Goal: Task Accomplishment & Management: Manage account settings

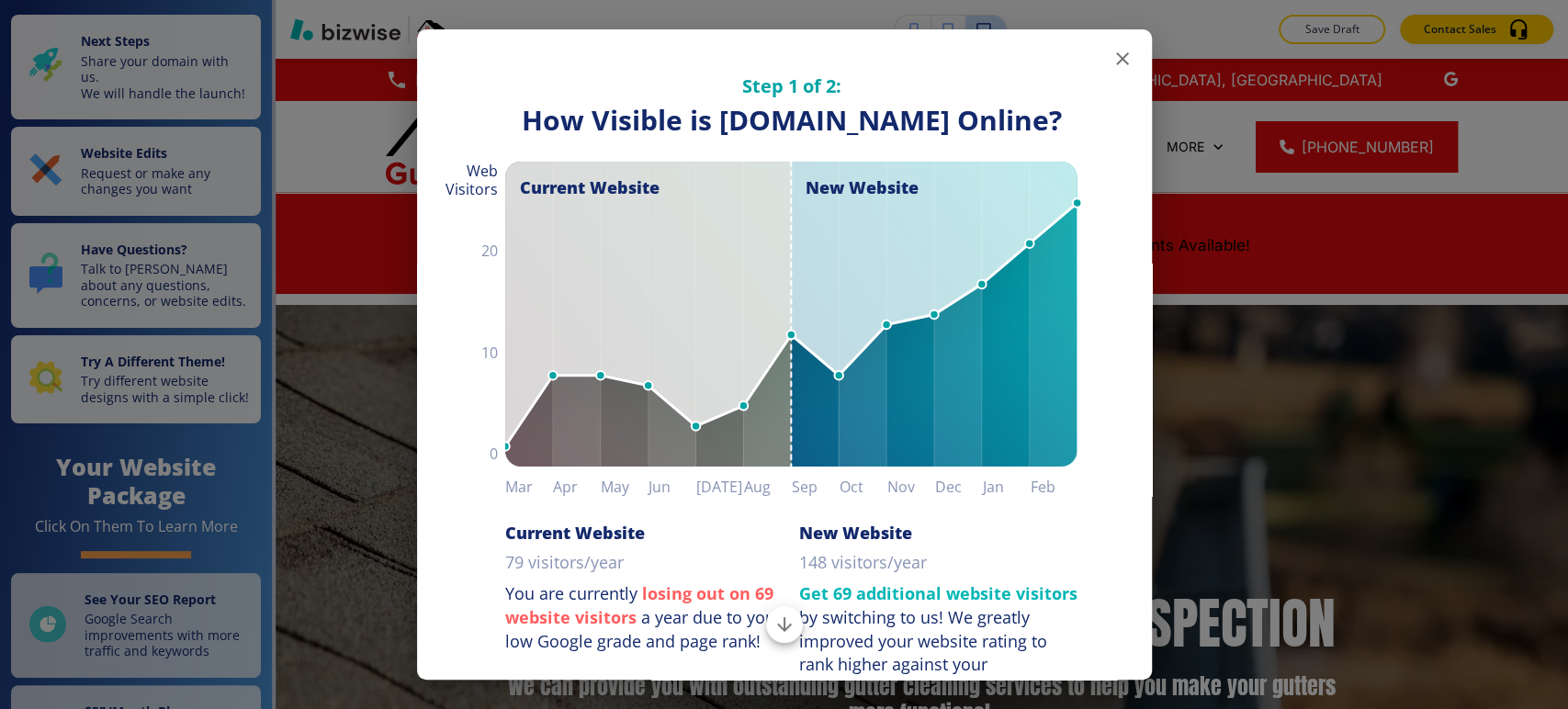
click at [1112, 51] on icon "button" at bounding box center [1122, 58] width 22 height 22
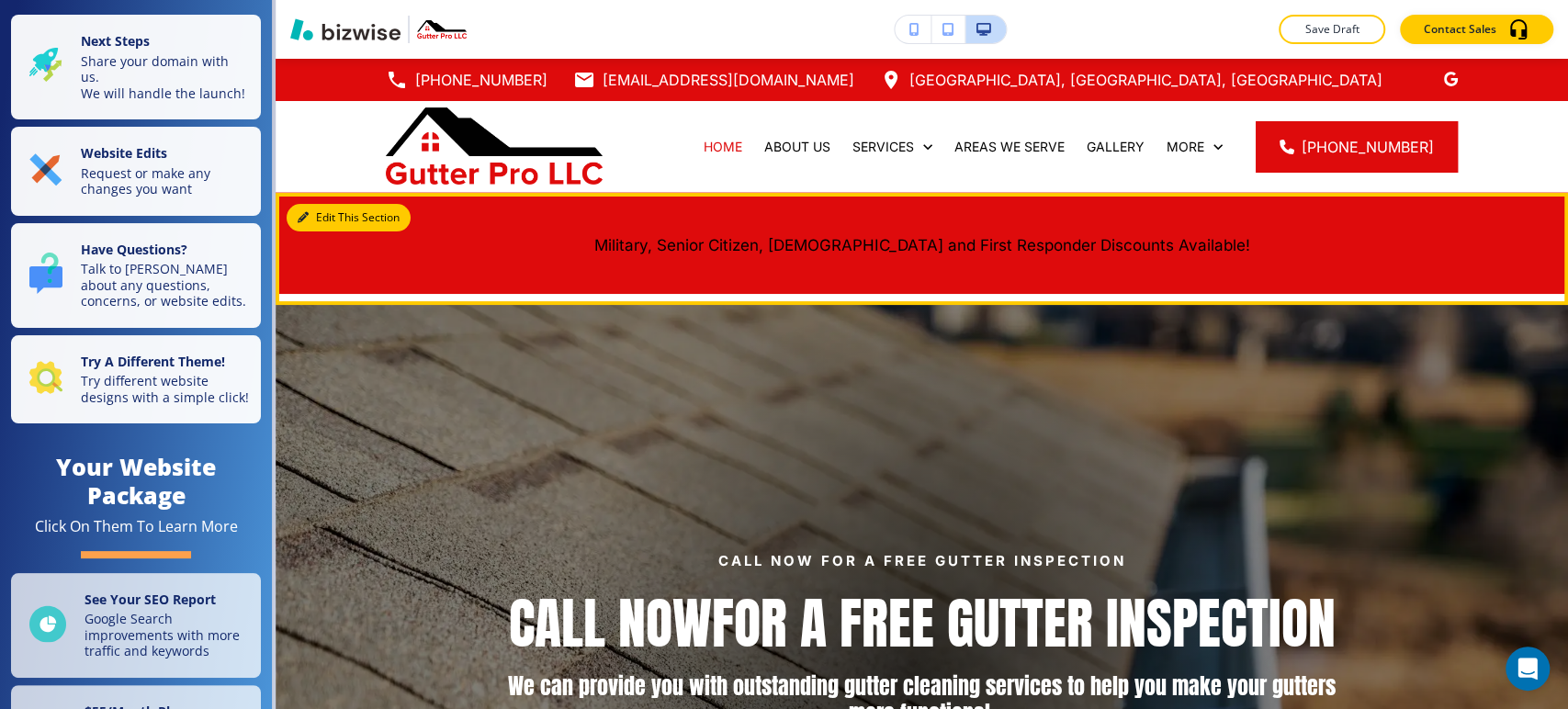
click at [317, 206] on button "Edit This Section" at bounding box center [349, 218] width 124 height 27
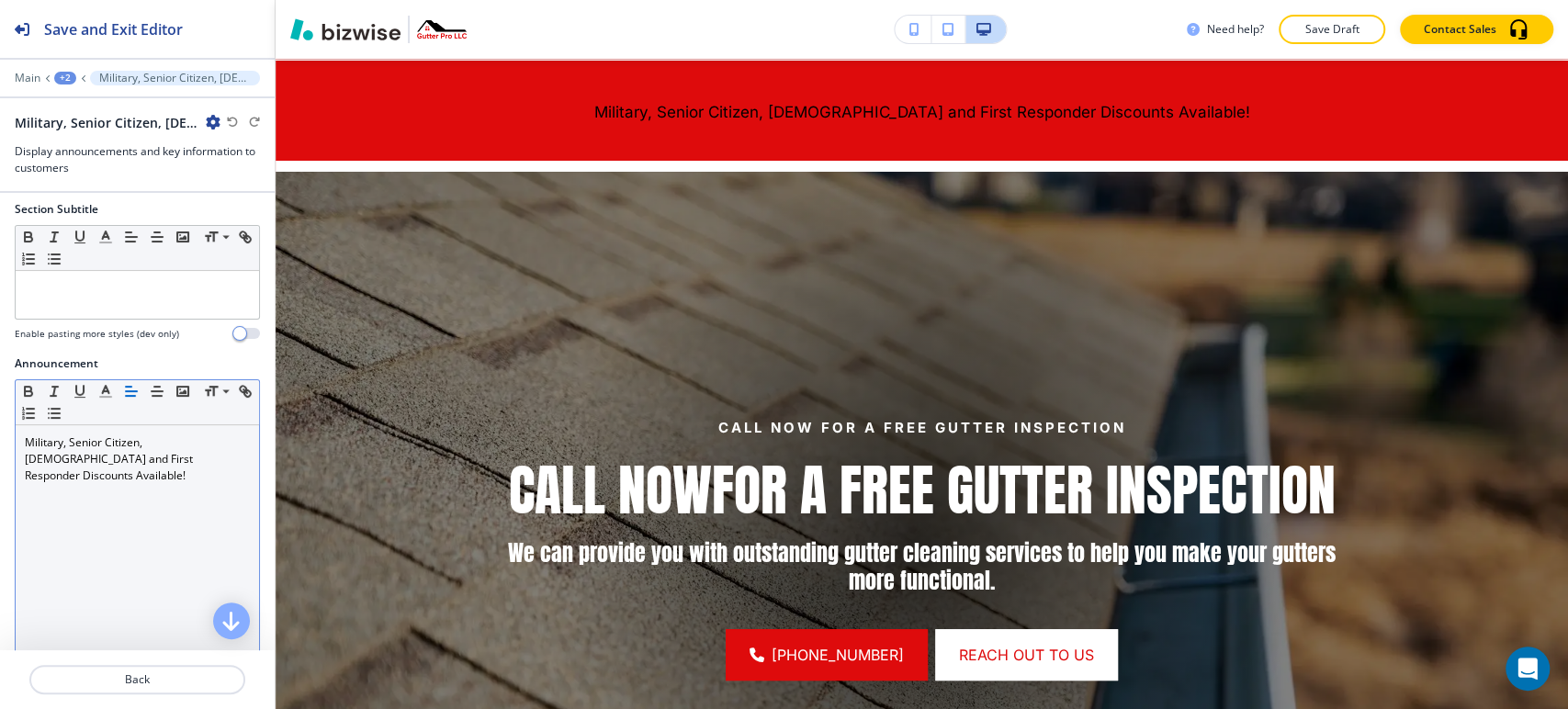
scroll to position [102, 0]
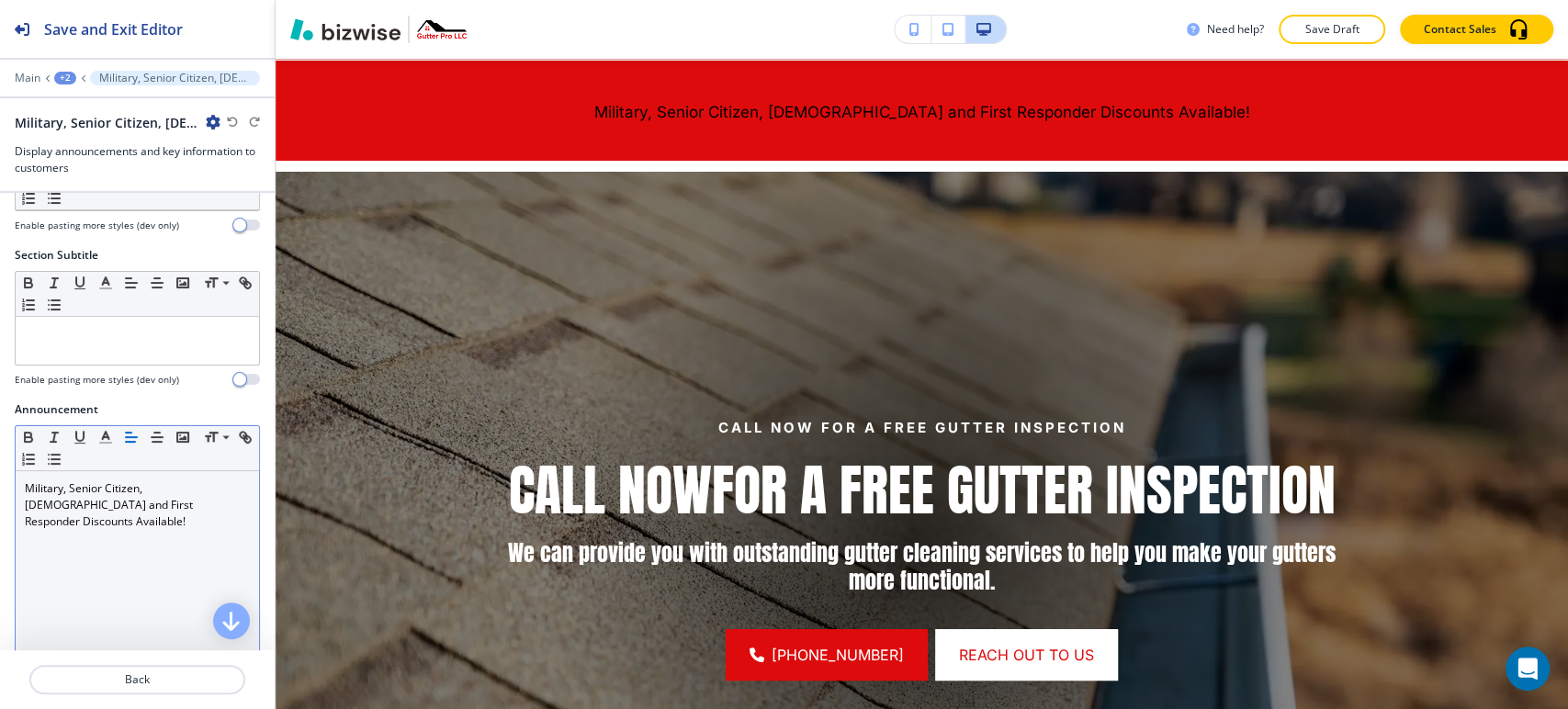
click at [147, 505] on span "Military, Senior Citizen, [DEMOGRAPHIC_DATA] and First Responder Discounts Avai…" at bounding box center [110, 505] width 170 height 48
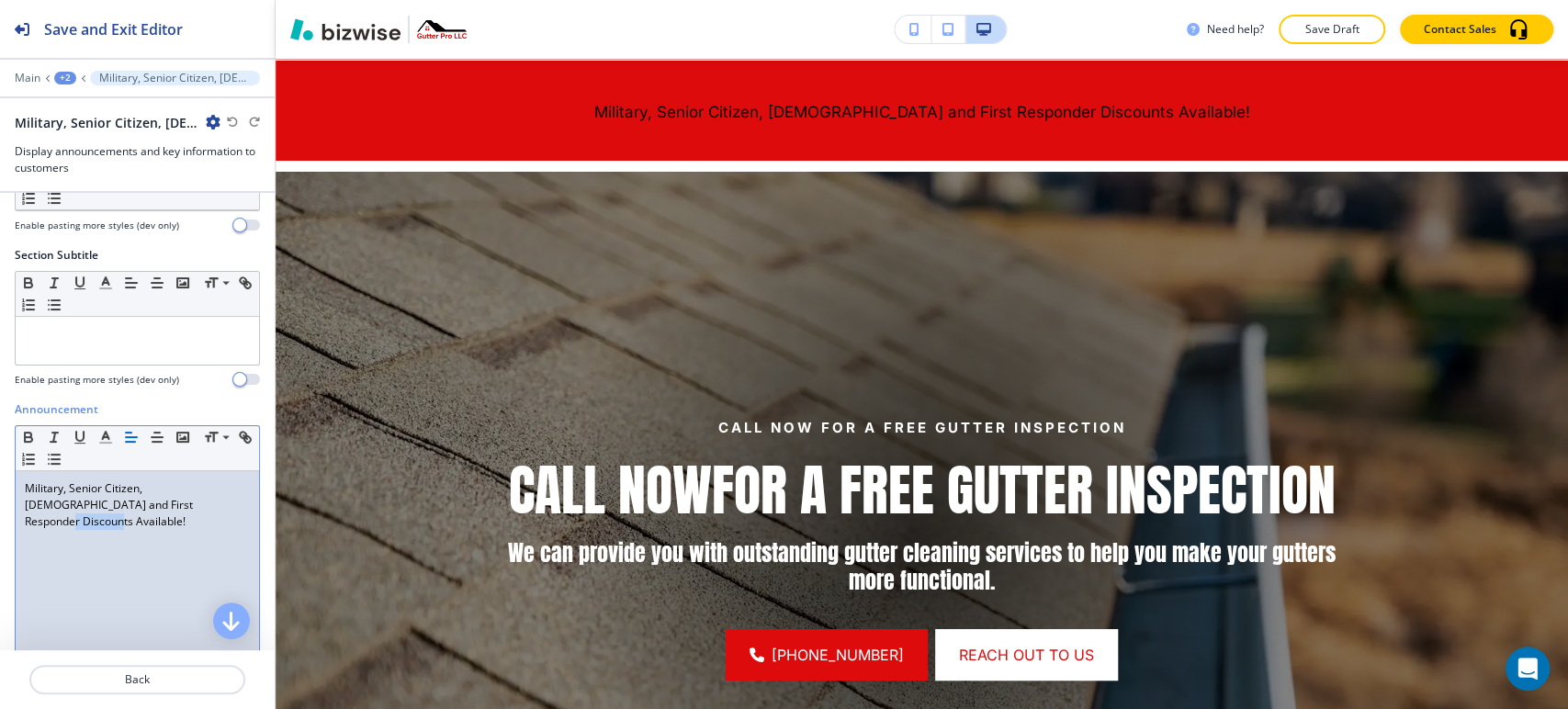
click at [147, 505] on span "Military, Senior Citizen, [DEMOGRAPHIC_DATA] and First Responder Discounts Avai…" at bounding box center [110, 505] width 170 height 48
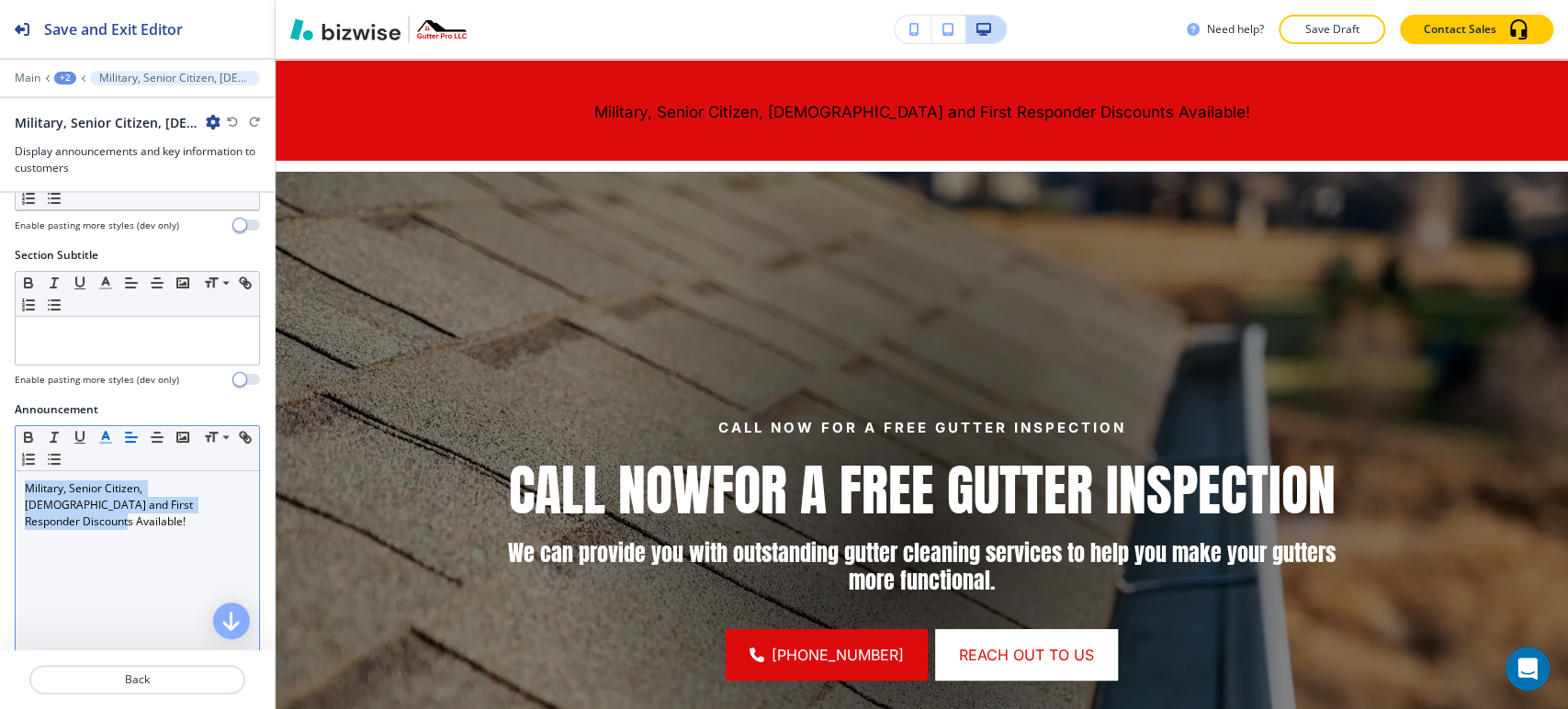
click at [108, 438] on polyline "button" at bounding box center [106, 436] width 7 height 8
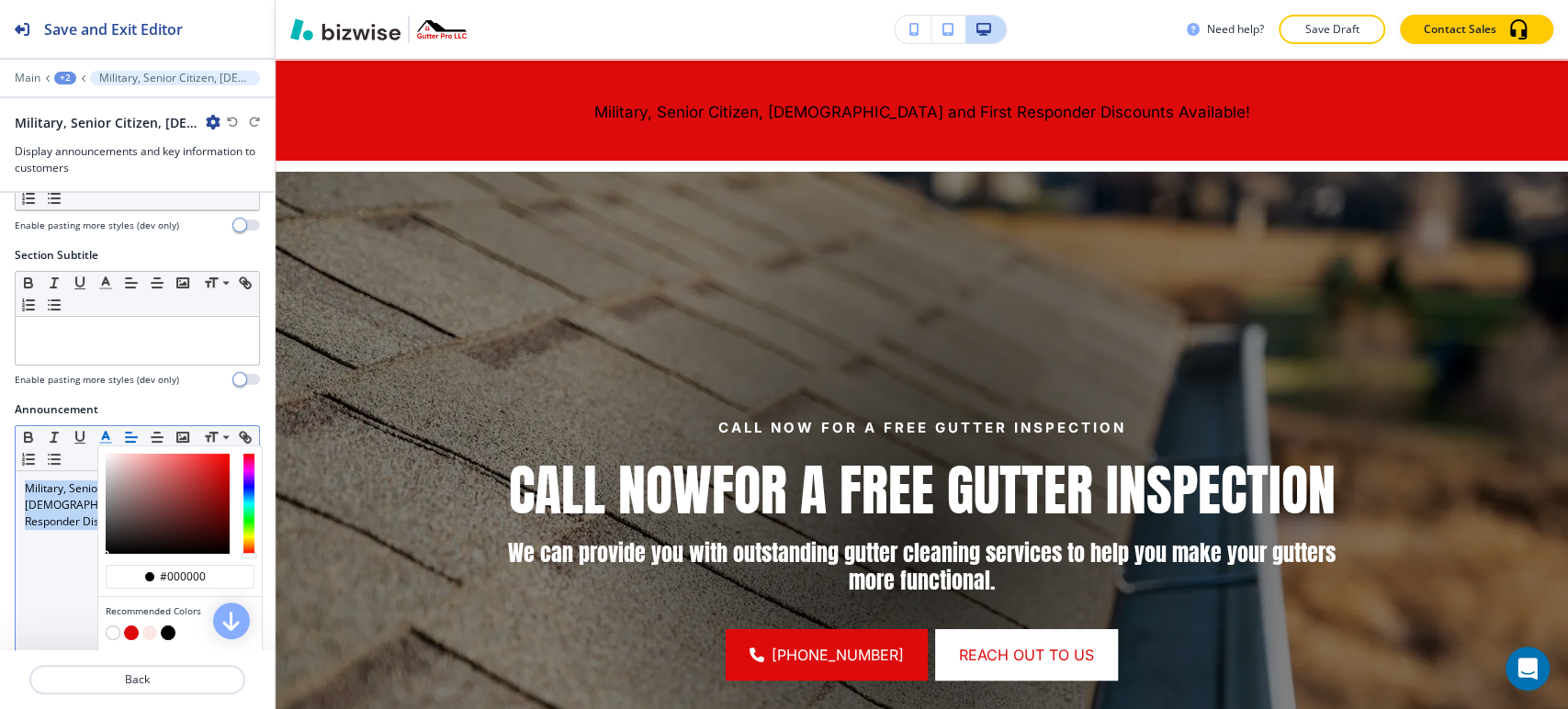
click at [116, 626] on button "button" at bounding box center [112, 632] width 15 height 15
type input "#ffffff"
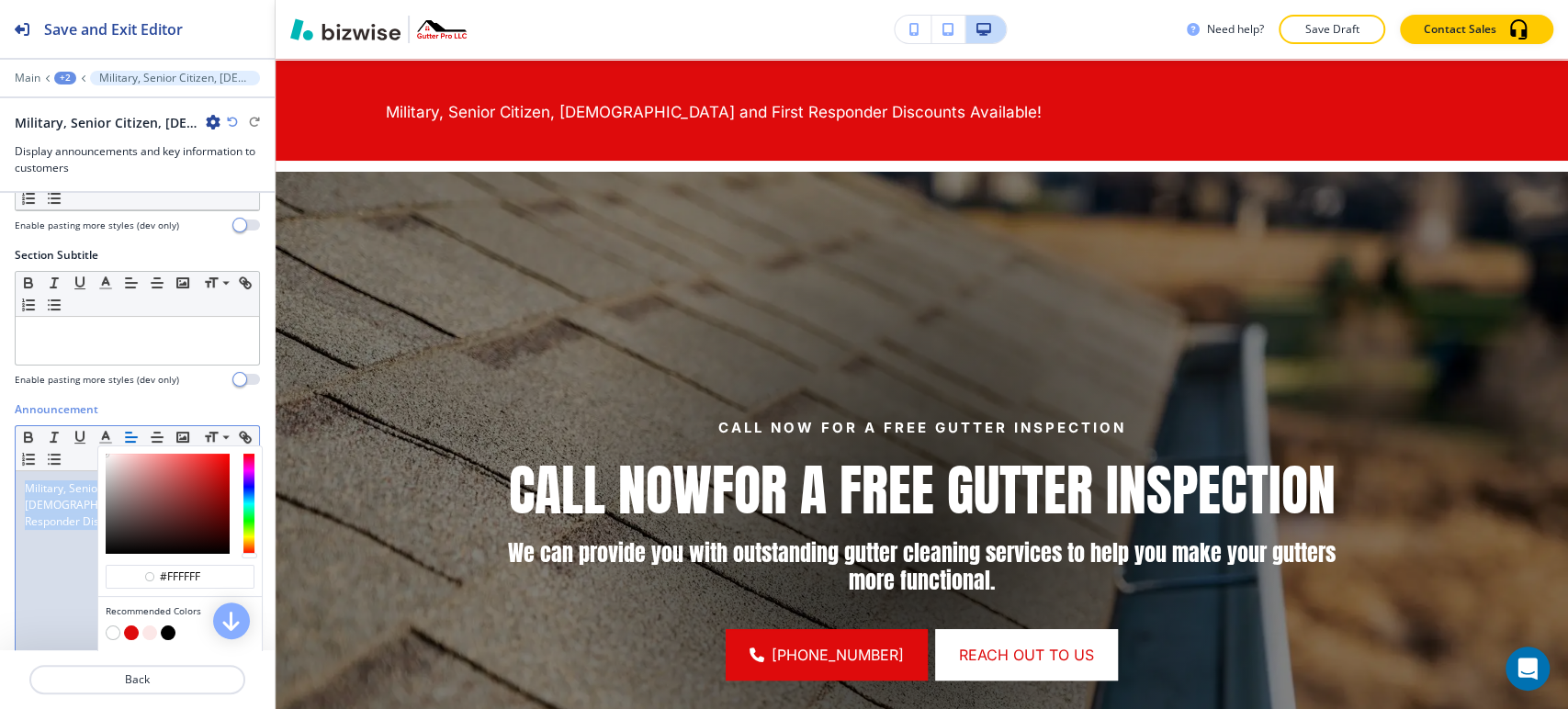
click at [66, 580] on div "Military, Senior Citizen, [DEMOGRAPHIC_DATA] and First Responder Discounts Avai…" at bounding box center [137, 591] width 243 height 239
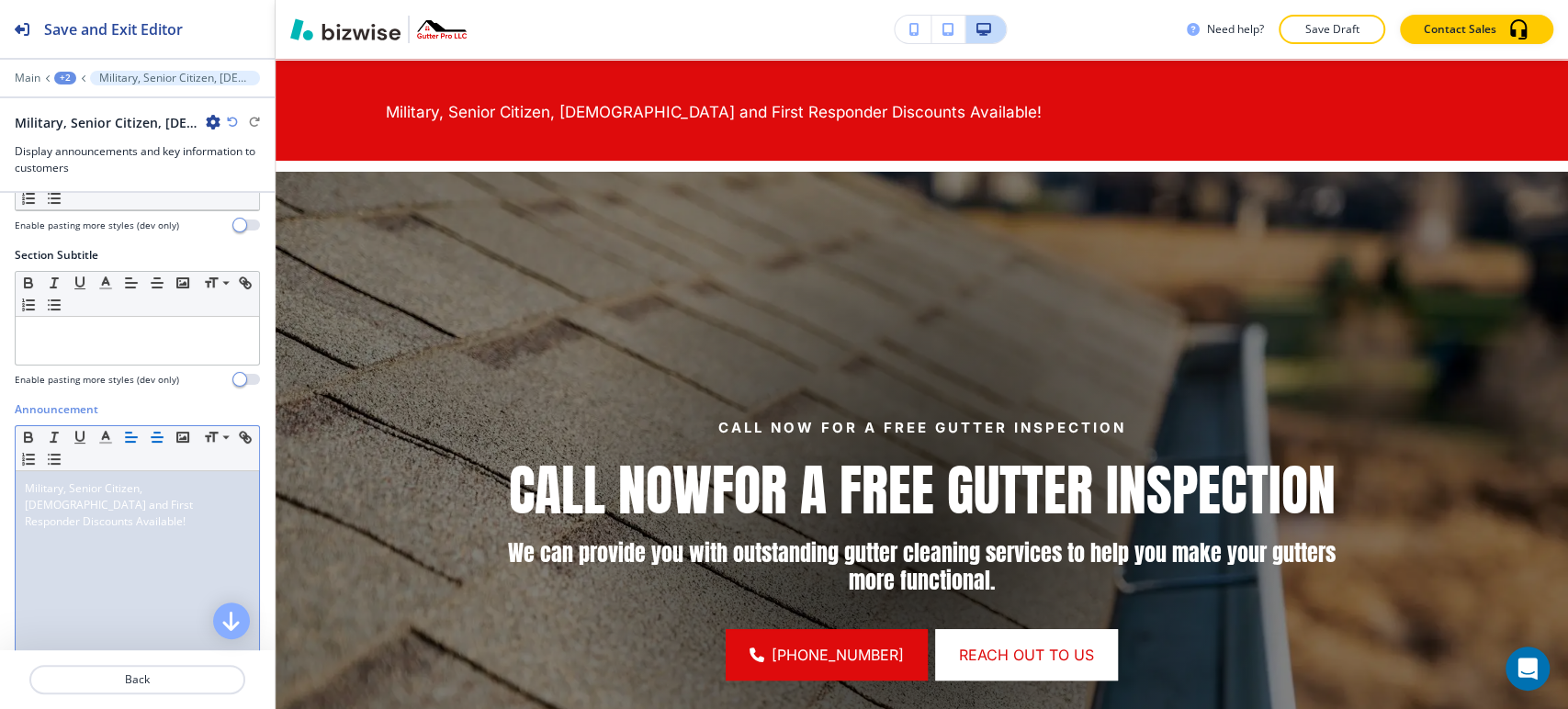
click at [157, 439] on icon "button" at bounding box center [157, 437] width 16 height 16
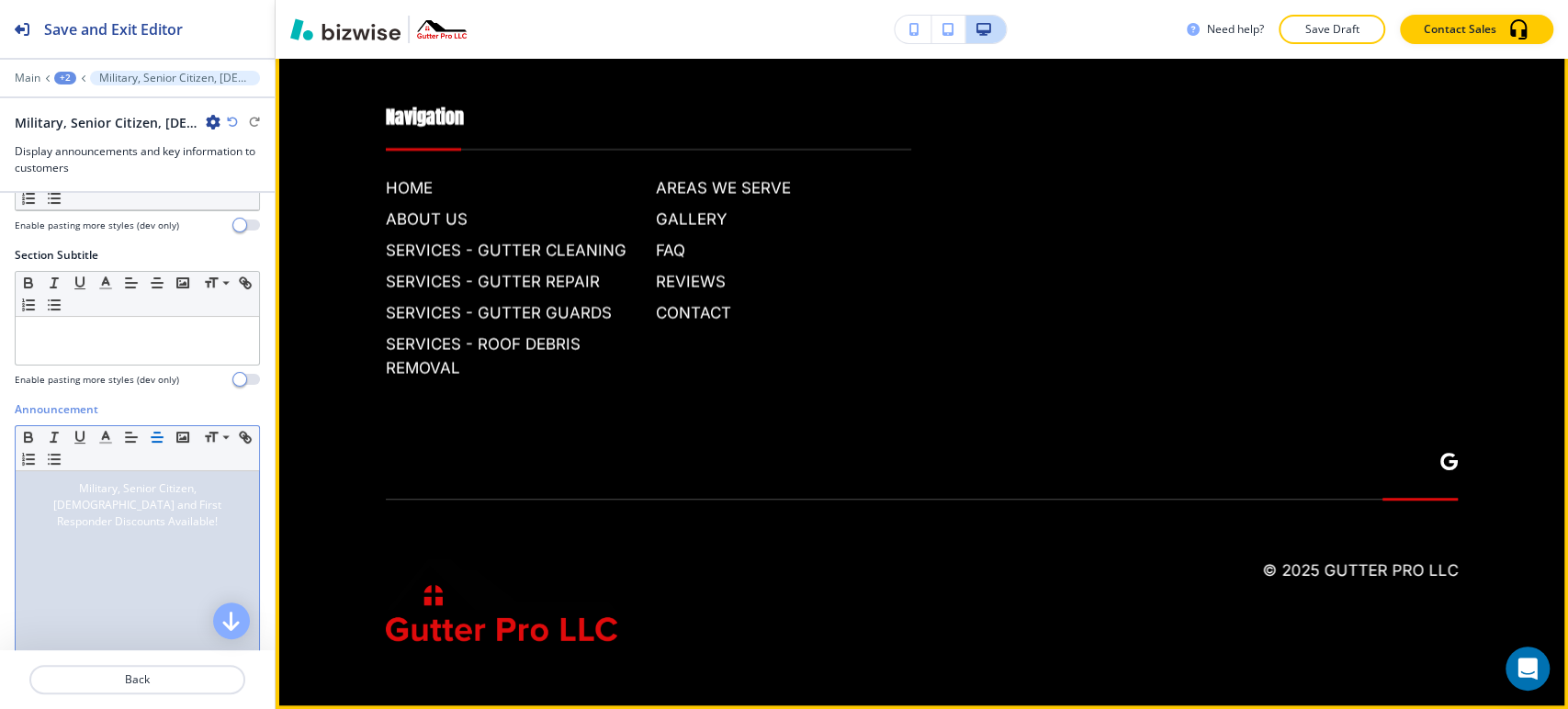
scroll to position [10270, 0]
click at [314, 24] on button "Edit Footer" at bounding box center [334, 10] width 96 height 27
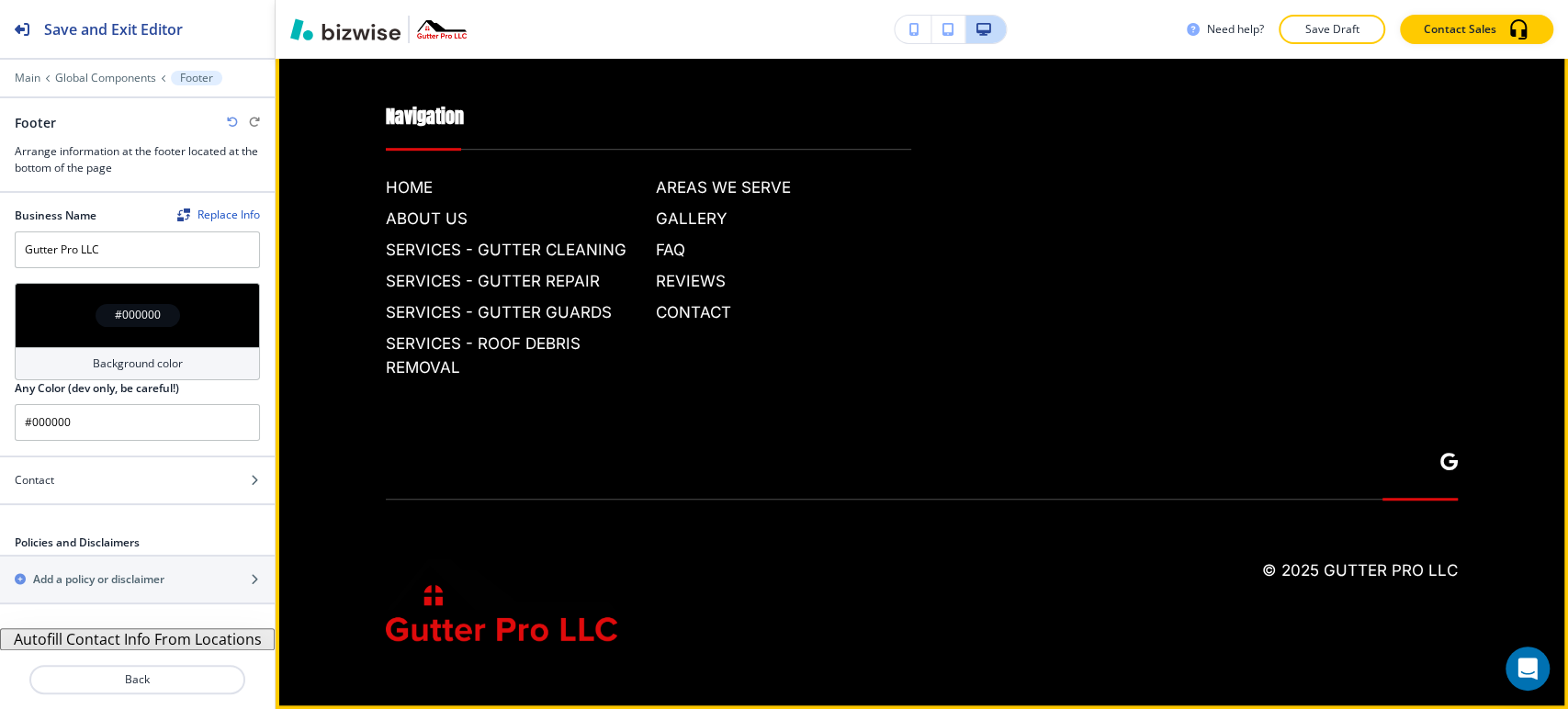
scroll to position [10372, 0]
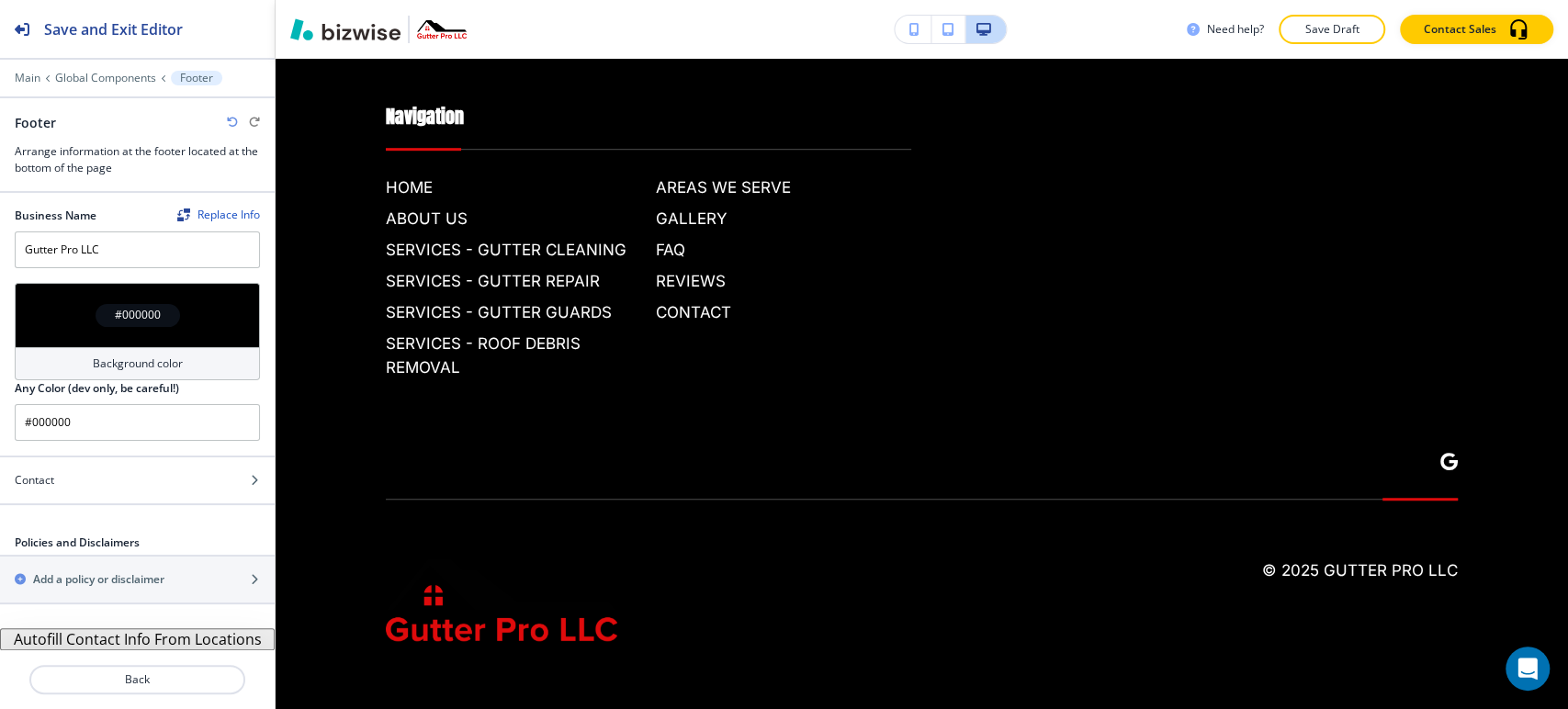
click at [158, 334] on div "#000000" at bounding box center [137, 315] width 245 height 64
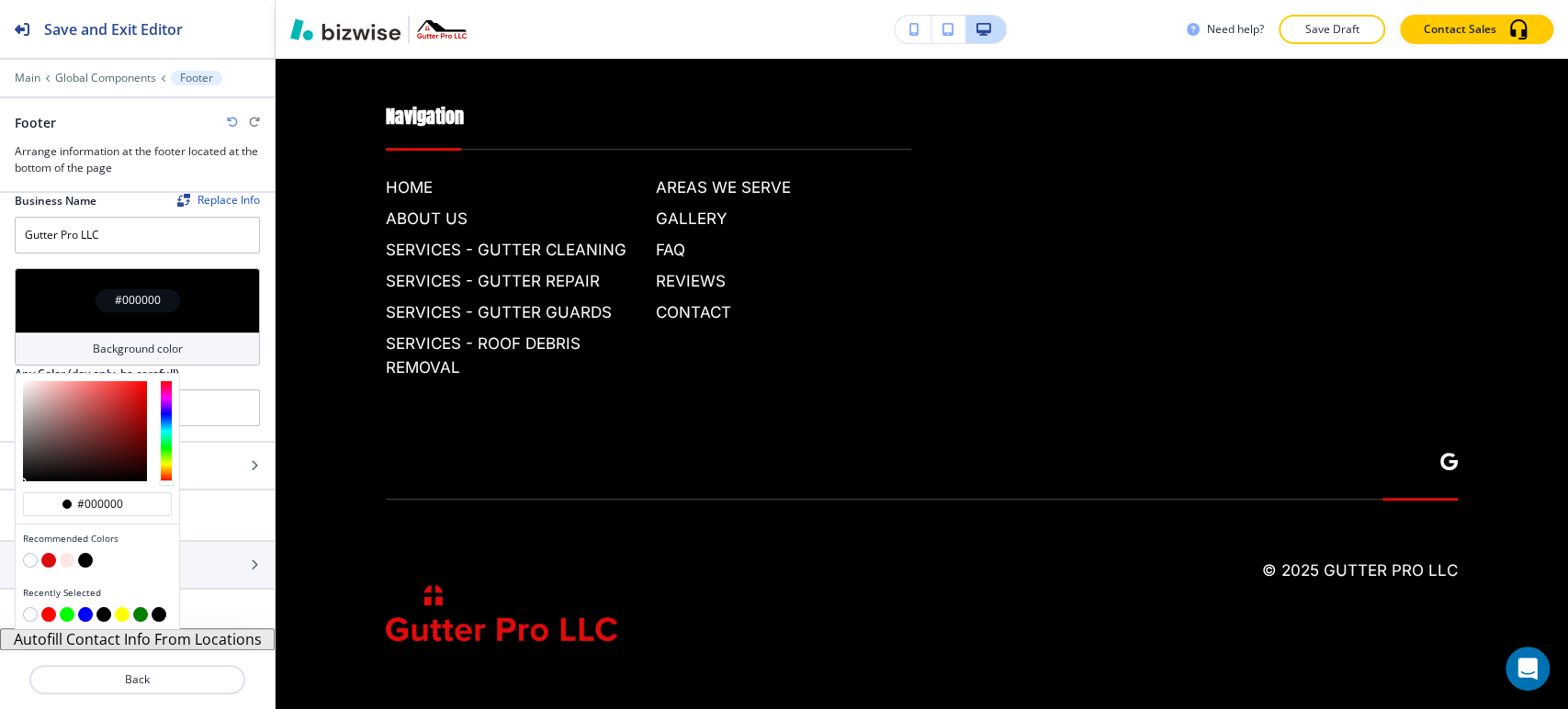
scroll to position [17, 0]
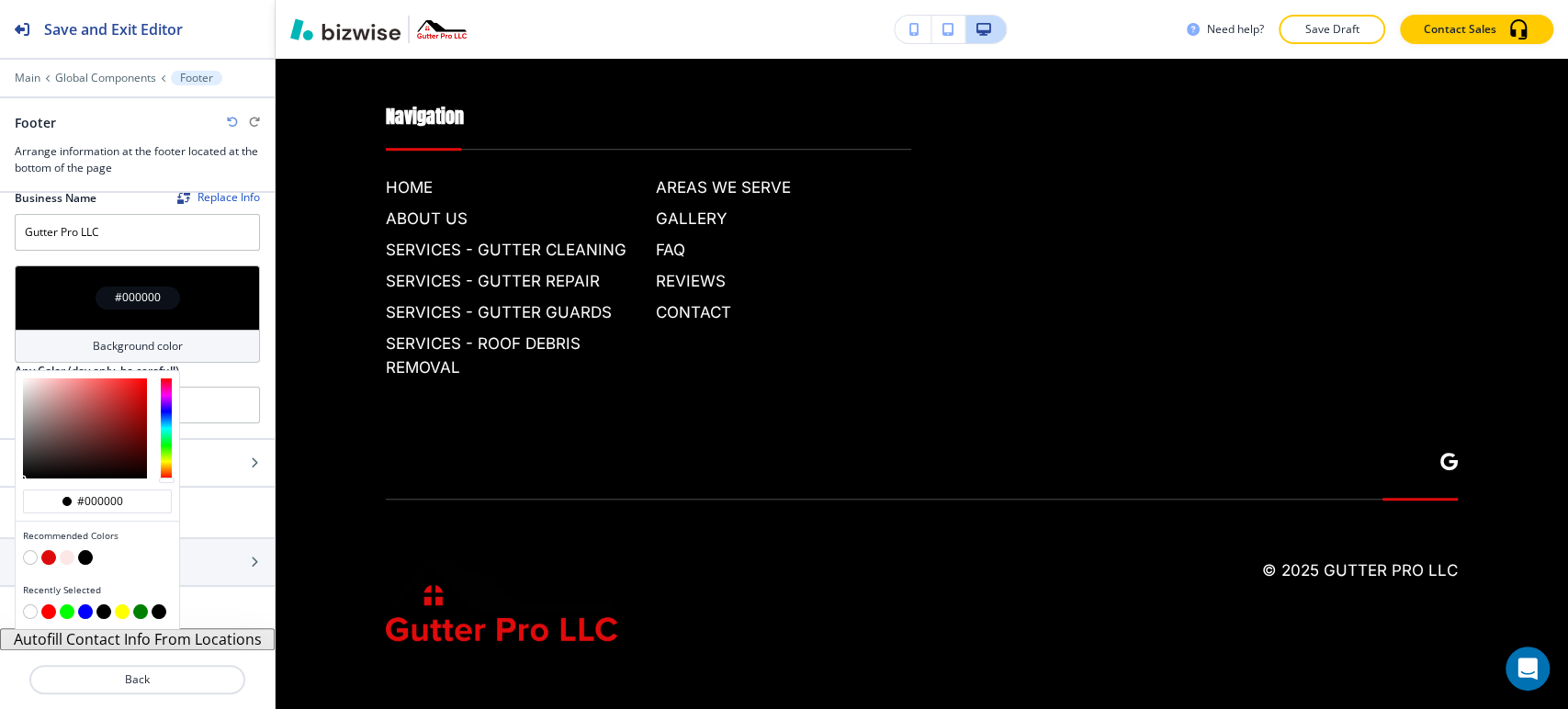
click at [49, 552] on button "button" at bounding box center [48, 557] width 15 height 15
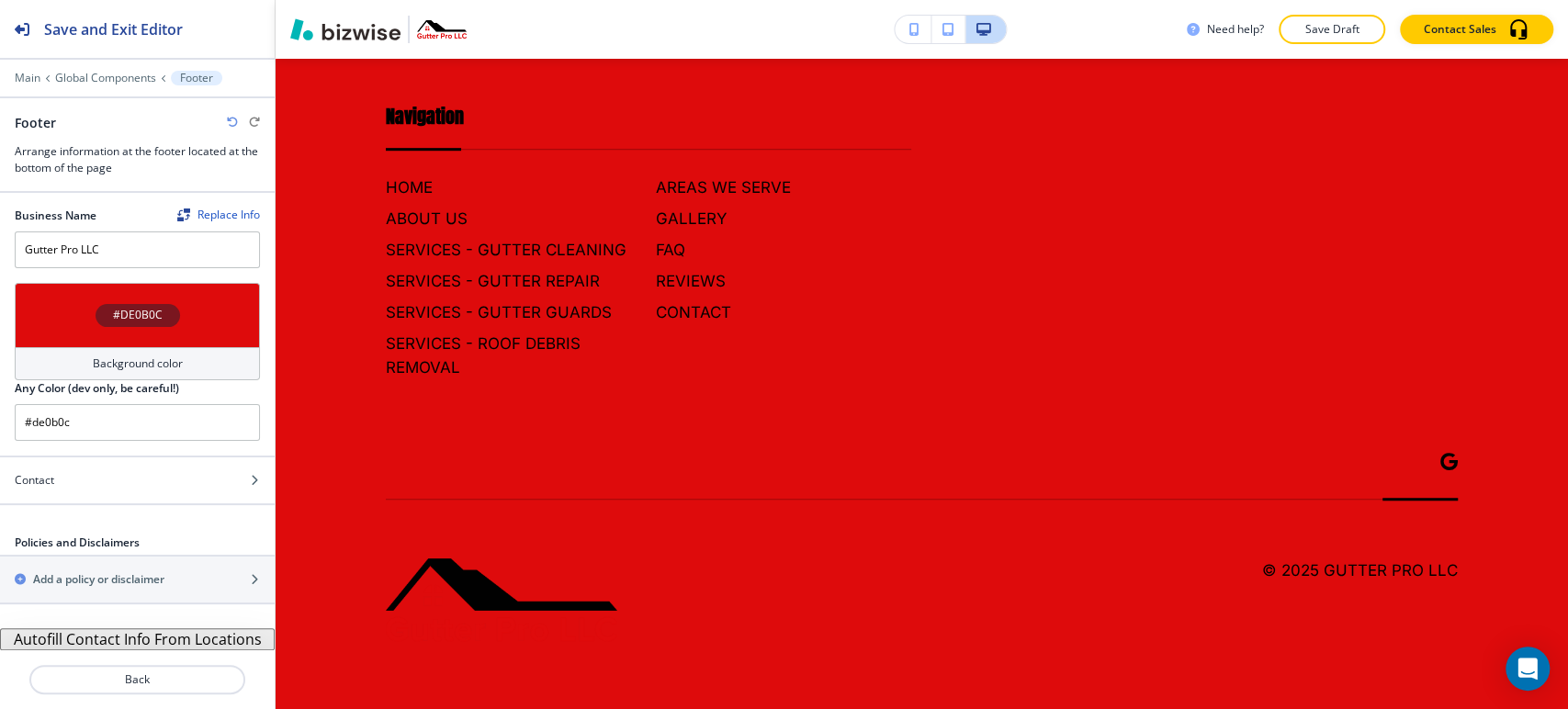
click at [133, 391] on h2 "Any Color (dev only, be careful!)" at bounding box center [97, 388] width 165 height 16
click at [144, 363] on h4 "Background color" at bounding box center [138, 363] width 90 height 16
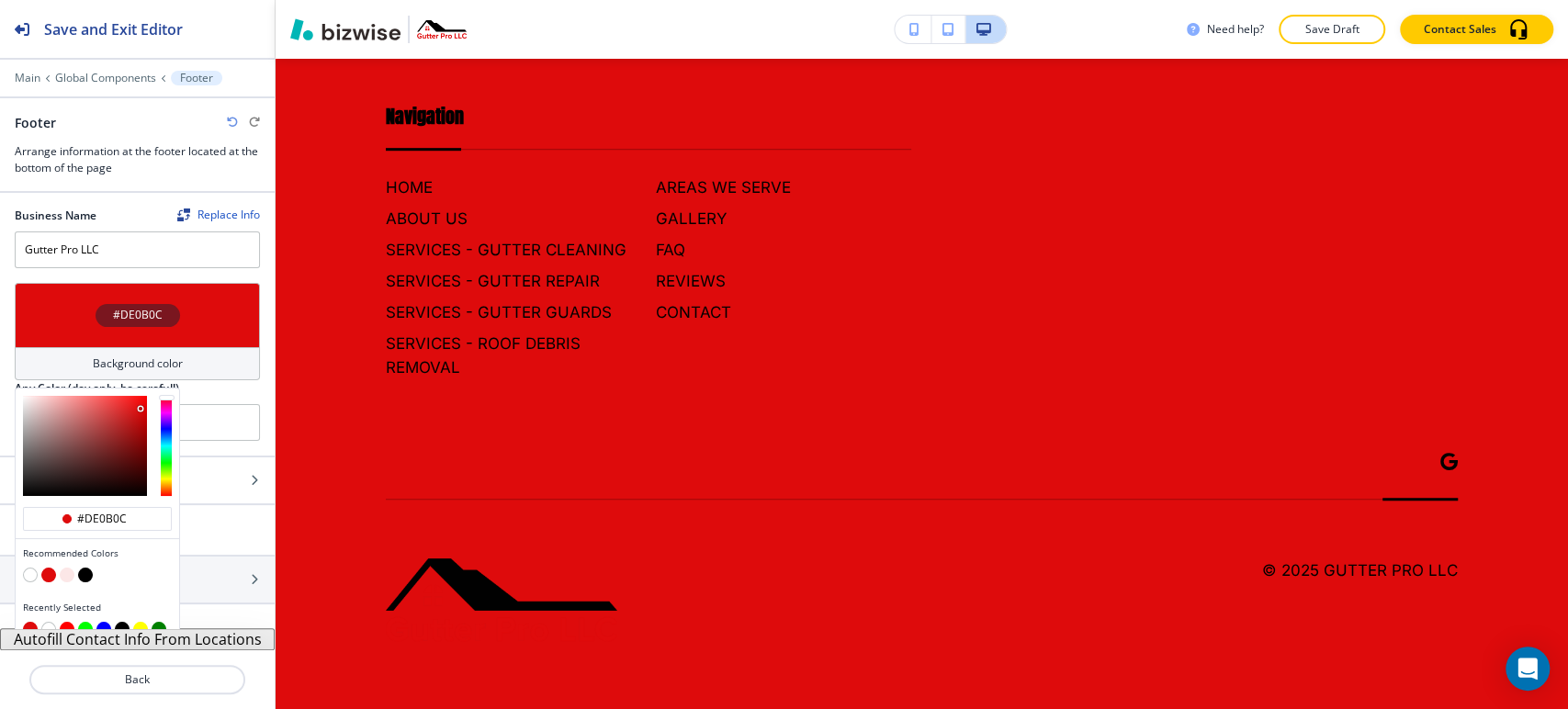
click at [30, 571] on button "button" at bounding box center [30, 574] width 15 height 15
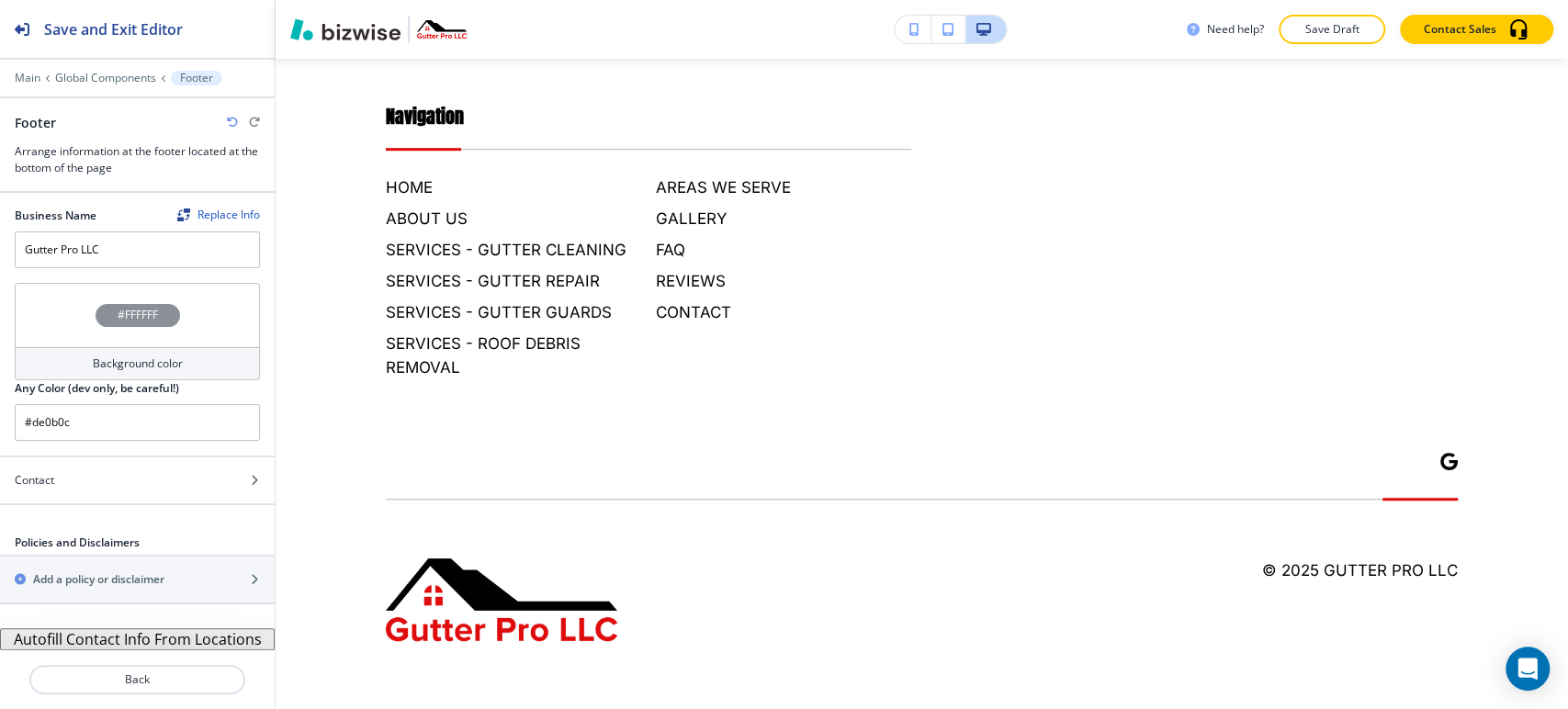
type input "#ffffff"
click at [172, 639] on button "Autofill Contact Info From Locations" at bounding box center [138, 639] width 275 height 22
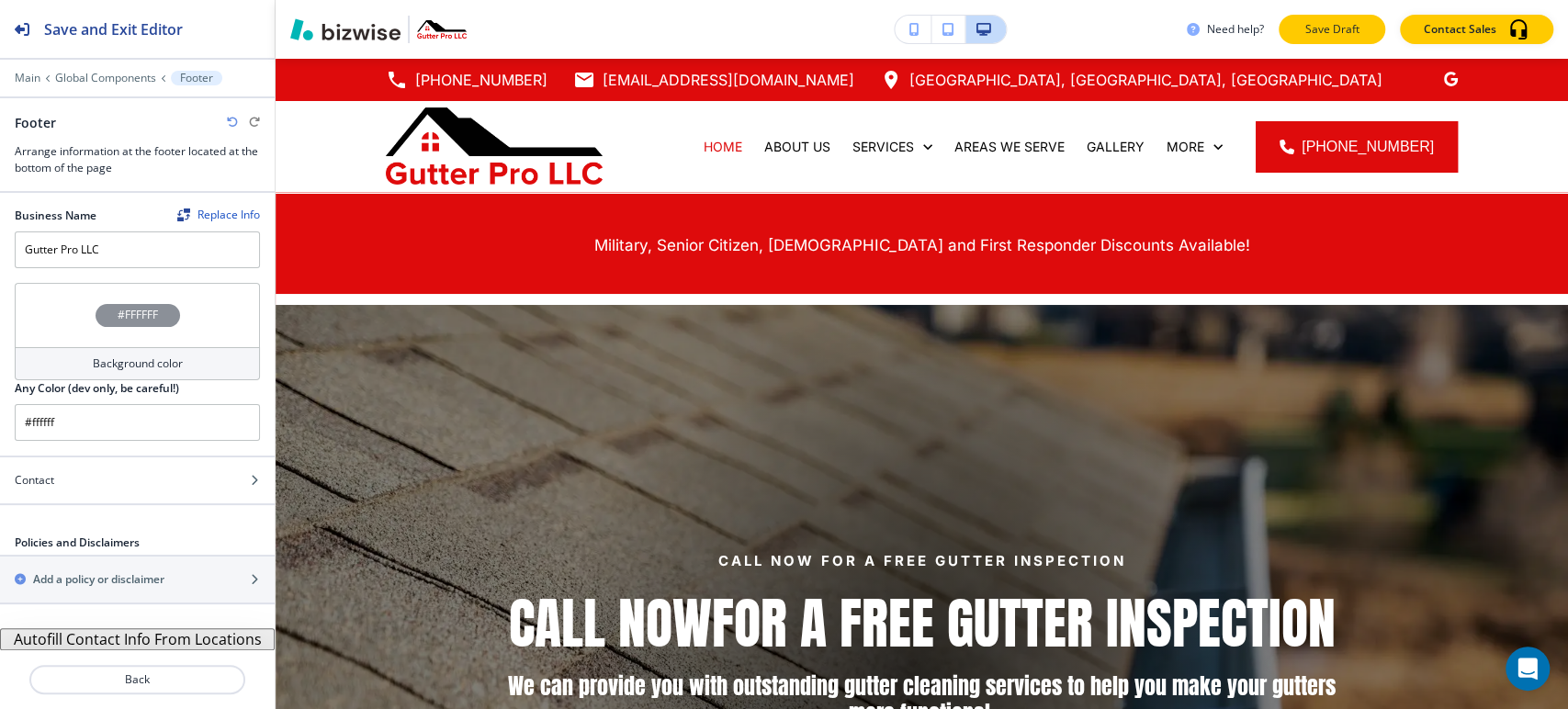
click at [1308, 22] on p "Save Draft" at bounding box center [1332, 29] width 59 height 16
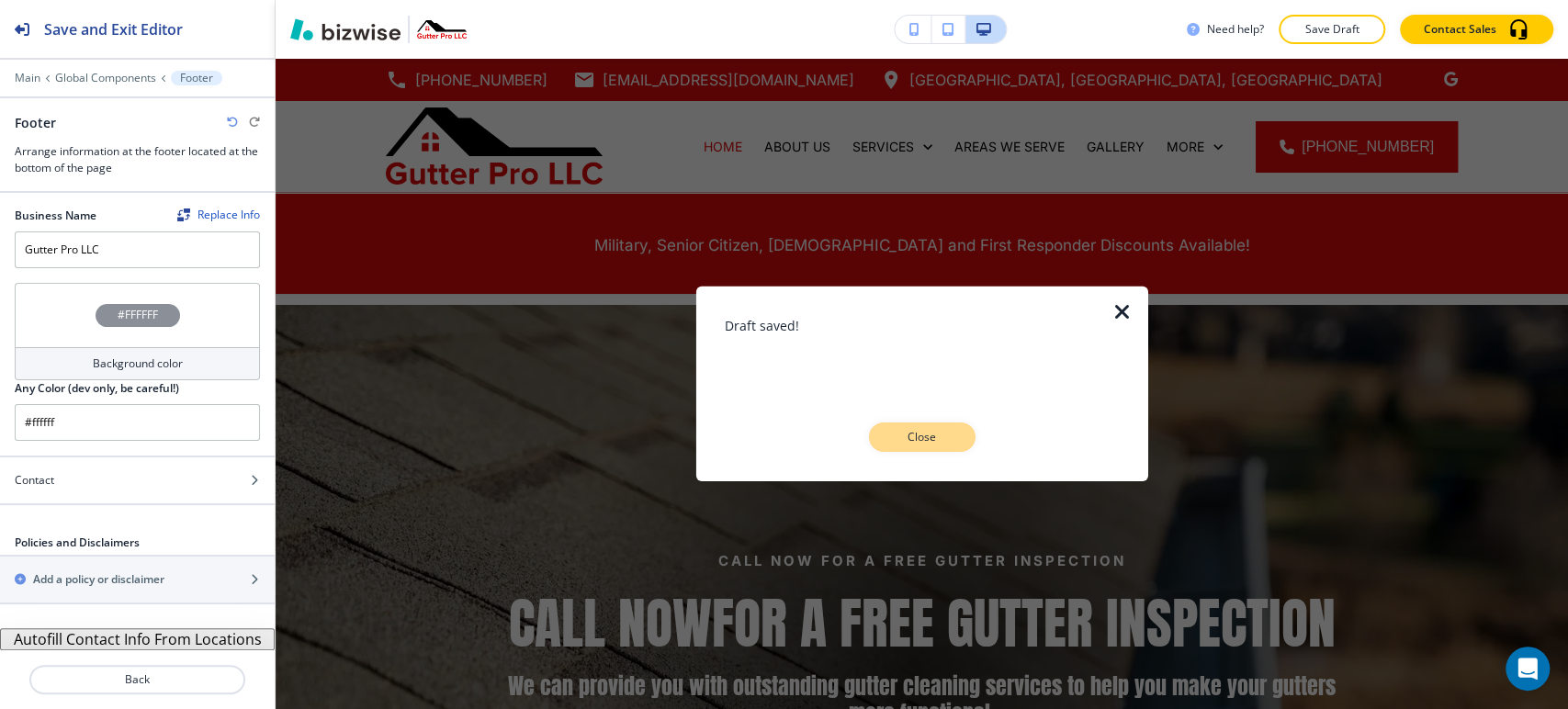
click at [929, 428] on button "Close" at bounding box center [922, 437] width 107 height 29
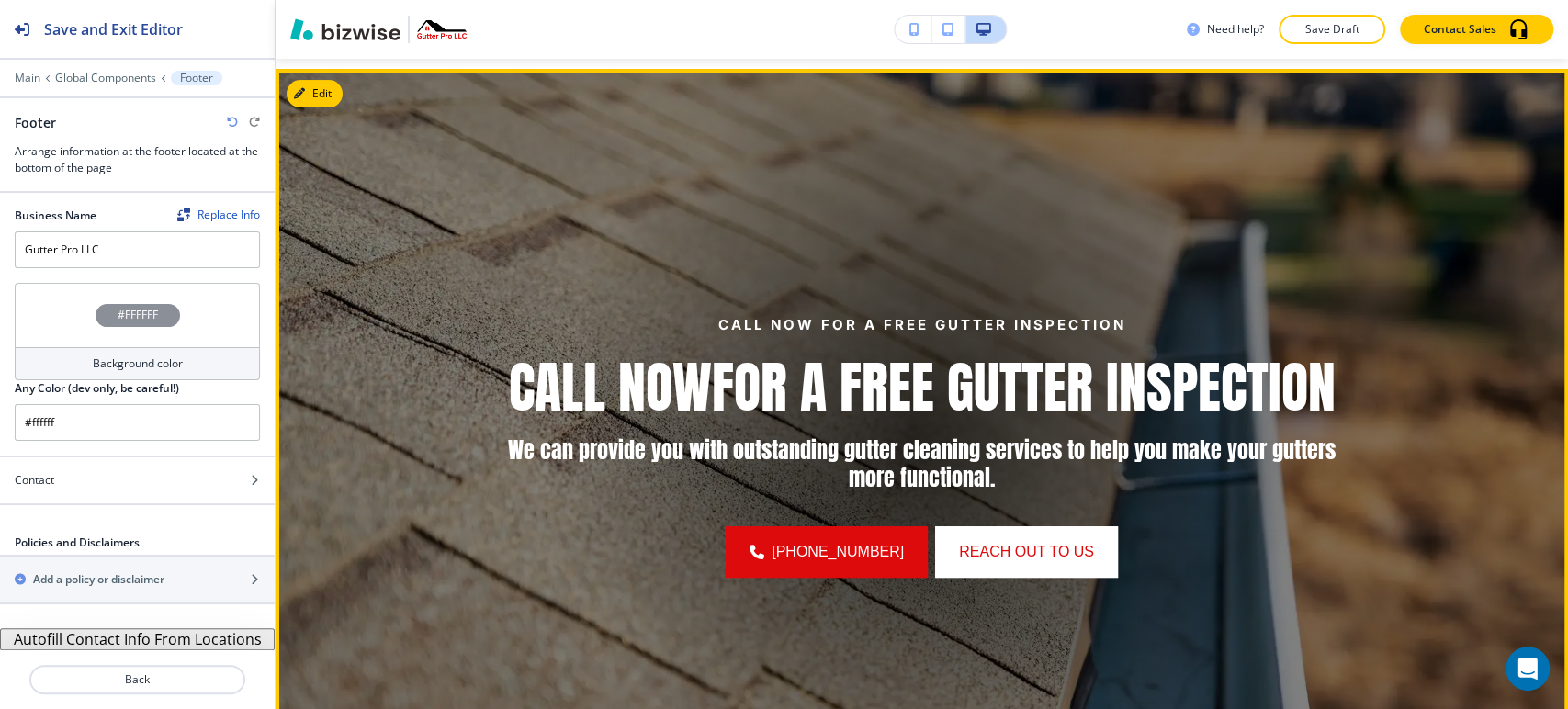
scroll to position [408, 0]
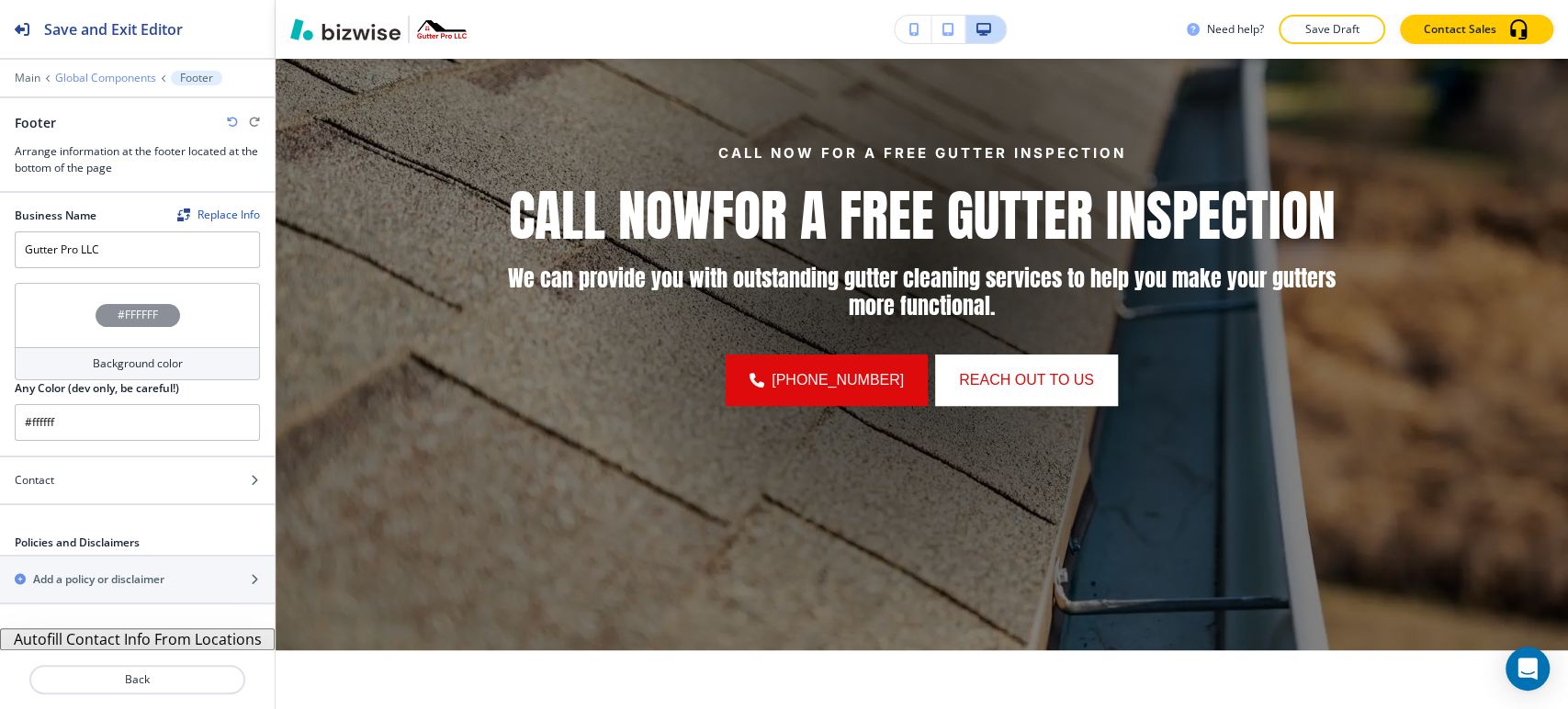
click at [62, 77] on p "Global Components" at bounding box center [106, 77] width 101 height 13
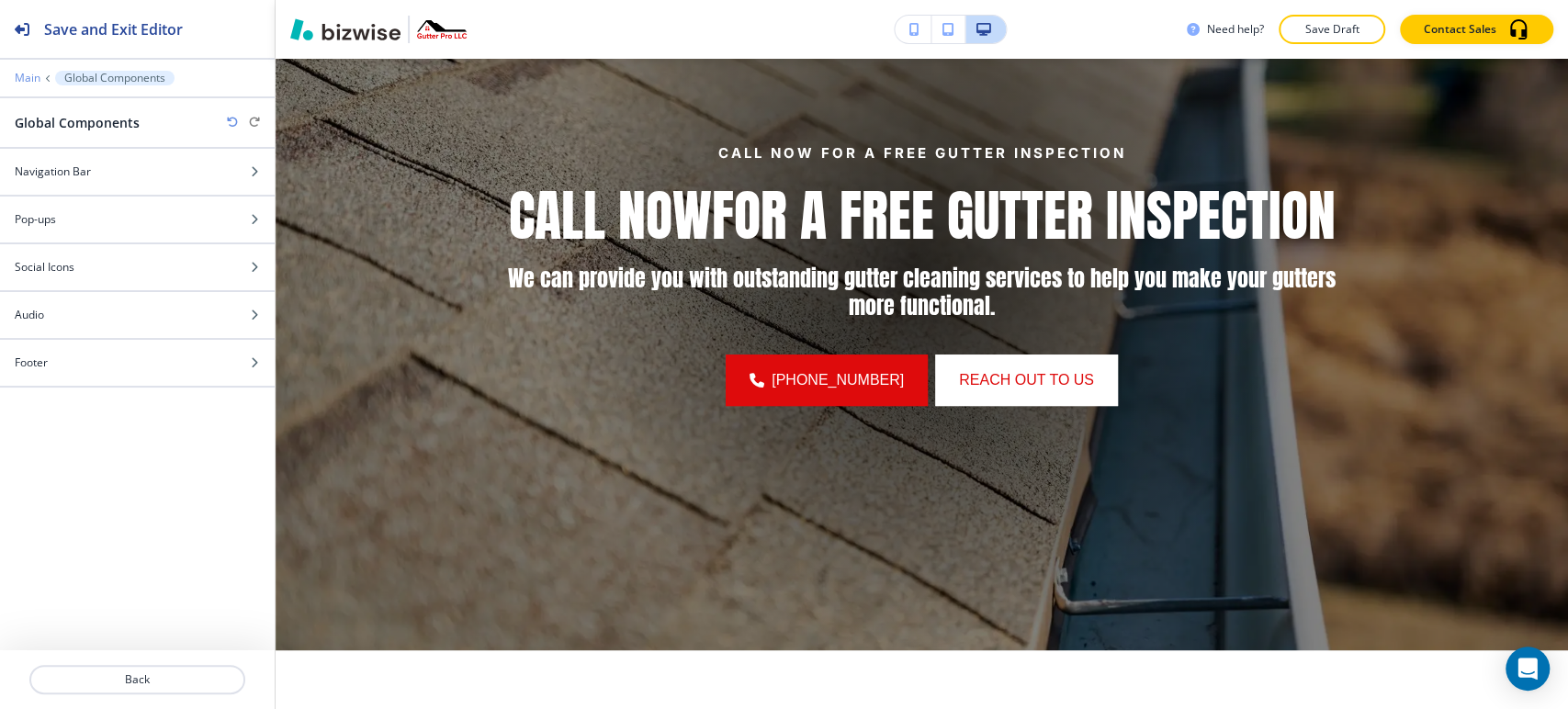
click at [29, 79] on p "Main" at bounding box center [27, 77] width 26 height 13
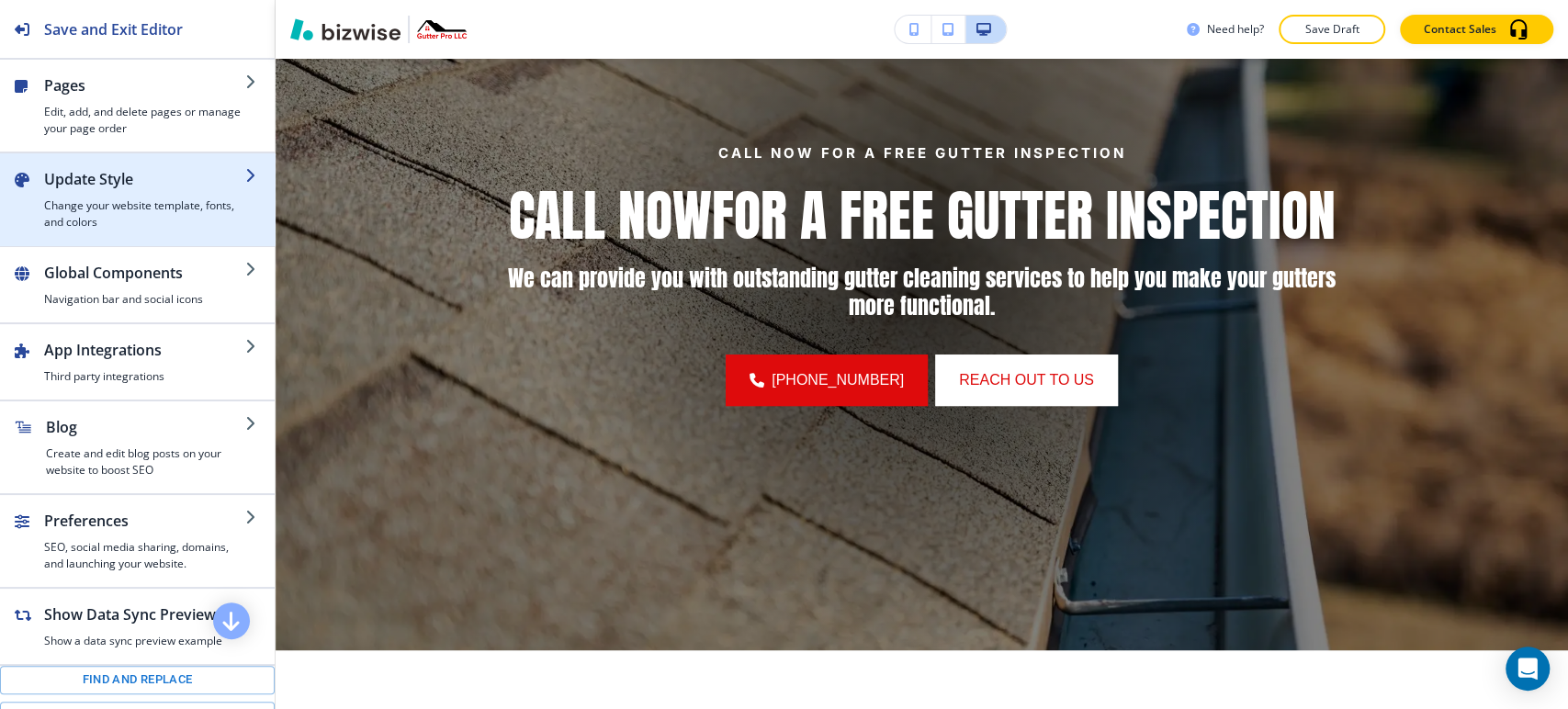
click at [163, 224] on h4 "Change your website template, fonts, and colors" at bounding box center [145, 214] width 201 height 33
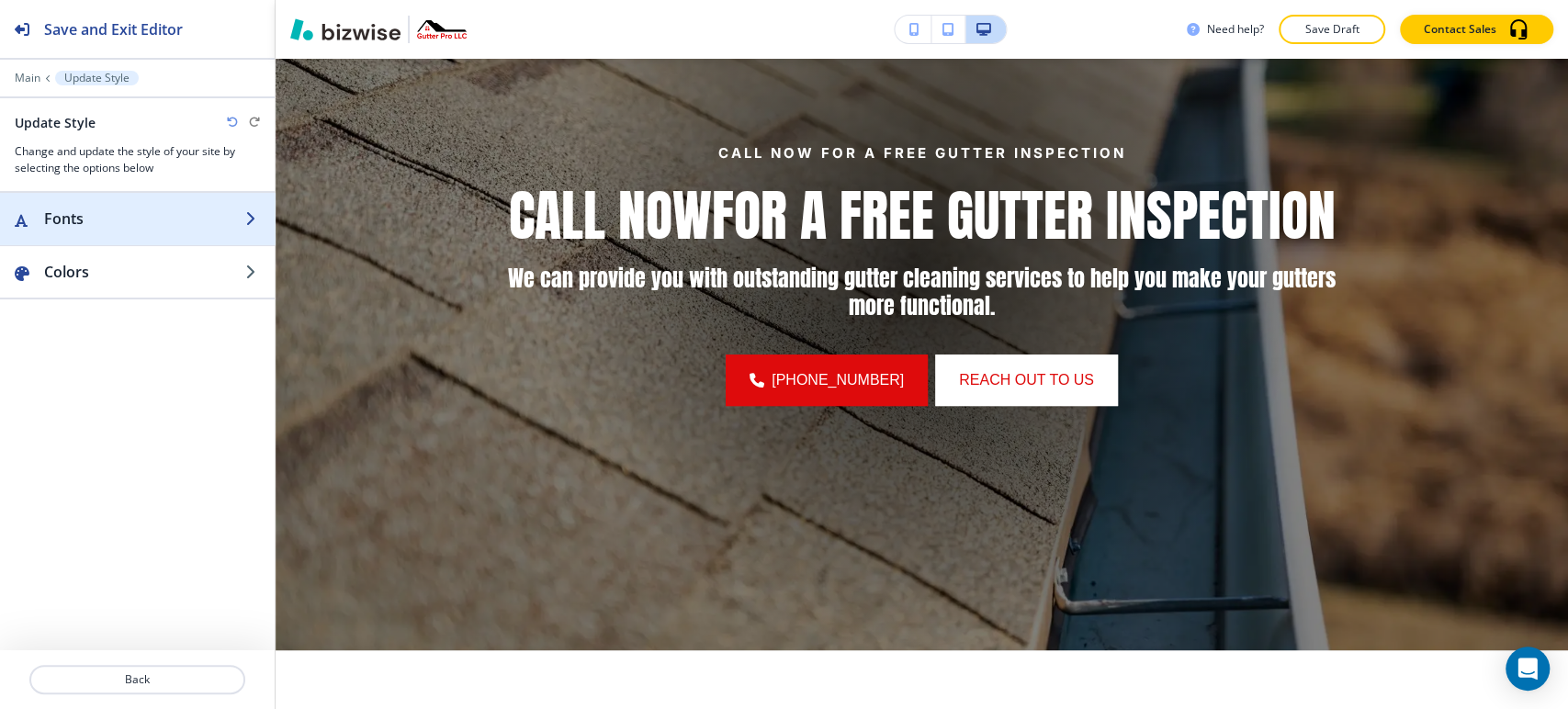
click at [163, 242] on div "button" at bounding box center [138, 236] width 275 height 15
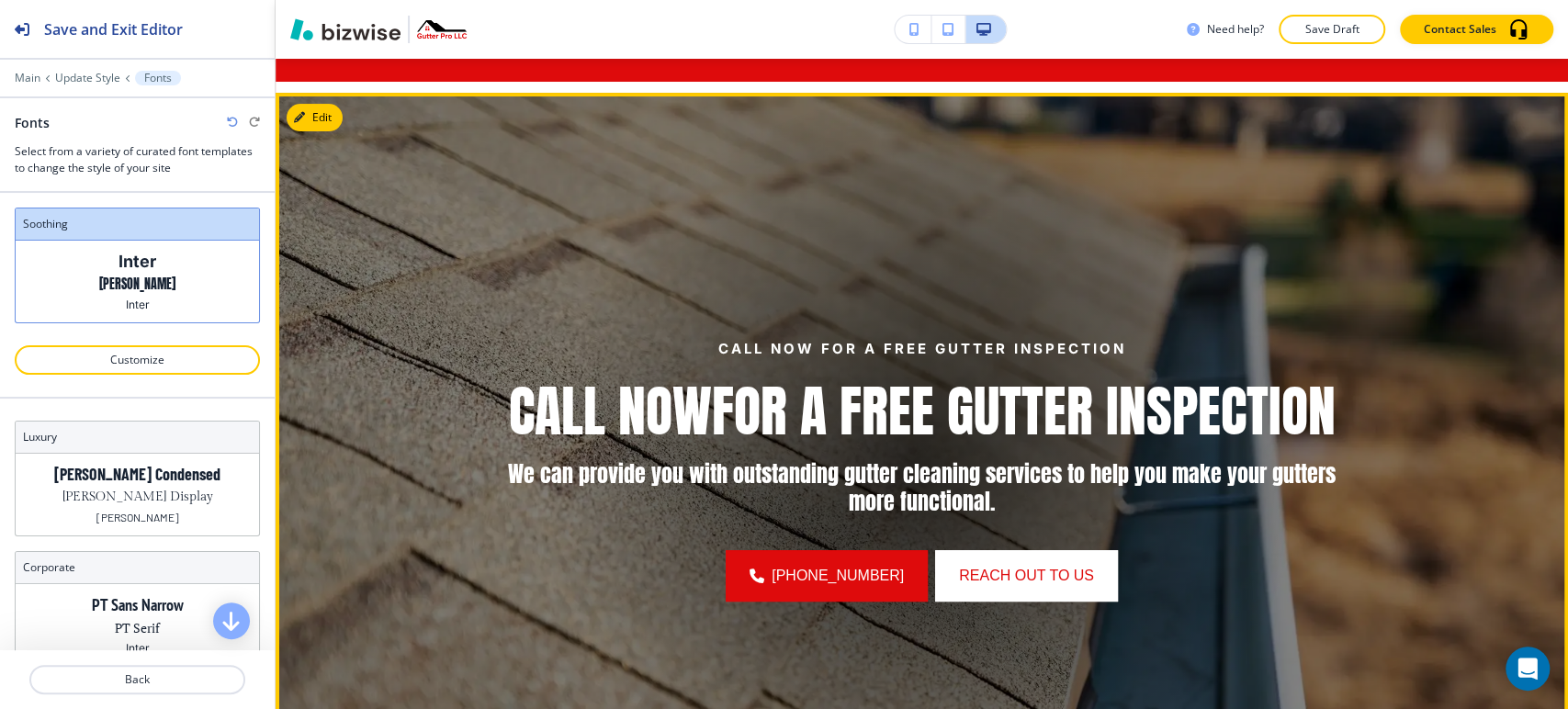
scroll to position [204, 0]
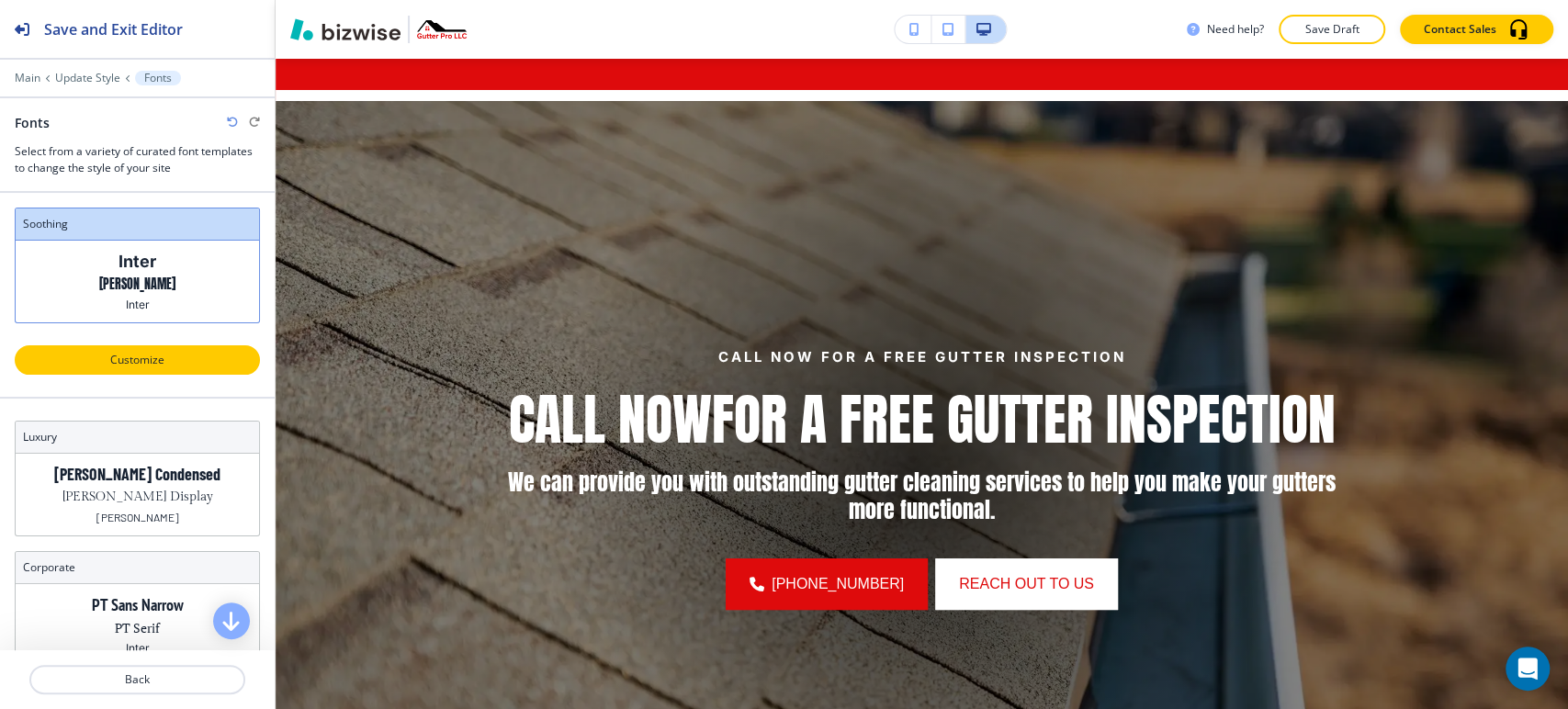
click at [154, 366] on p "Customize" at bounding box center [138, 359] width 198 height 16
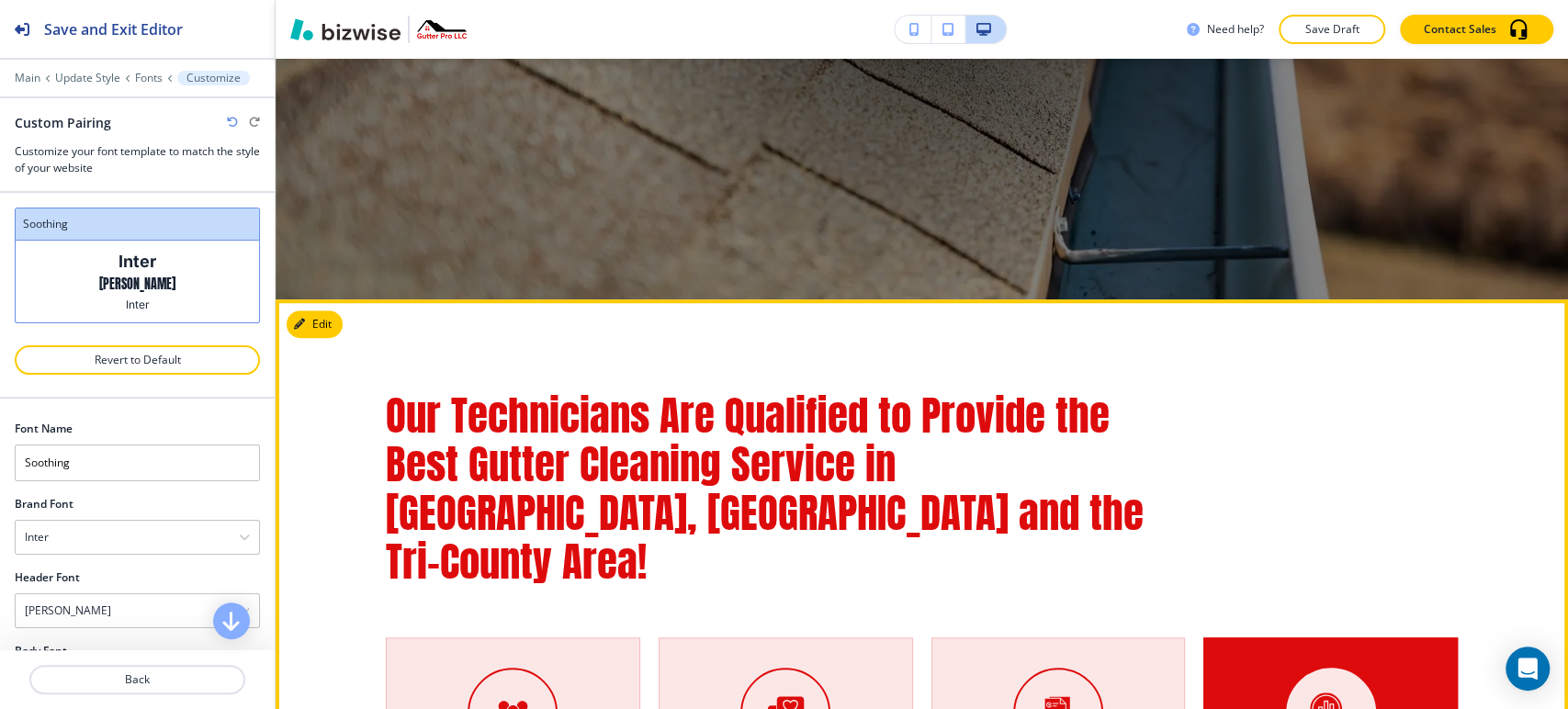
scroll to position [919, 0]
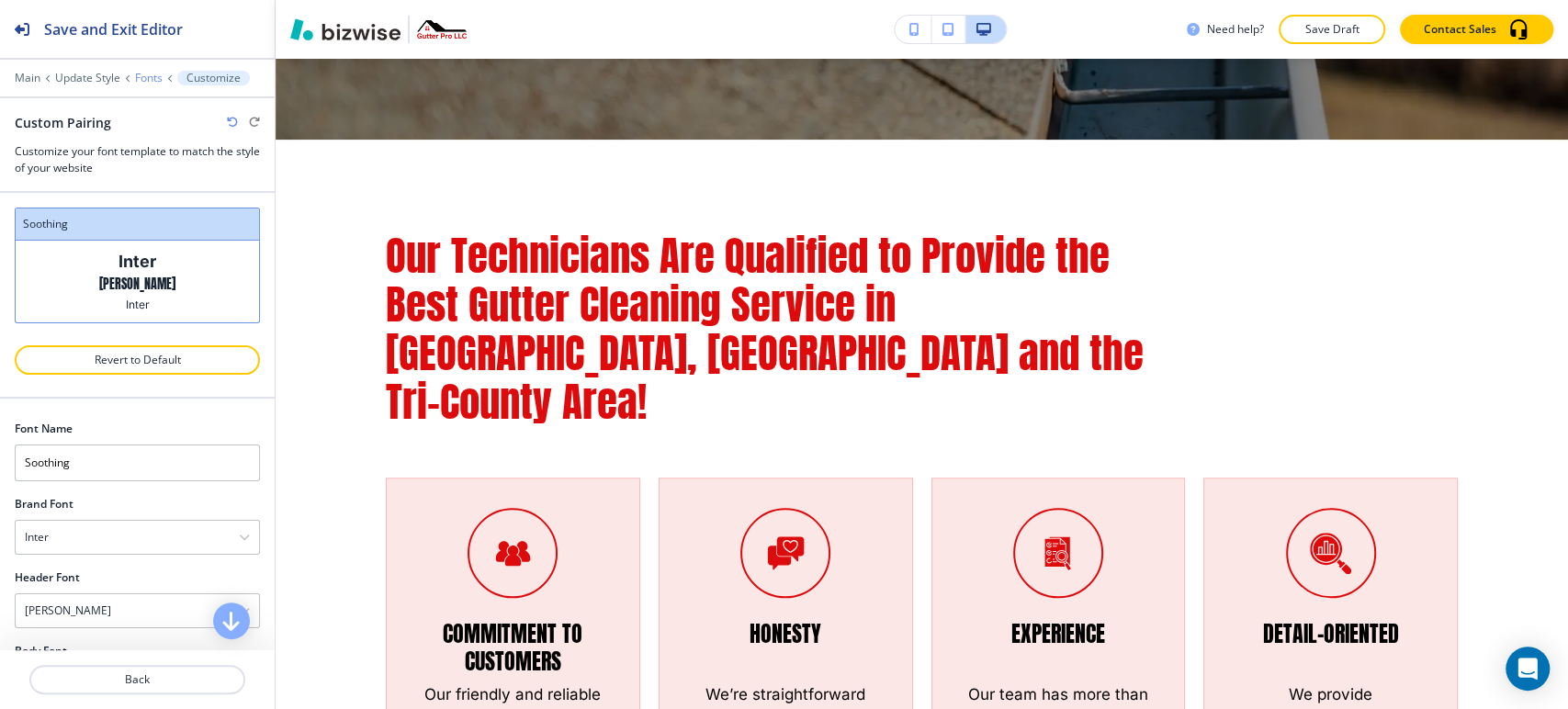
click at [146, 80] on p "Fonts" at bounding box center [148, 77] width 27 height 13
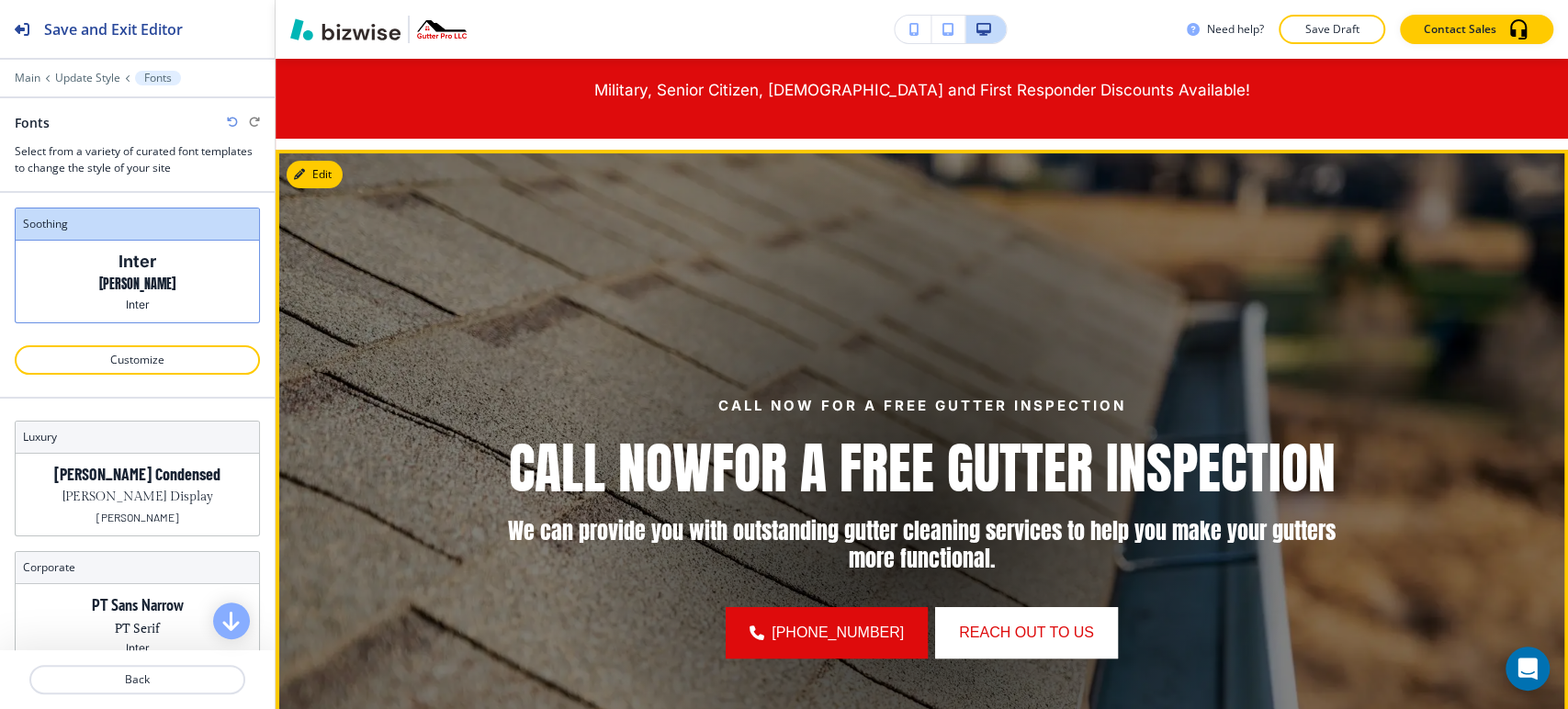
scroll to position [204, 0]
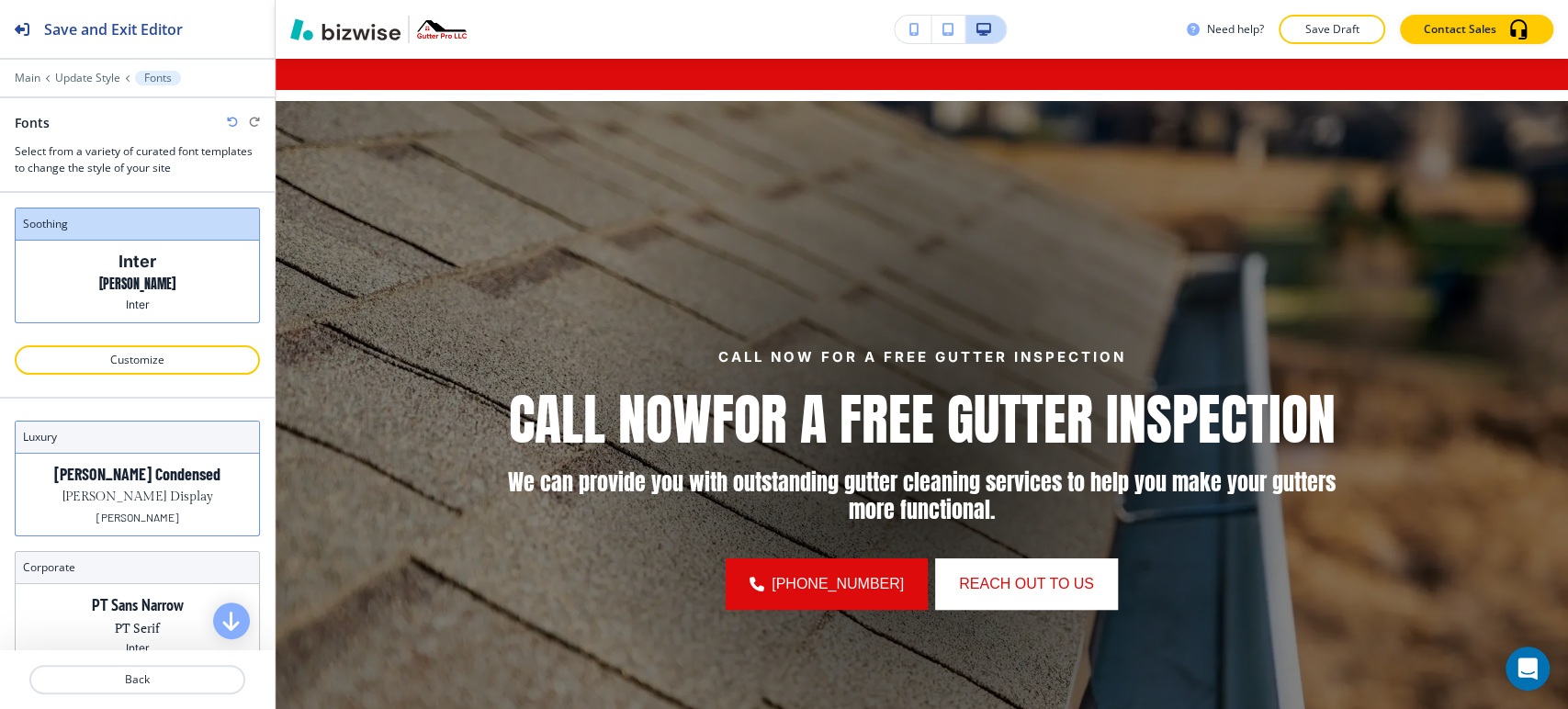
click at [173, 521] on div "Barlow Condensed Gilda Display Barlow" at bounding box center [137, 495] width 243 height 81
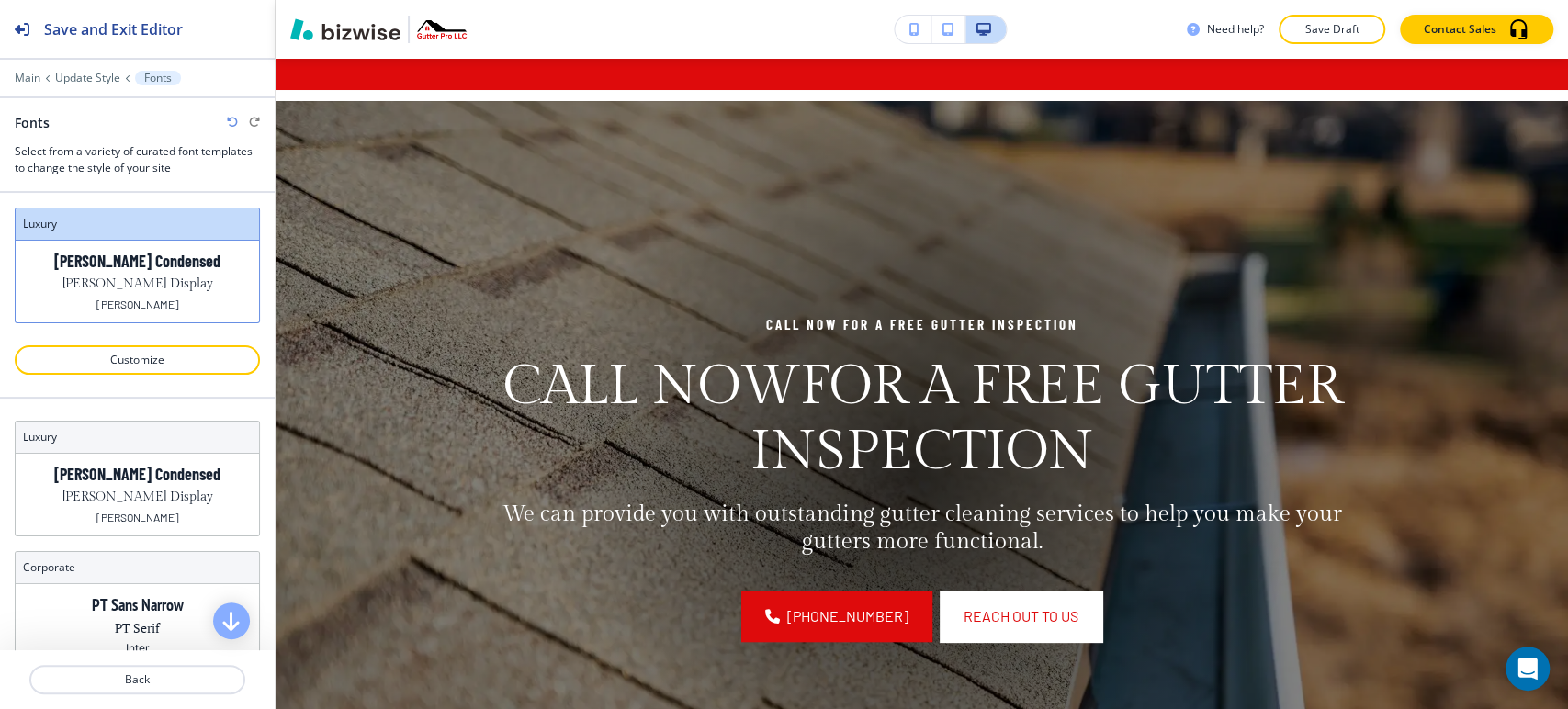
drag, startPoint x: 228, startPoint y: 119, endPoint x: 868, endPoint y: 326, distance: 672.6
click at [229, 119] on icon "button" at bounding box center [231, 121] width 11 height 11
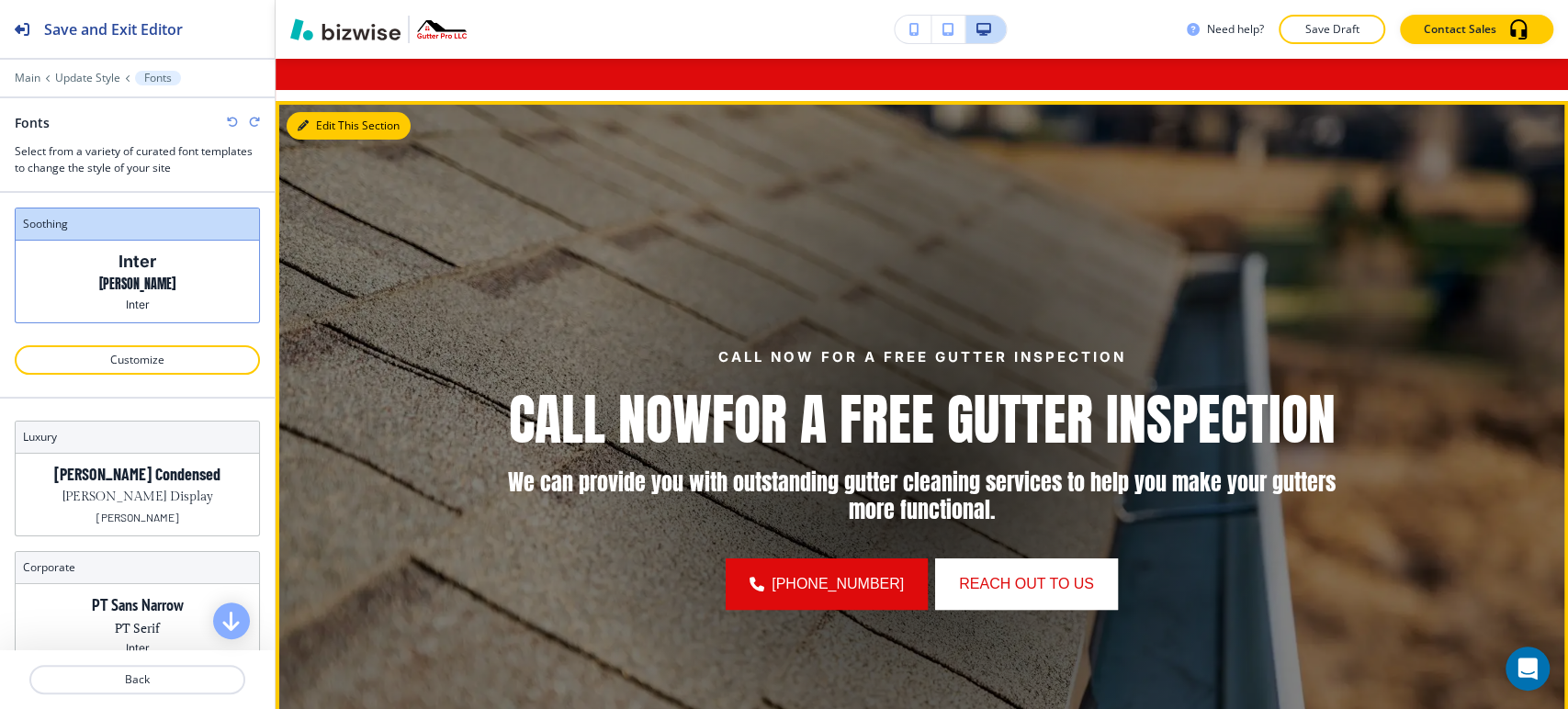
click at [327, 124] on button "Edit This Section" at bounding box center [349, 126] width 124 height 27
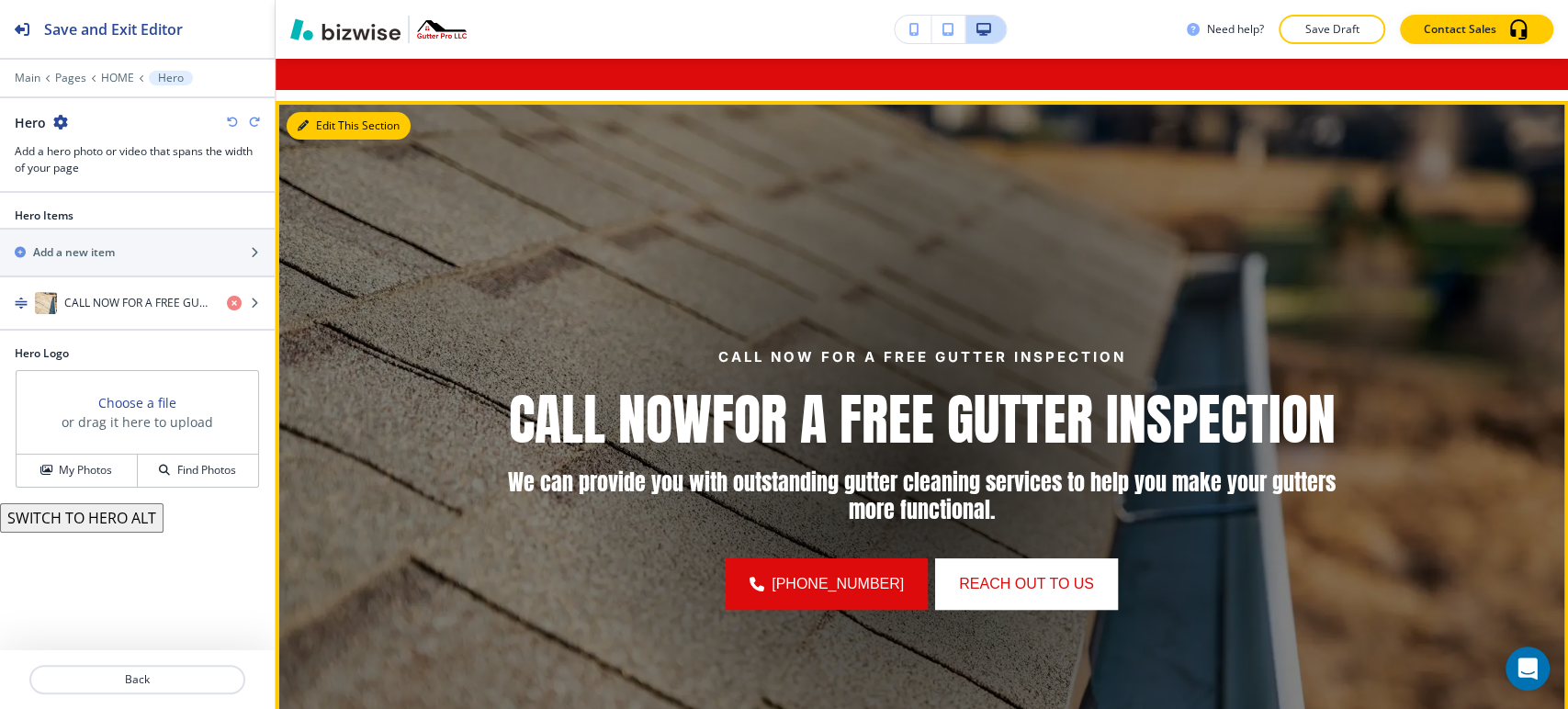
scroll to position [246, 0]
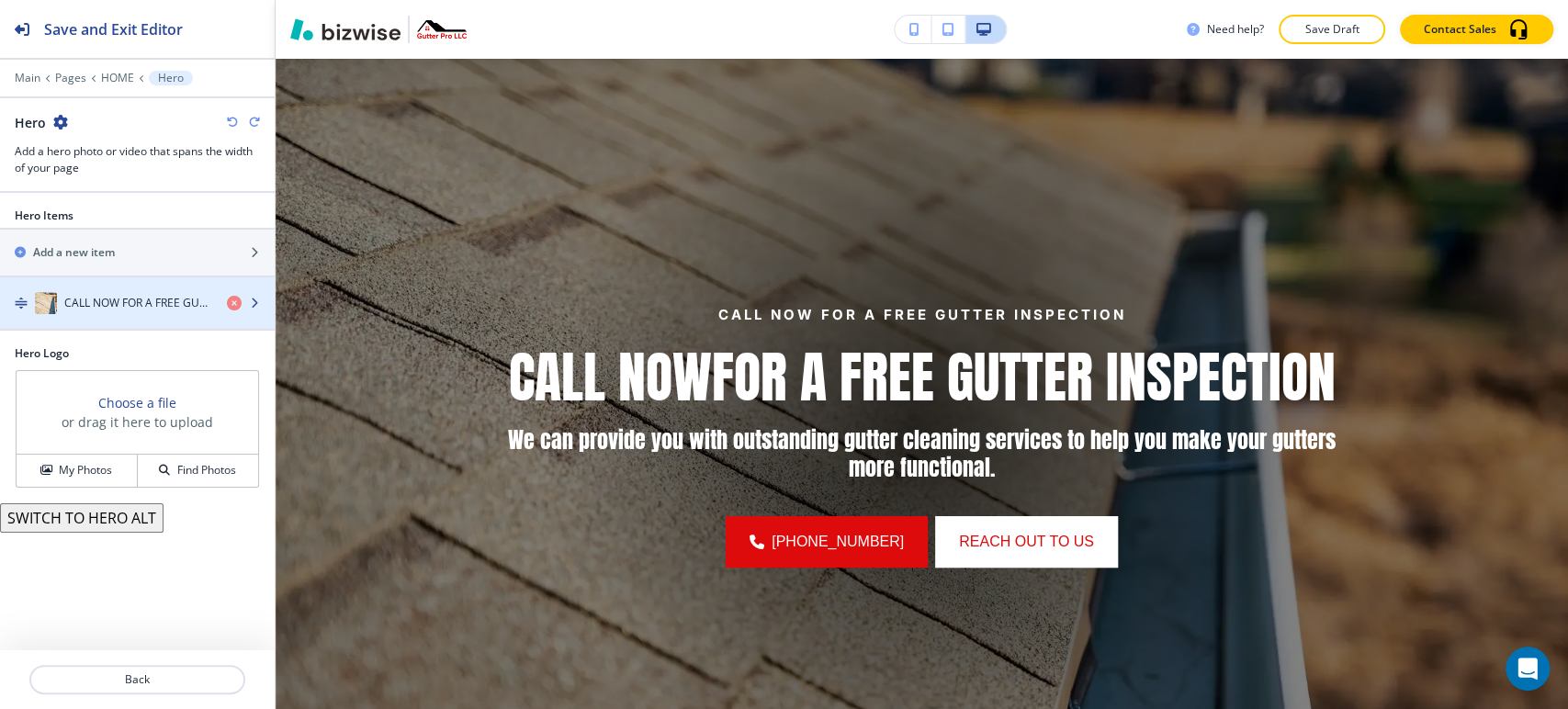
click at [137, 307] on h4 "CALL NOW FOR A FREE GUTTER INSPECTION" at bounding box center [138, 303] width 148 height 16
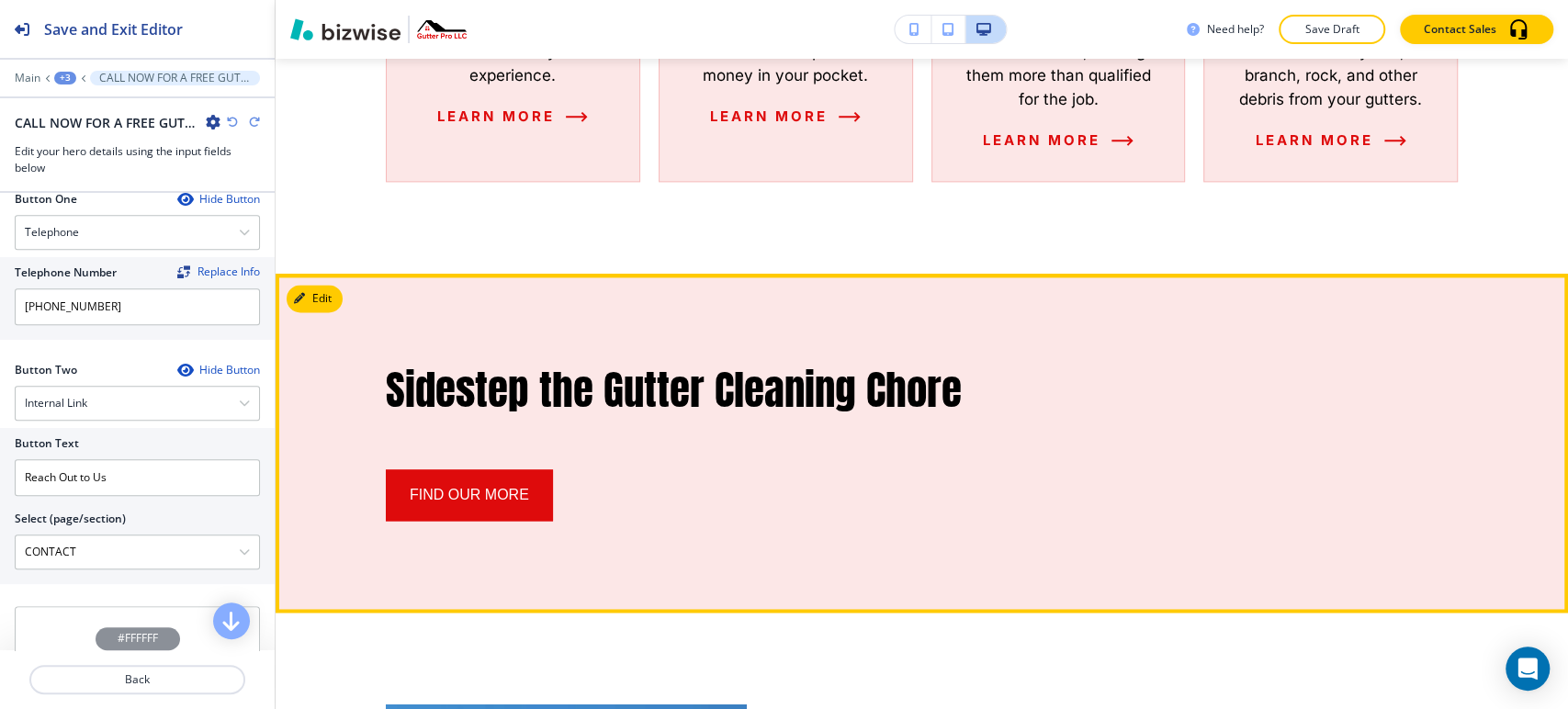
scroll to position [1676, 0]
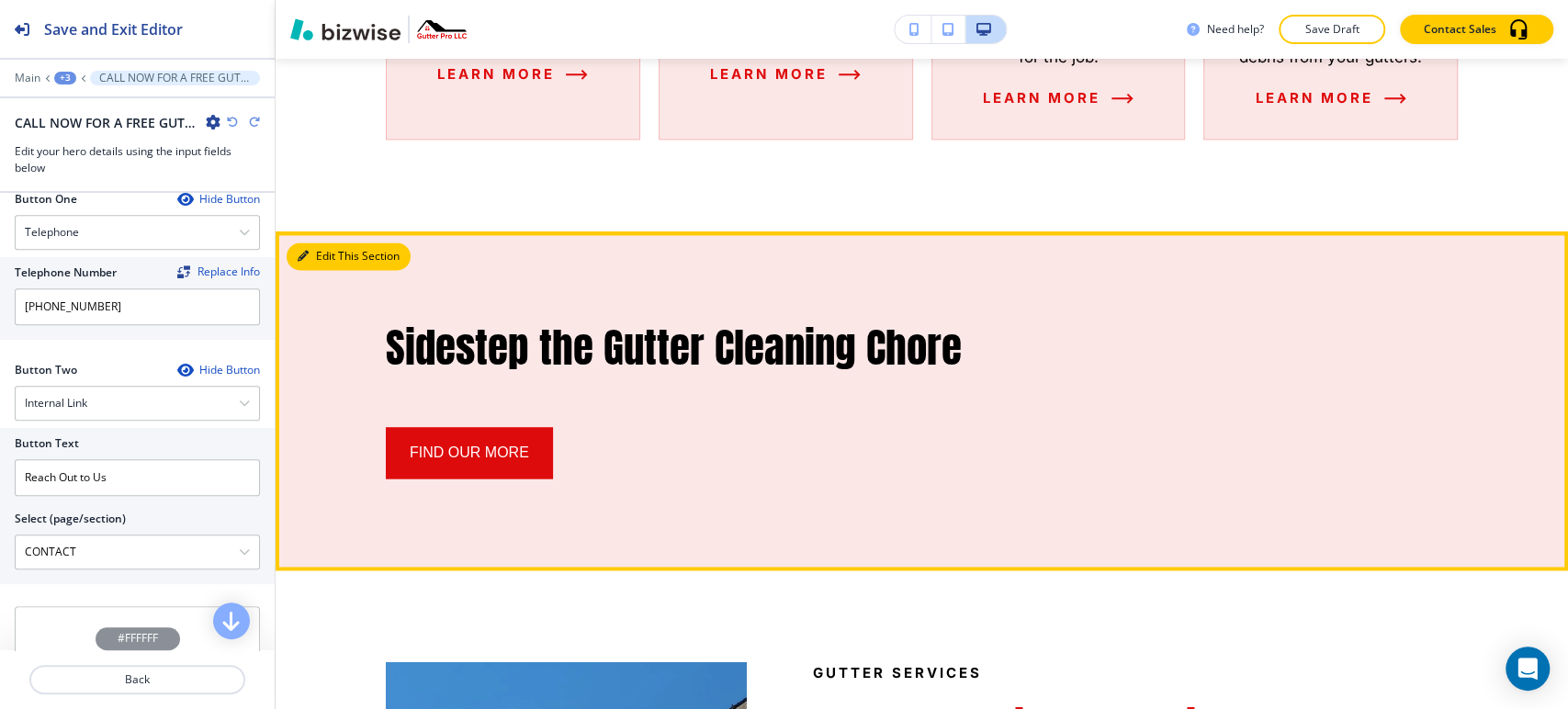
click at [331, 242] on button "Edit This Section" at bounding box center [349, 256] width 124 height 27
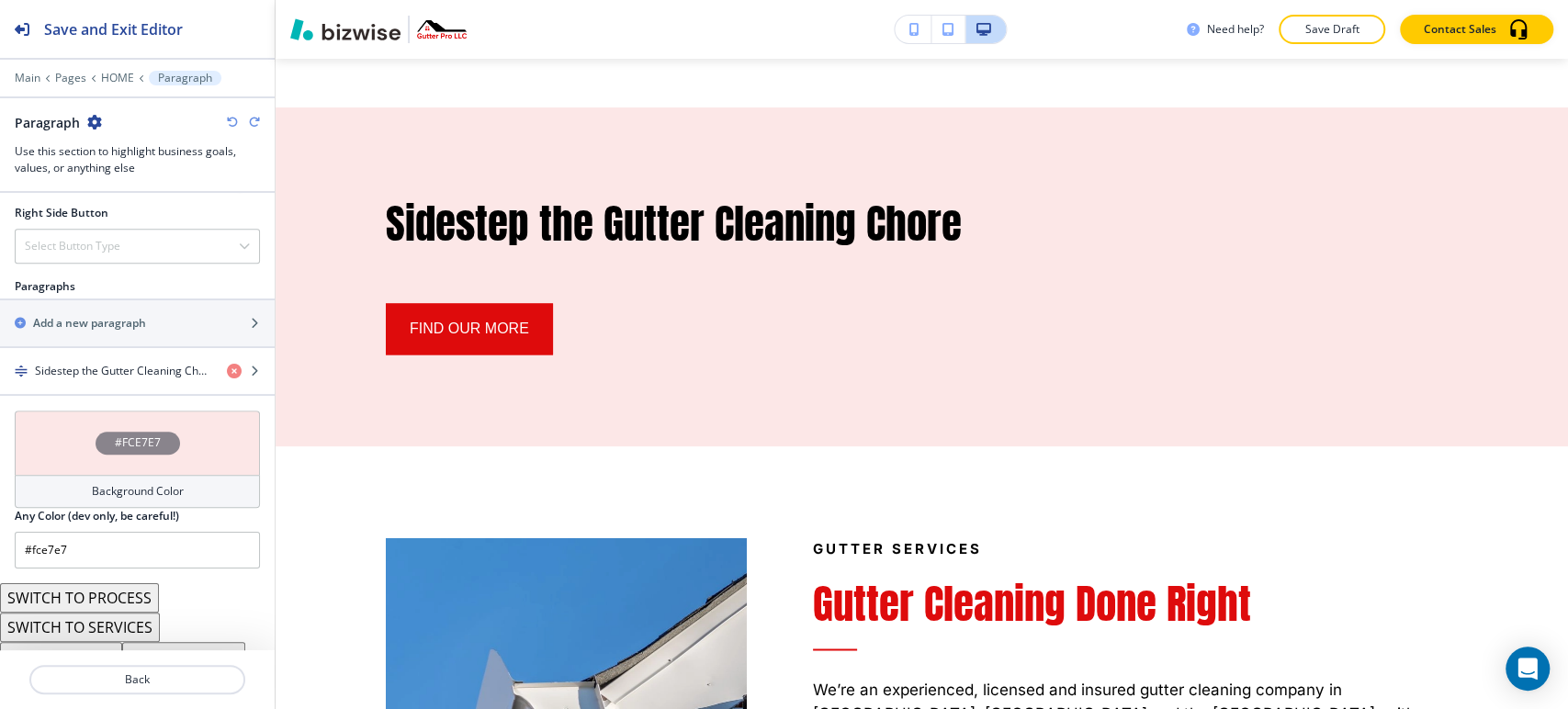
scroll to position [1076, 0]
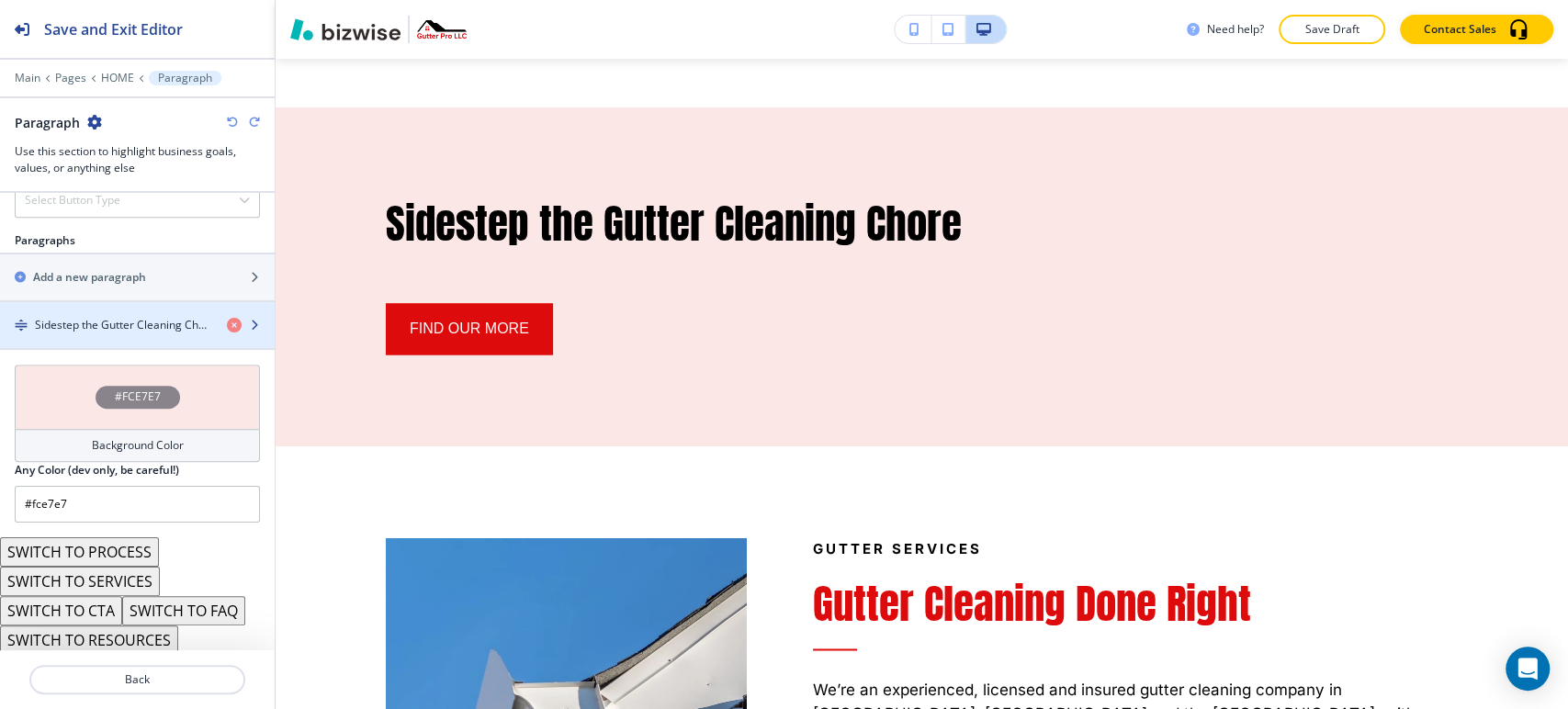
click at [126, 333] on div "button" at bounding box center [138, 340] width 275 height 15
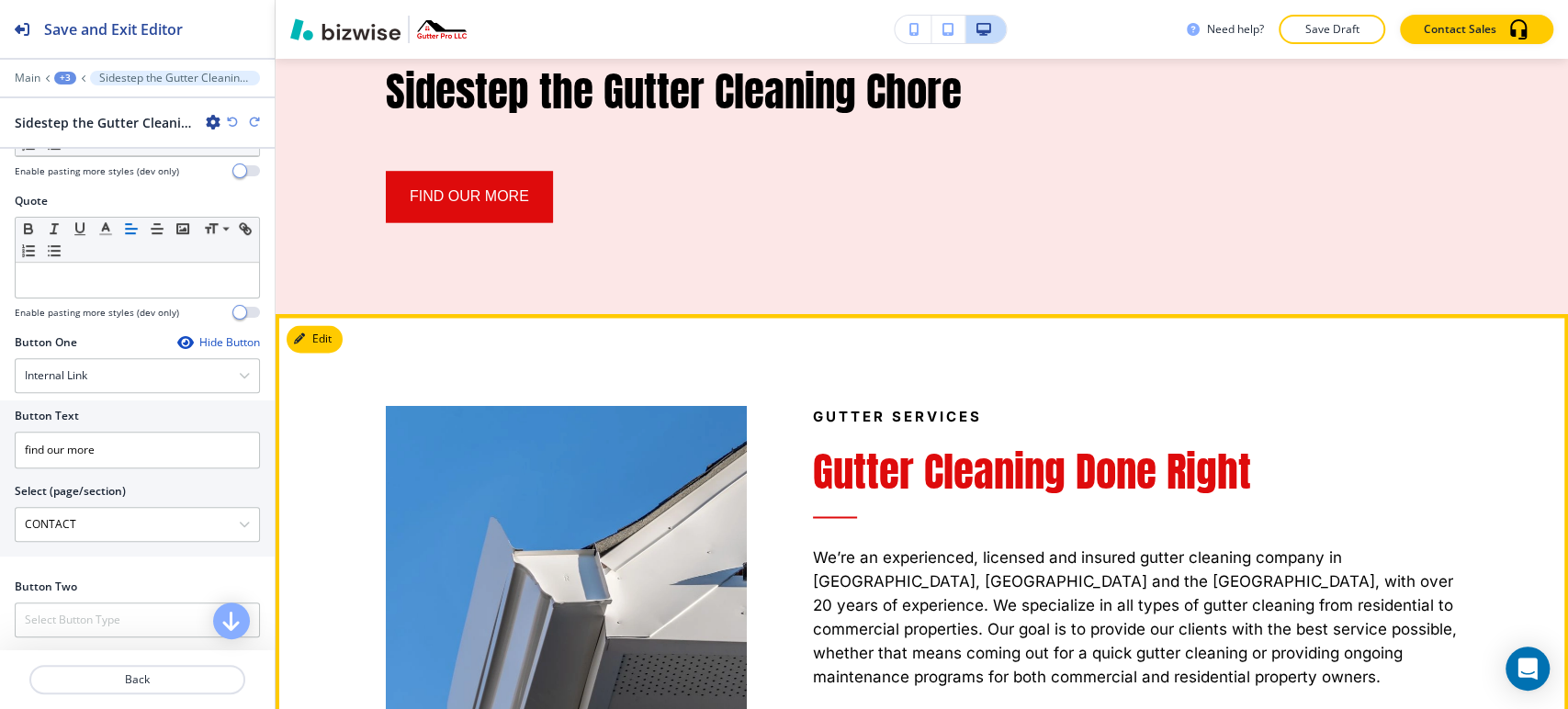
scroll to position [1993, 0]
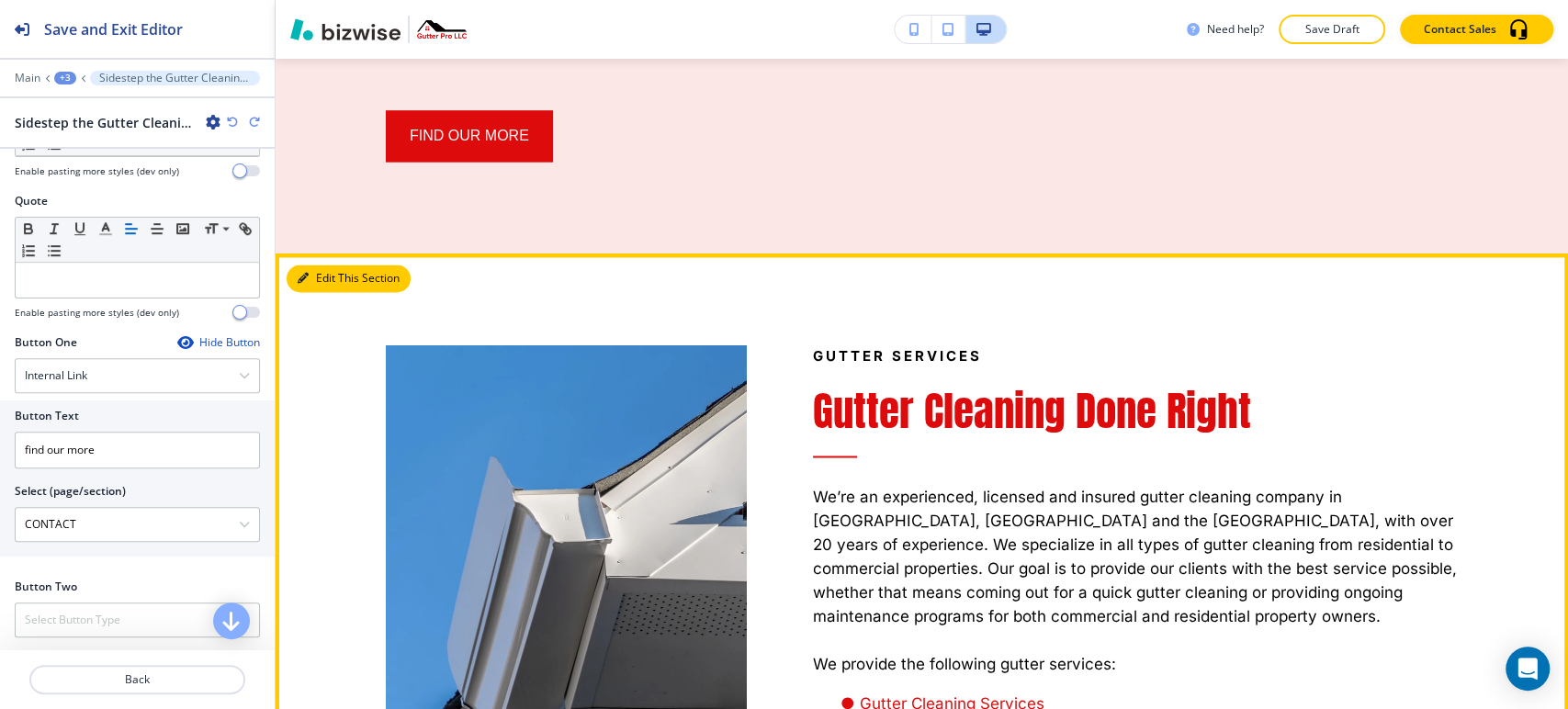
click at [313, 264] on button "Edit This Section" at bounding box center [349, 278] width 124 height 27
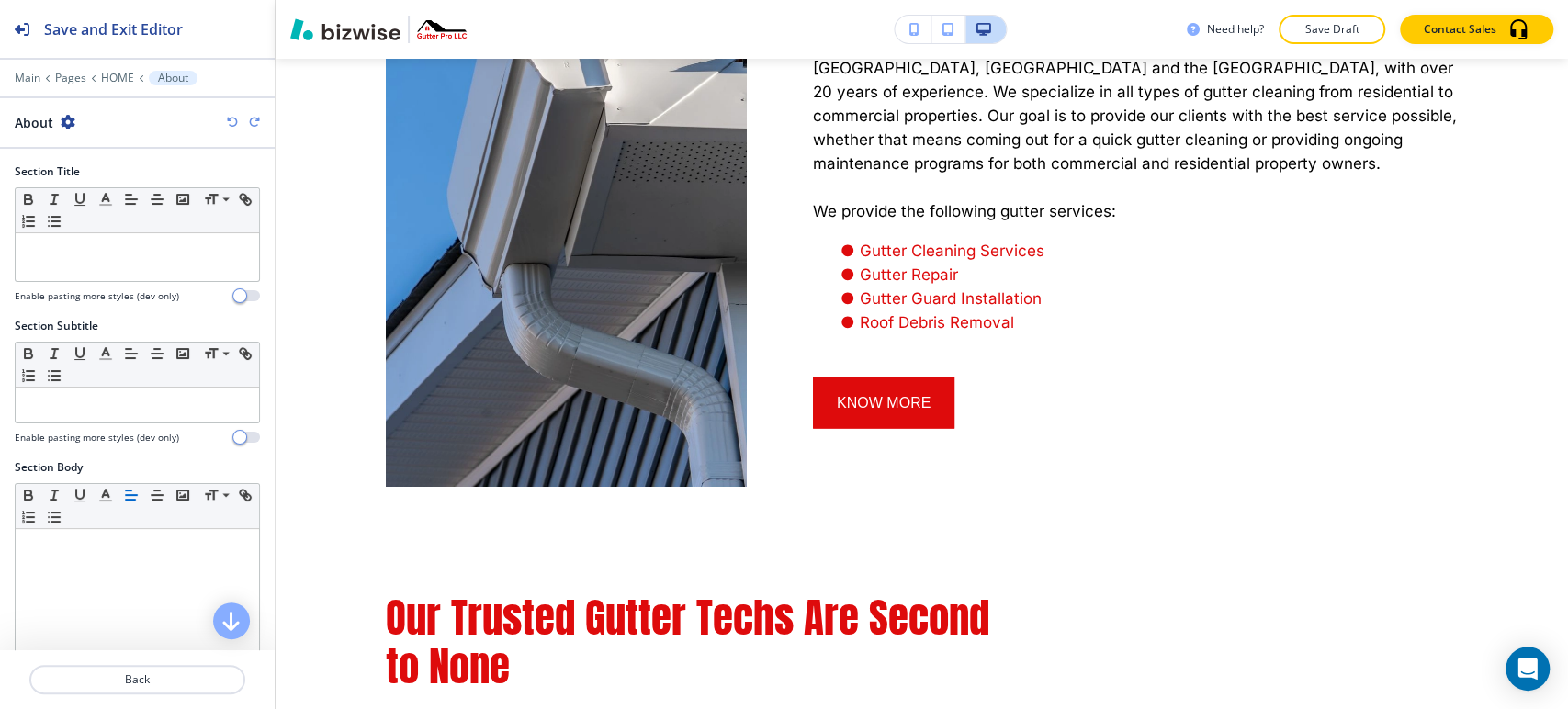
scroll to position [510, 0]
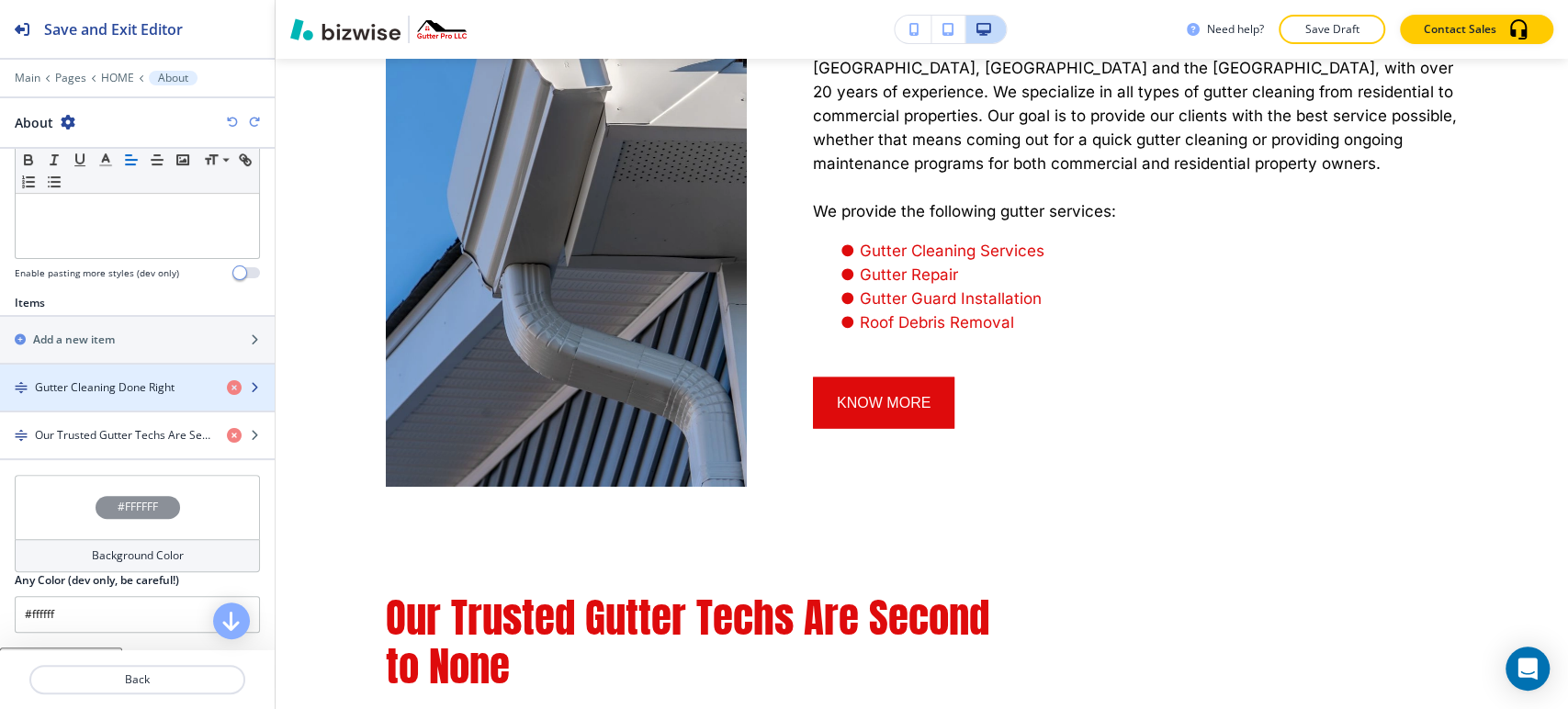
click at [109, 383] on h4 "Gutter Cleaning Done Right" at bounding box center [105, 387] width 139 height 16
click at [138, 387] on h4 "Gutter Cleaning Done Right" at bounding box center [105, 387] width 139 height 16
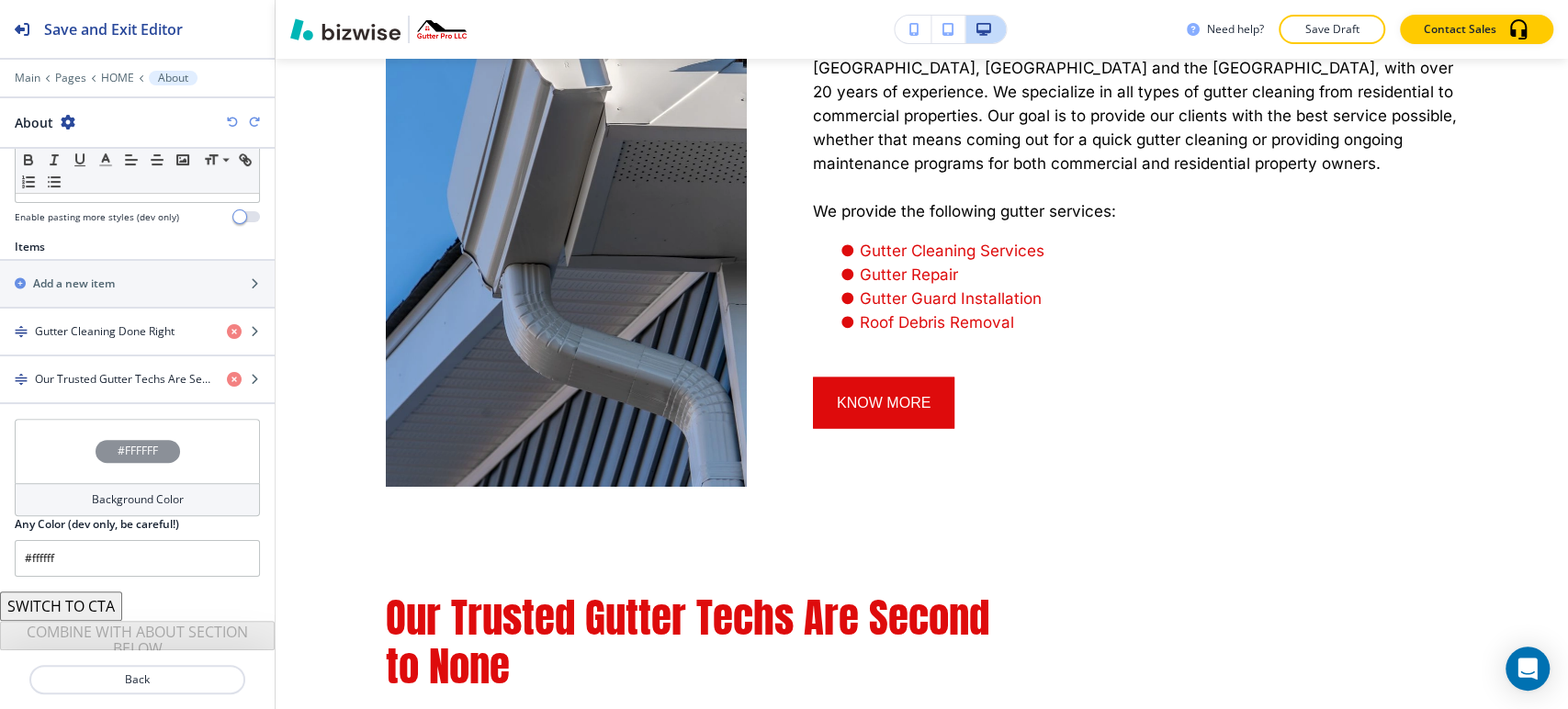
scroll to position [598, 0]
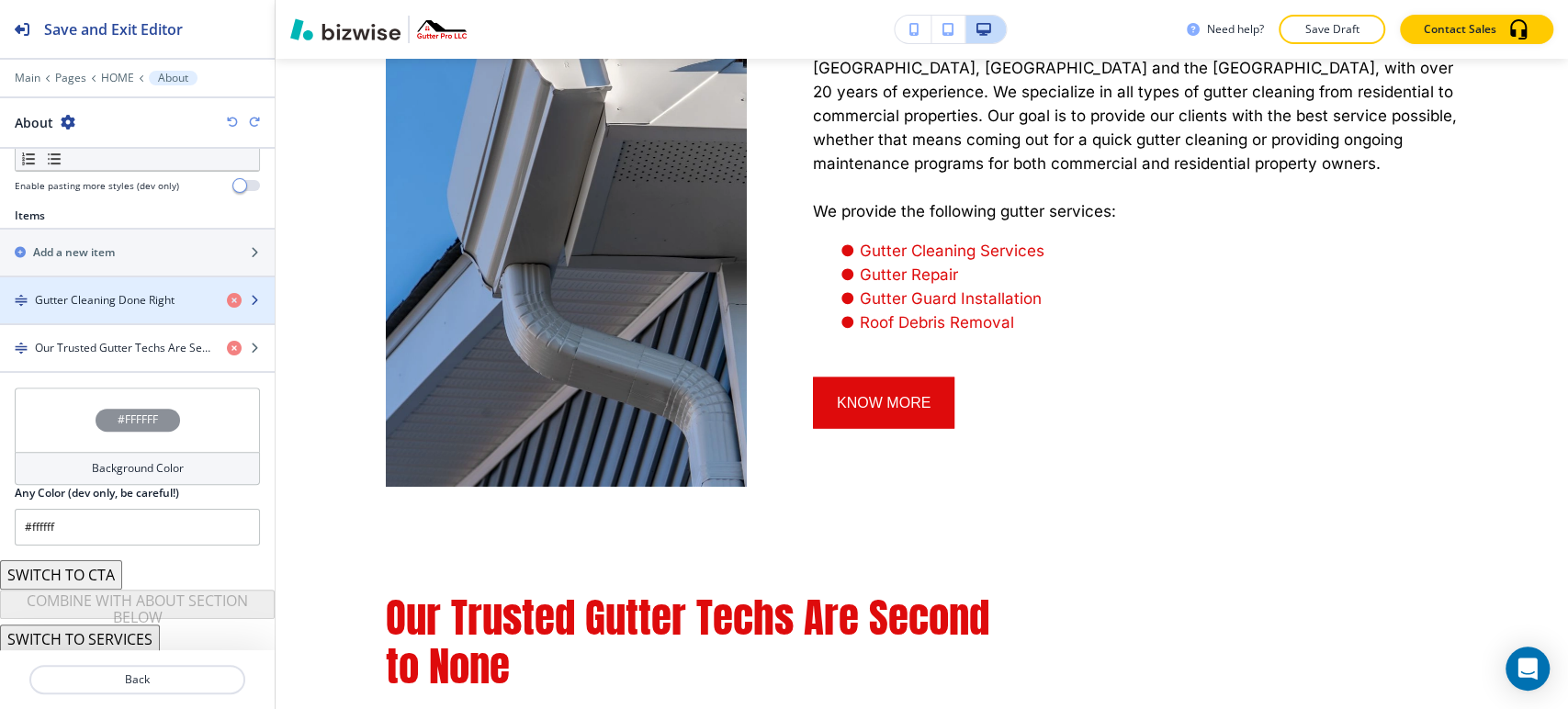
click at [138, 312] on div "button" at bounding box center [138, 316] width 275 height 15
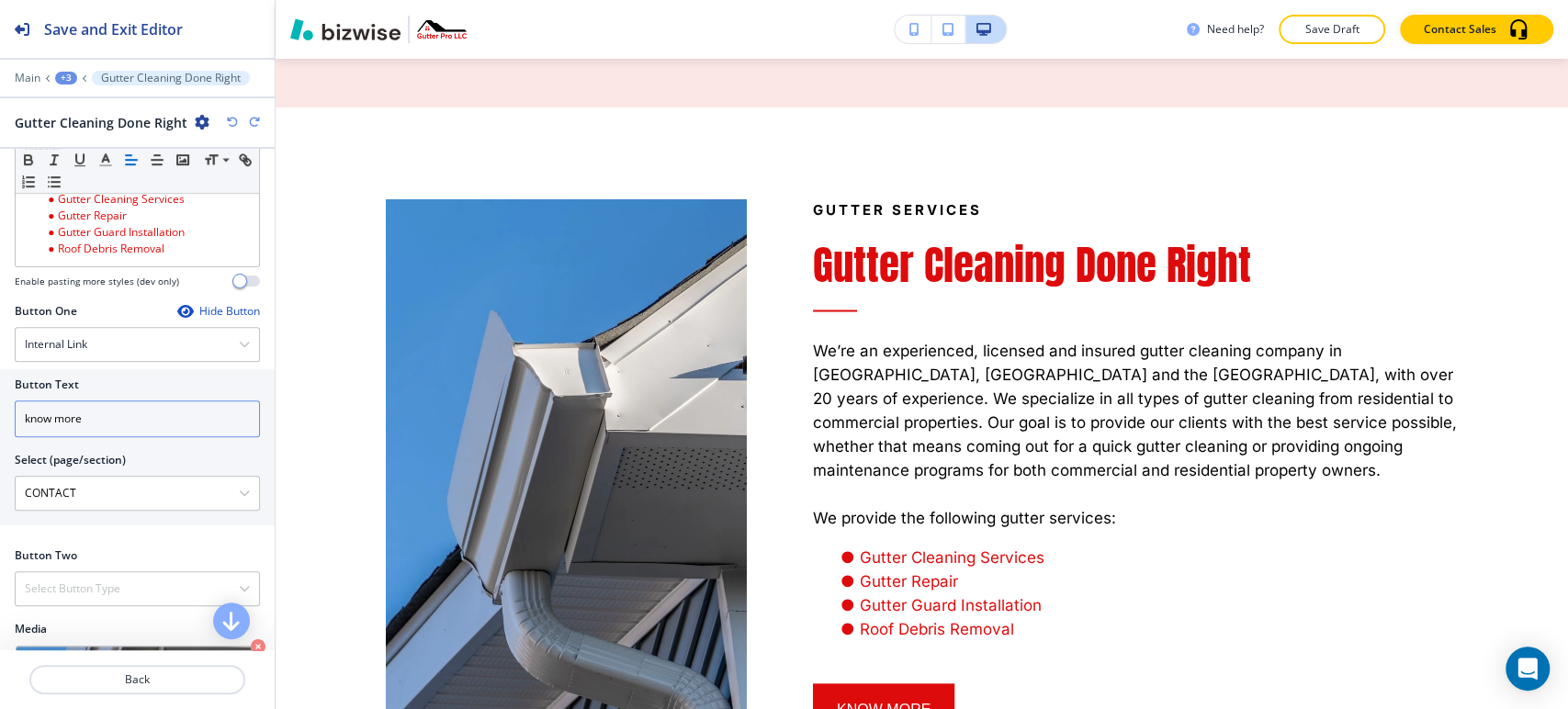
scroll to position [804, 0]
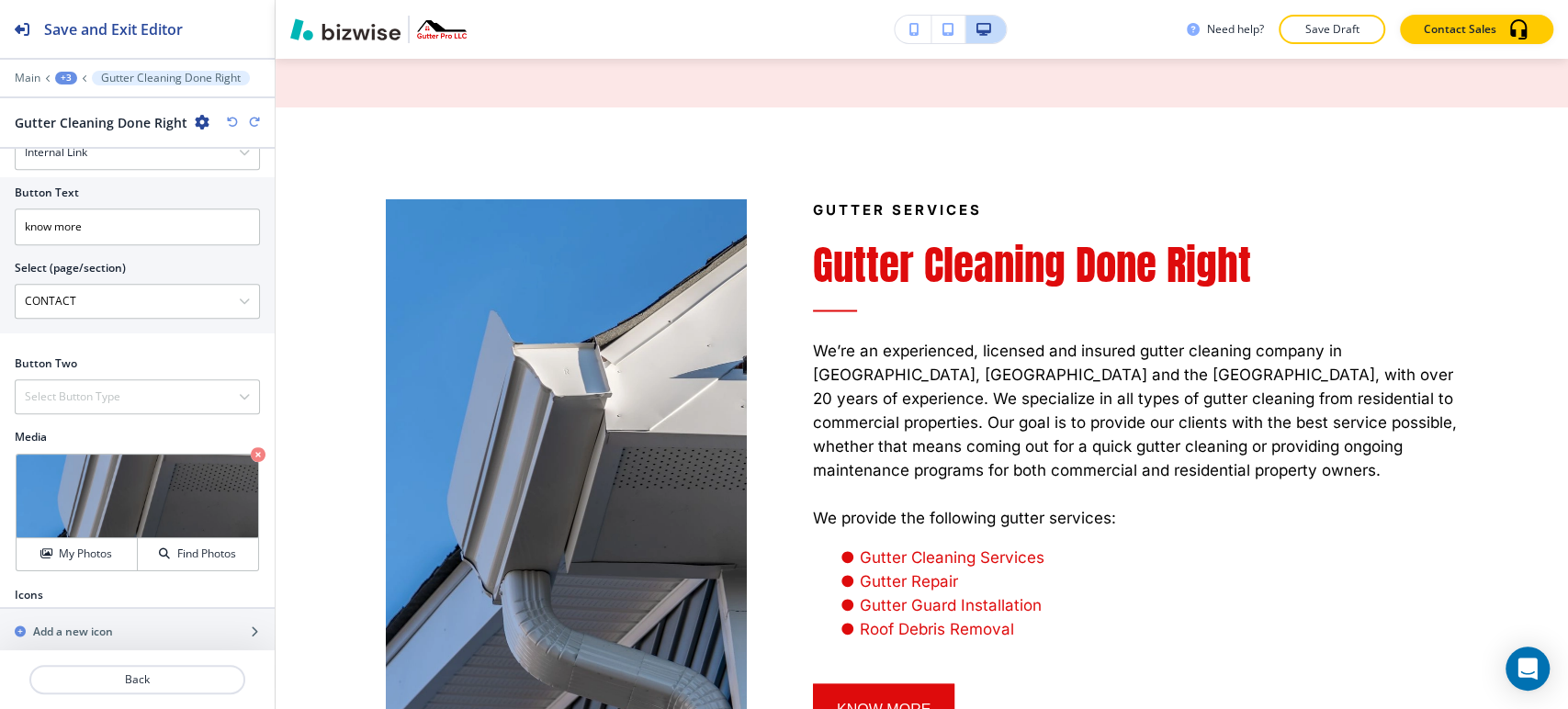
click at [66, 72] on div "+3" at bounding box center [66, 77] width 22 height 13
click at [88, 160] on button "About" at bounding box center [113, 172] width 117 height 33
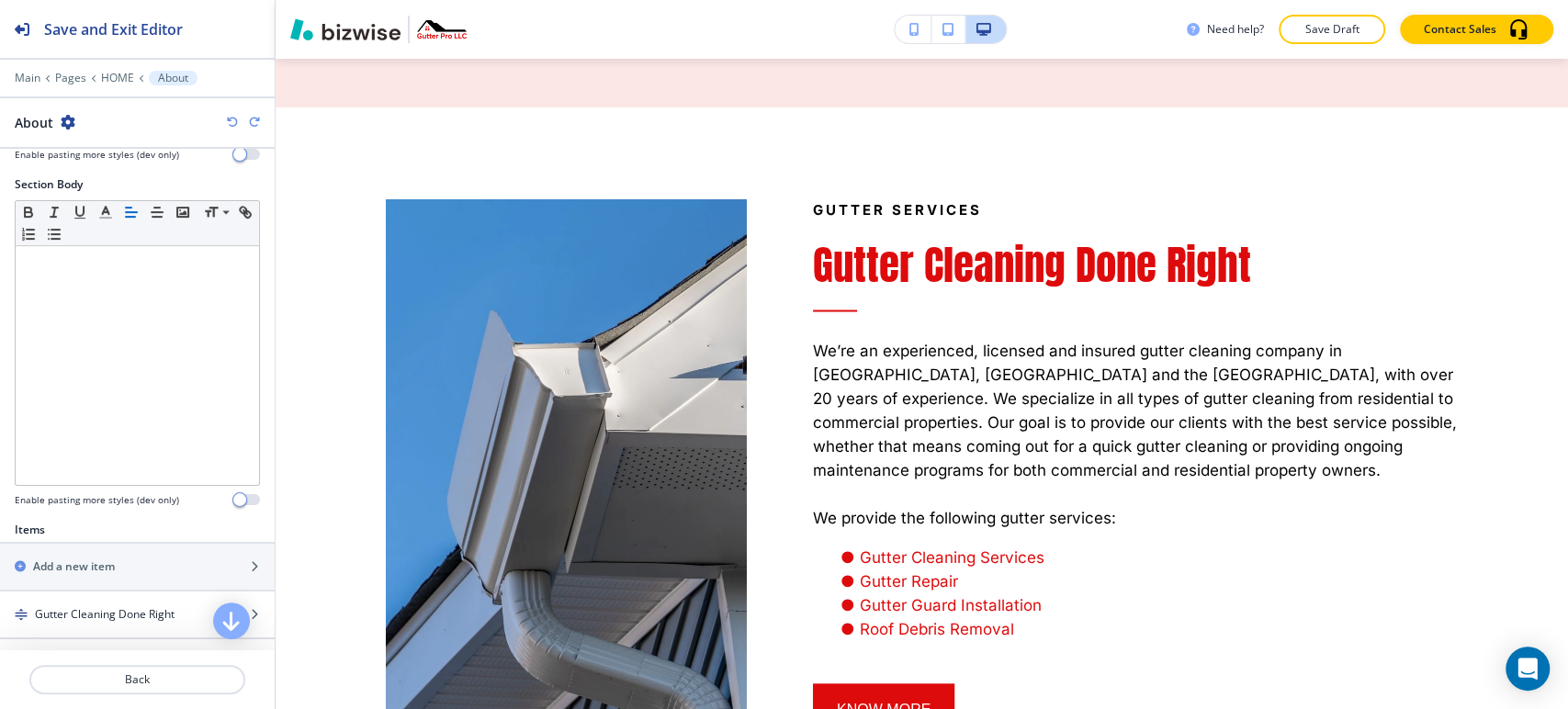
scroll to position [598, 0]
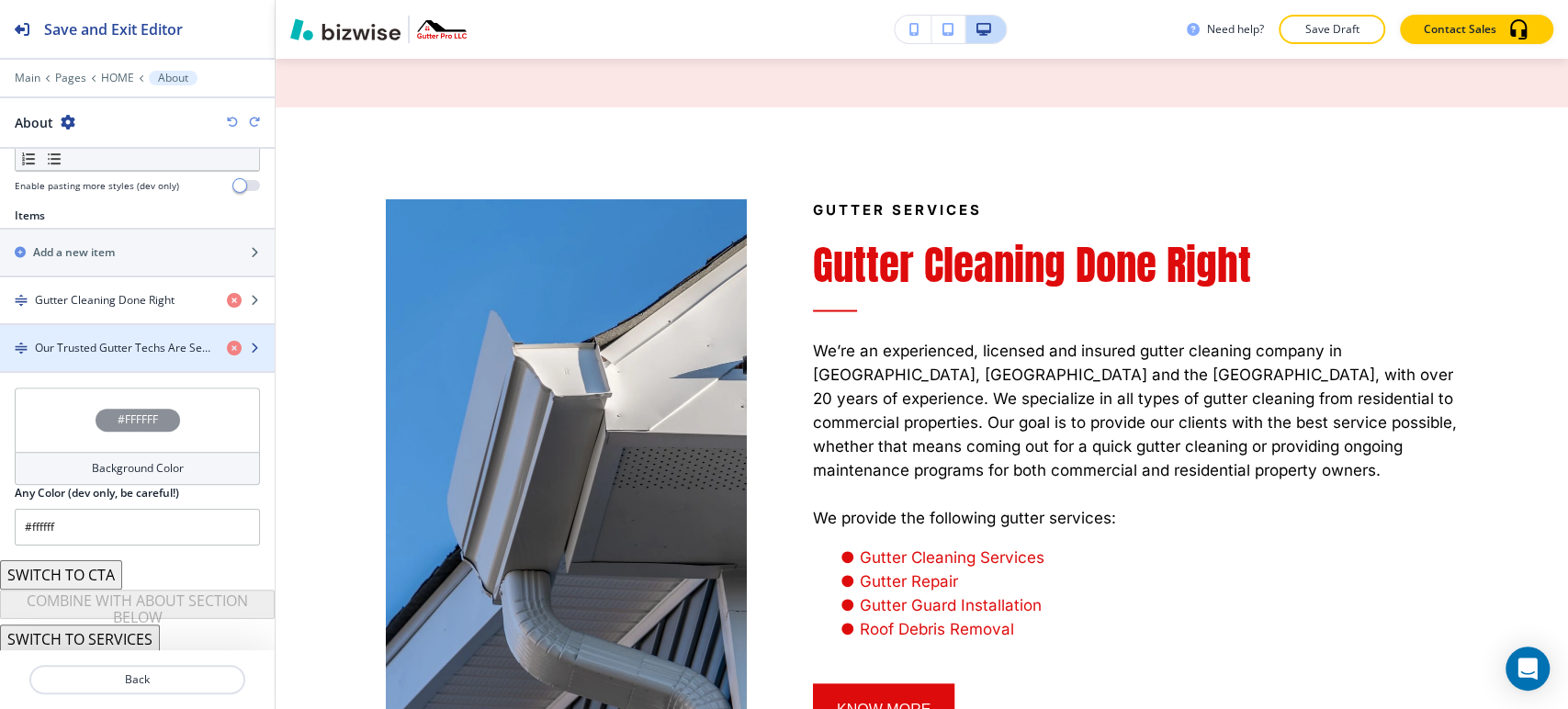
click at [141, 356] on div "button" at bounding box center [138, 363] width 275 height 15
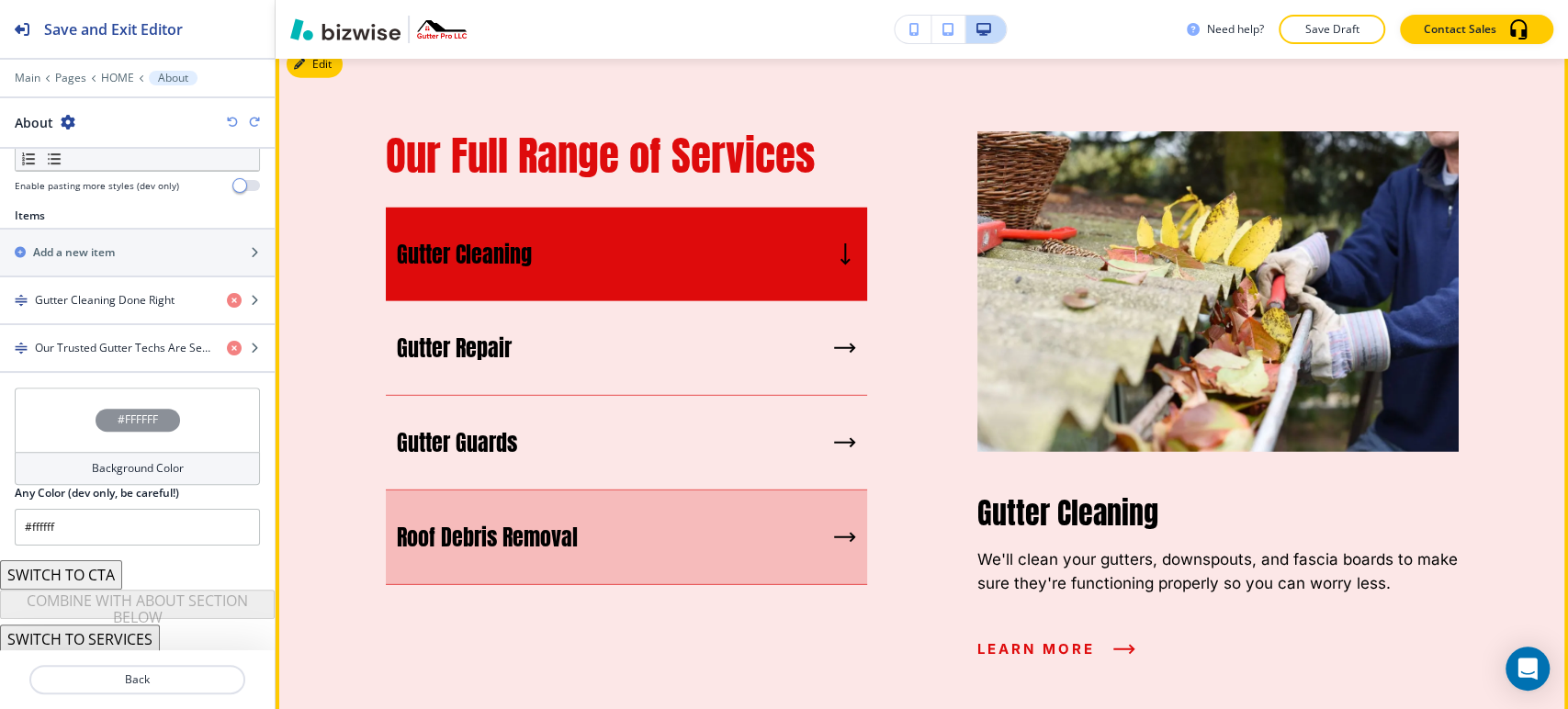
scroll to position [3364, 0]
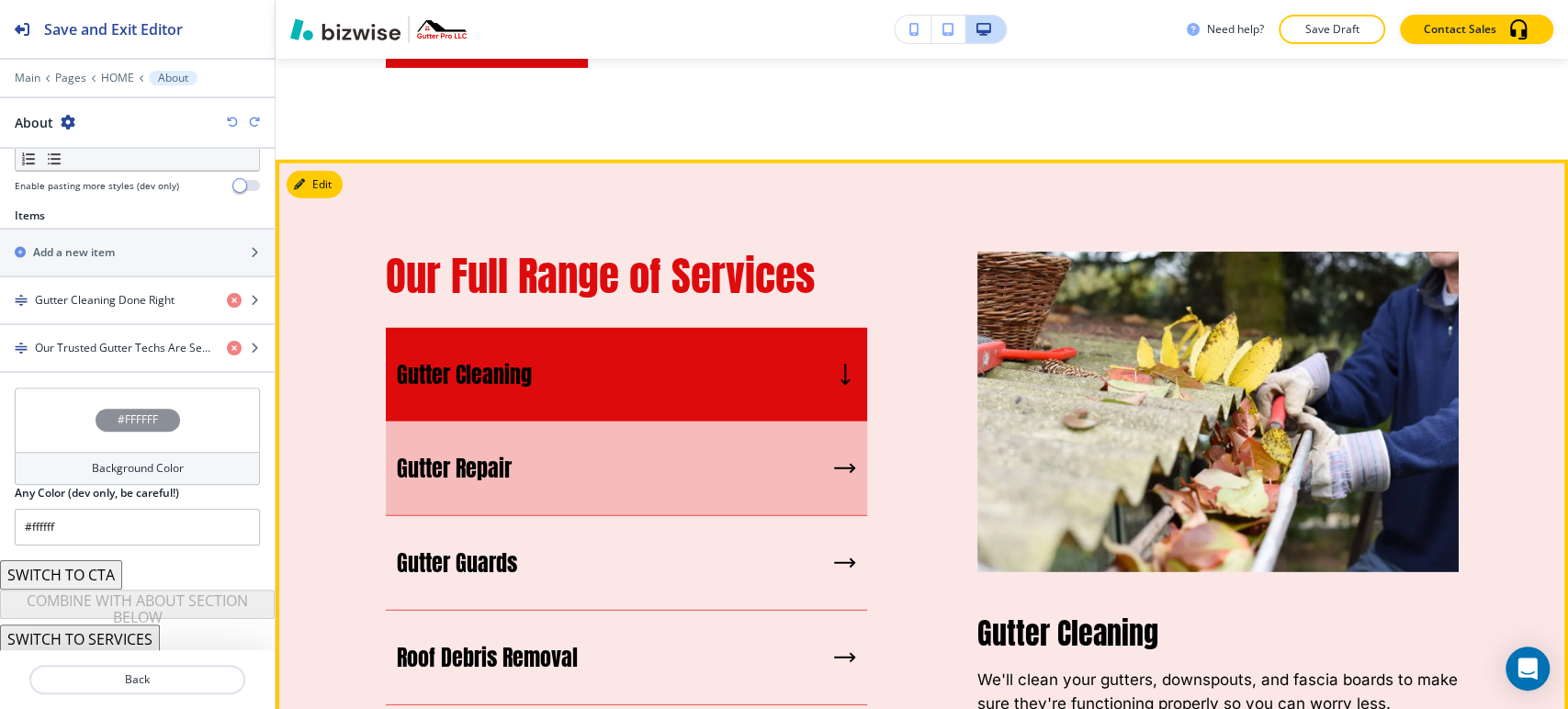
click at [580, 421] on div "Gutter Repair" at bounding box center [626, 469] width 481 height 95
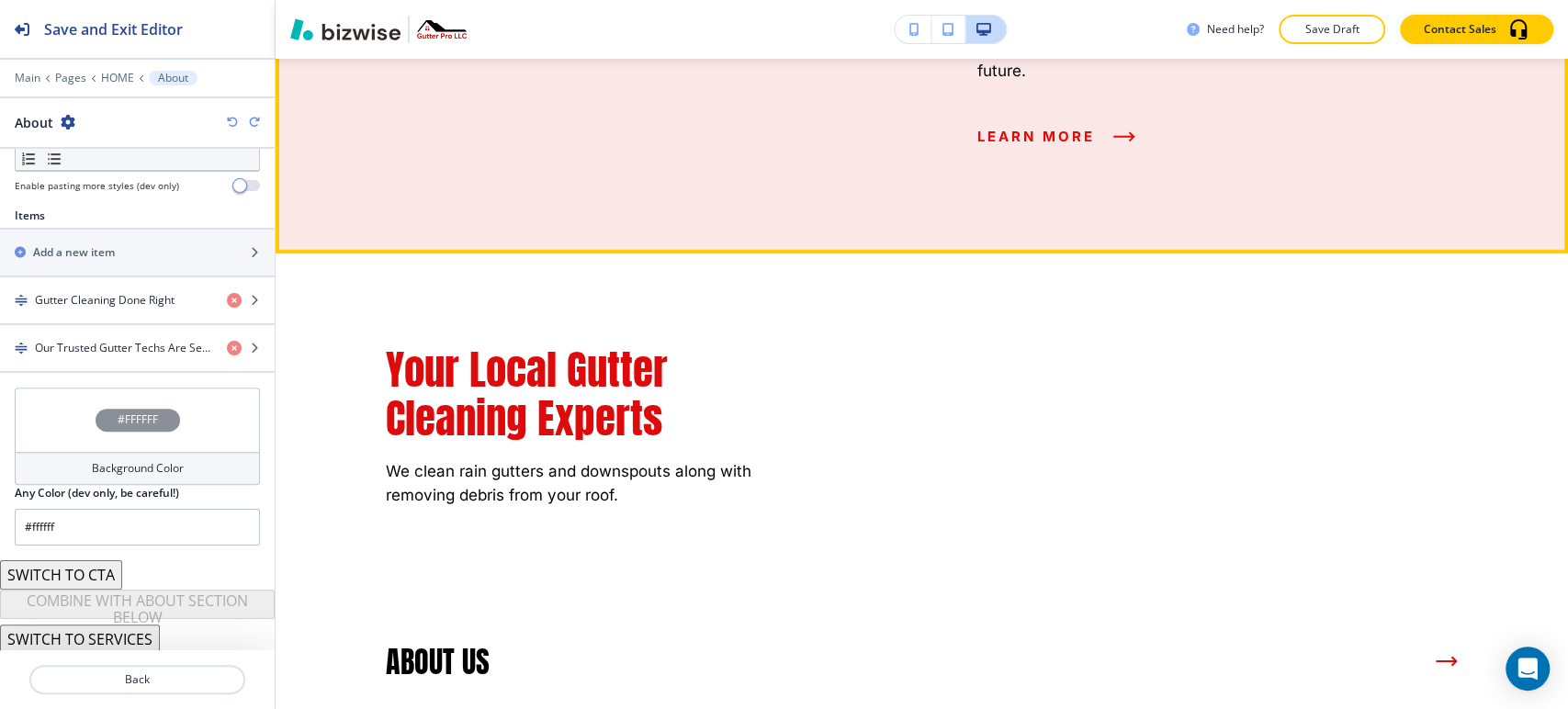
scroll to position [4079, 0]
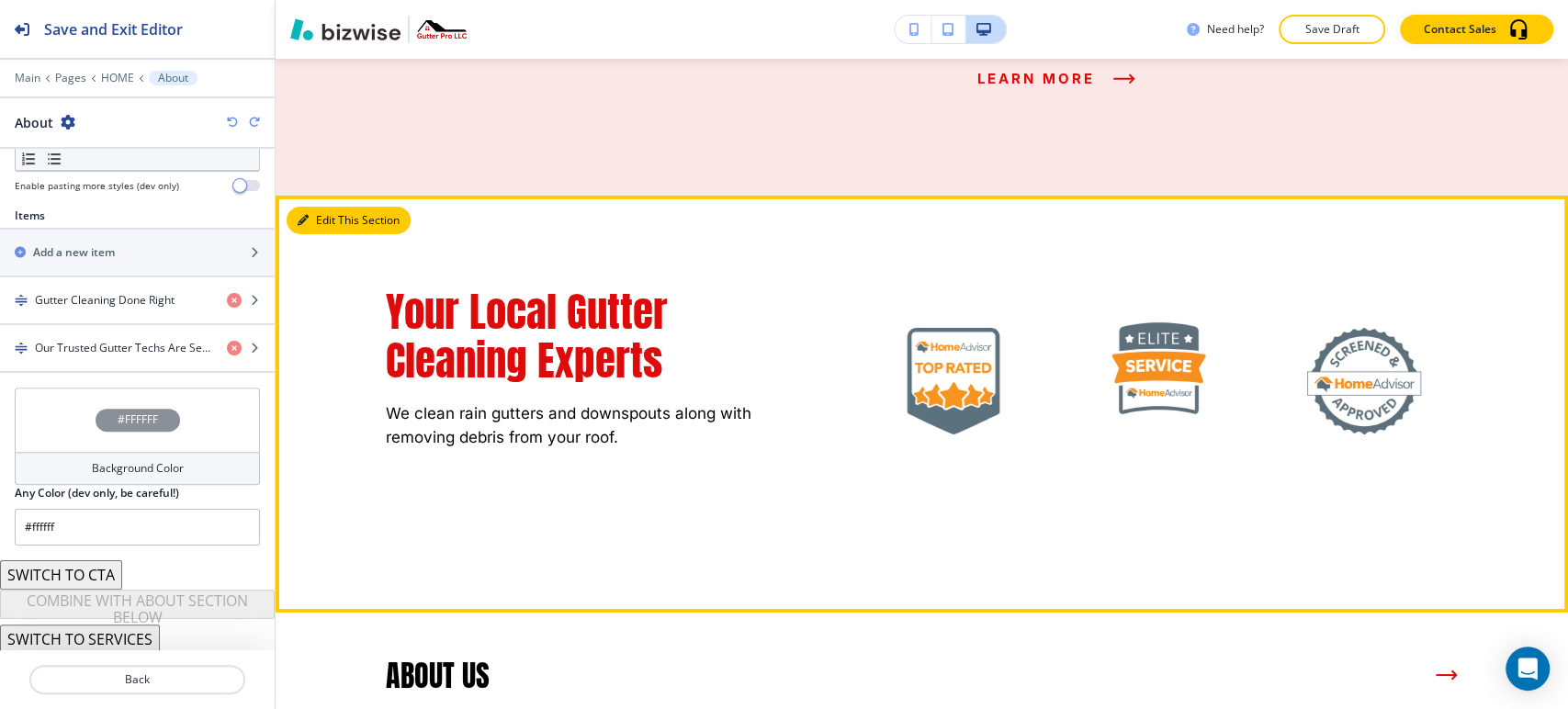
click at [323, 206] on button "Edit This Section" at bounding box center [349, 220] width 124 height 27
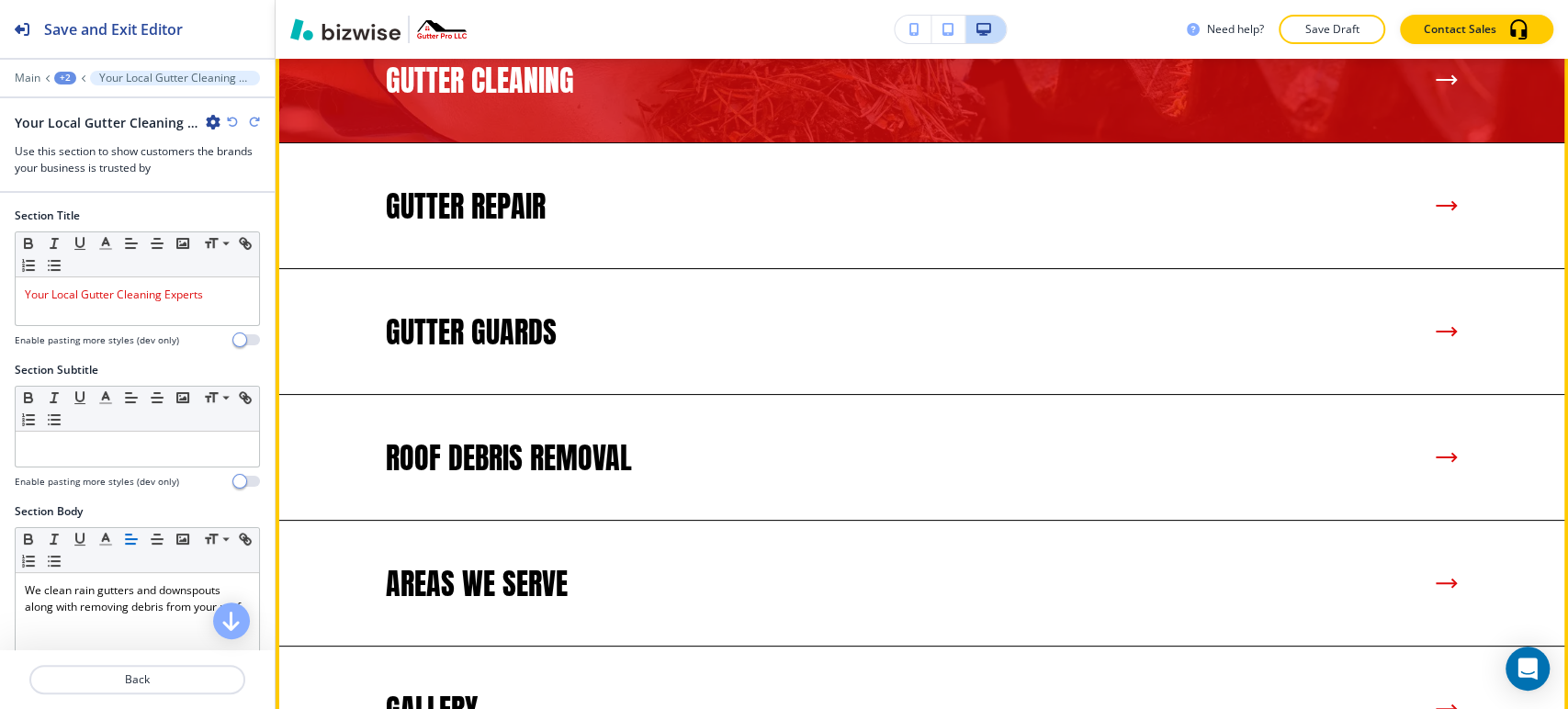
scroll to position [4662, 0]
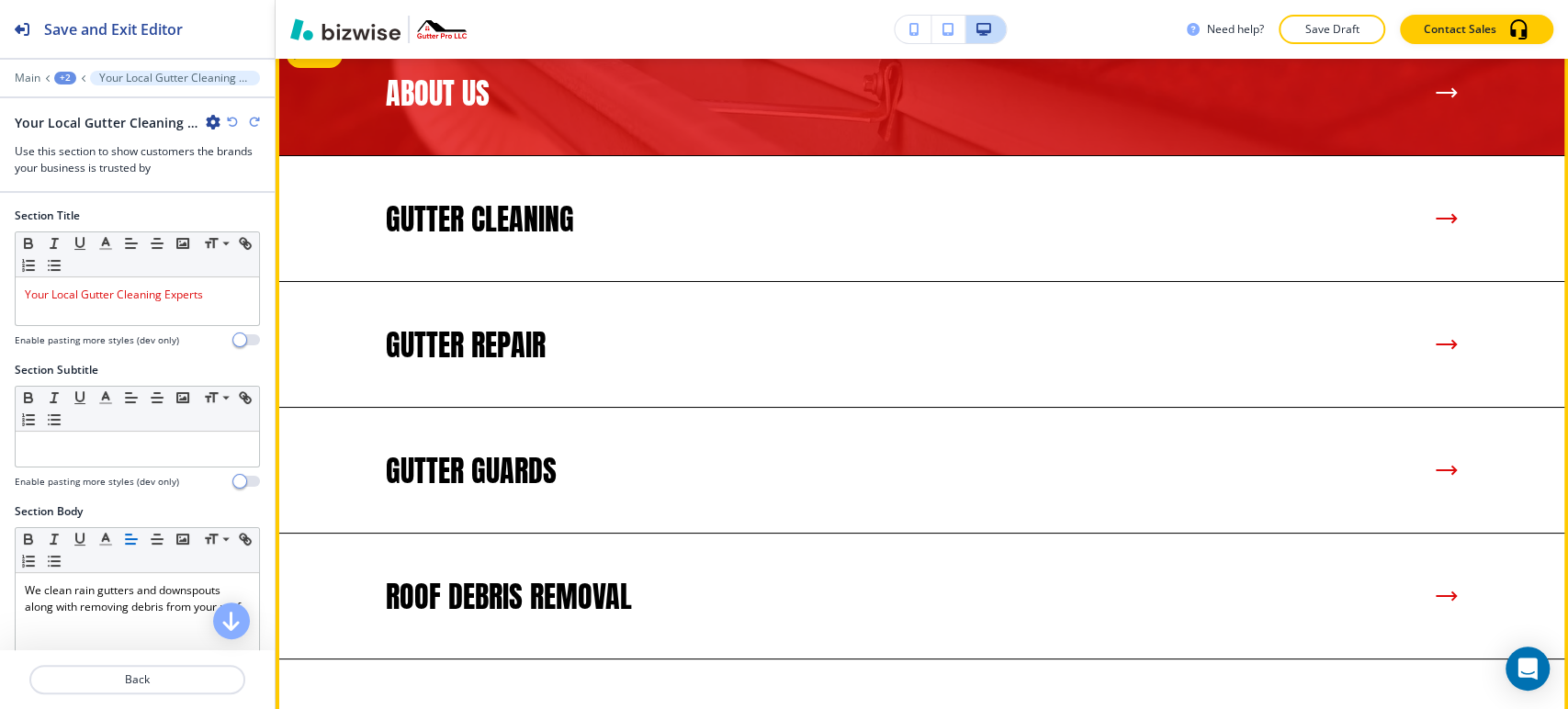
click at [335, 155] on img at bounding box center [922, 92] width 1293 height 125
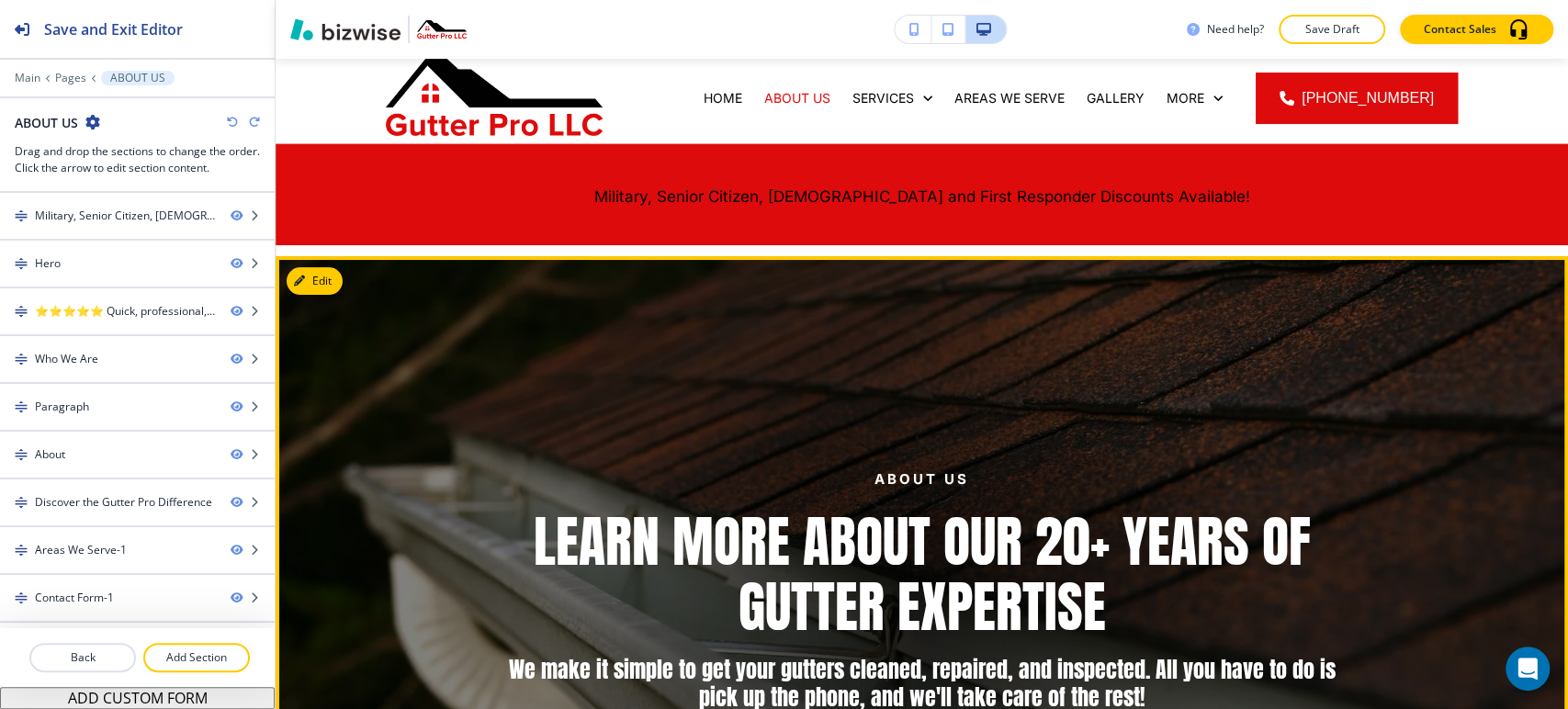
scroll to position [0, 0]
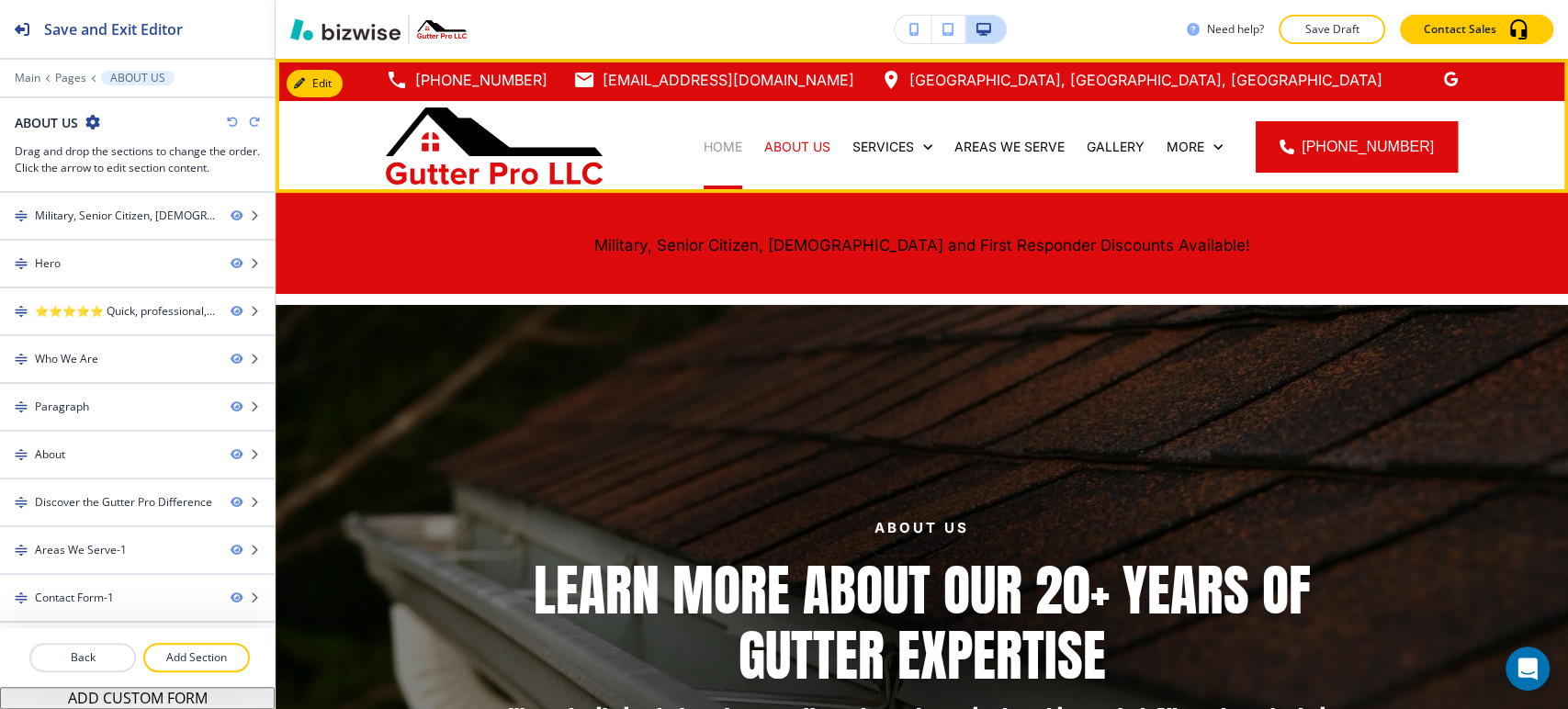
click at [725, 143] on p "HOME" at bounding box center [723, 146] width 39 height 18
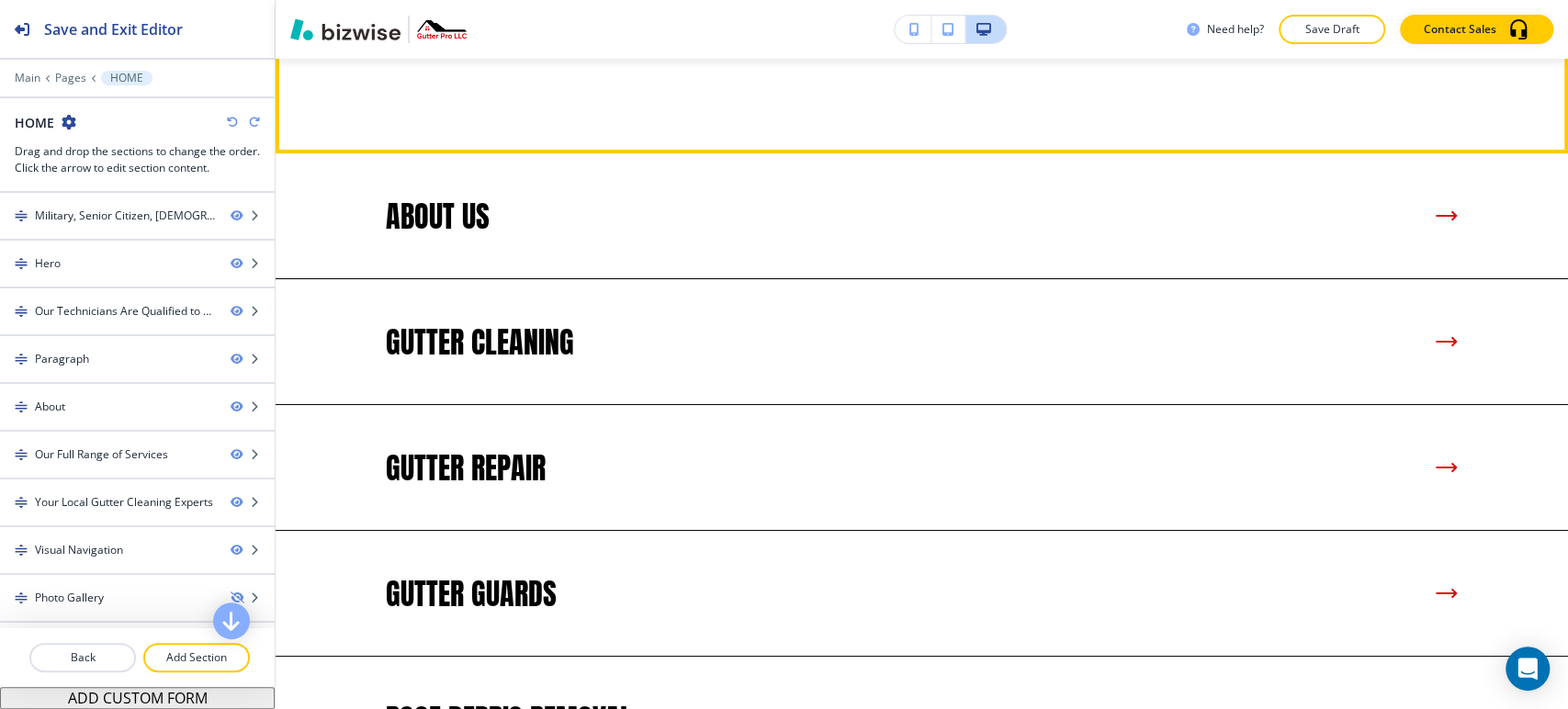
scroll to position [4390, 0]
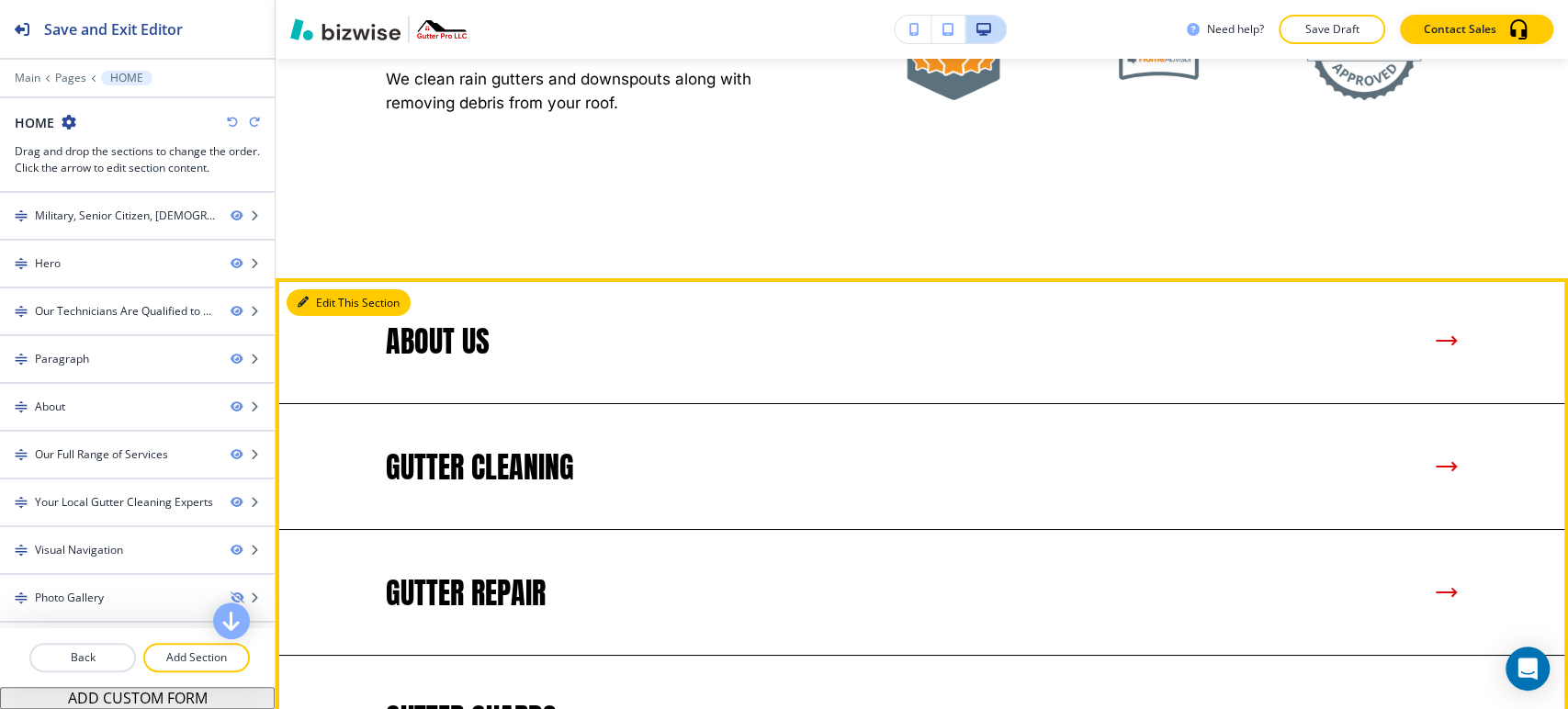
click at [331, 317] on button "Edit This Section" at bounding box center [349, 303] width 124 height 27
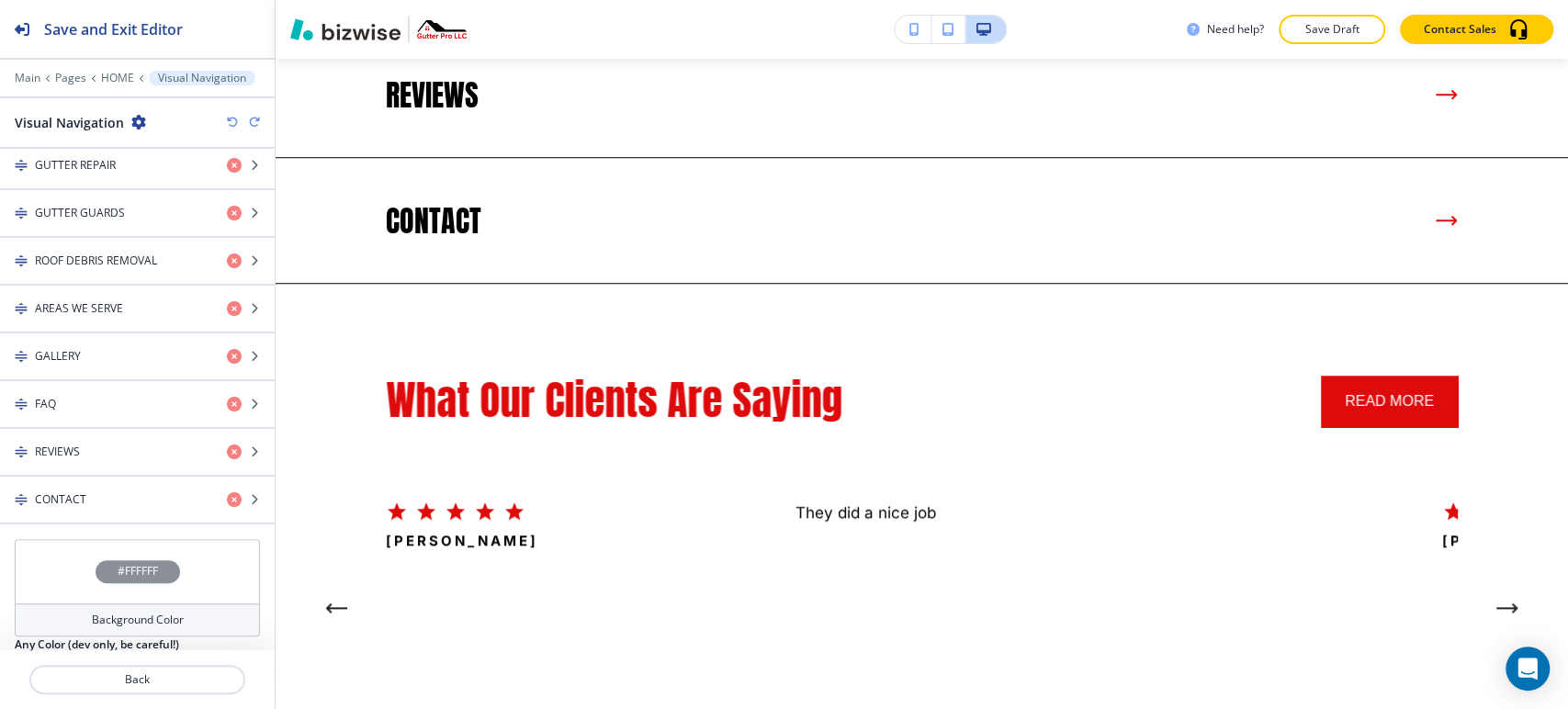
scroll to position [936, 0]
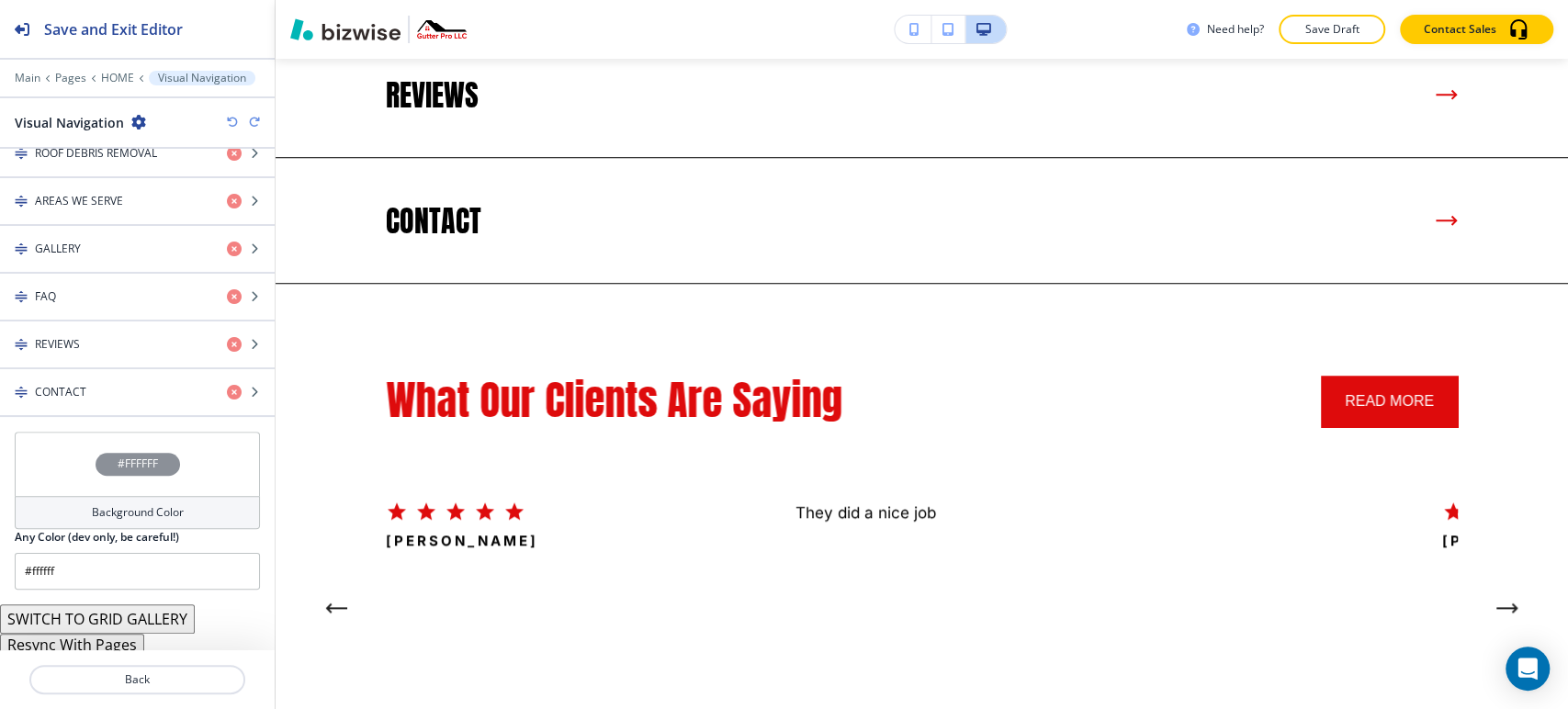
click at [103, 642] on button "Resync With Pages" at bounding box center [72, 645] width 144 height 22
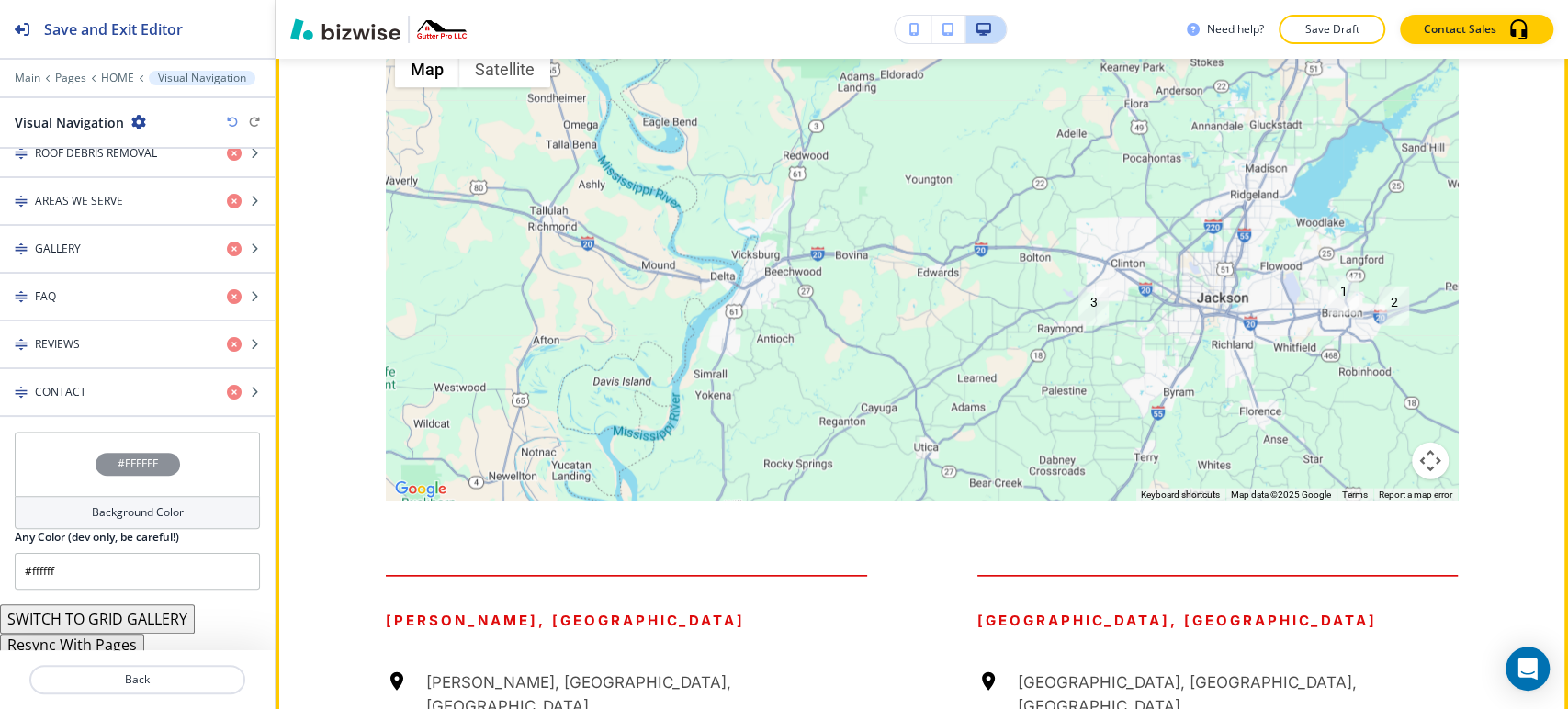
scroll to position [7277, 0]
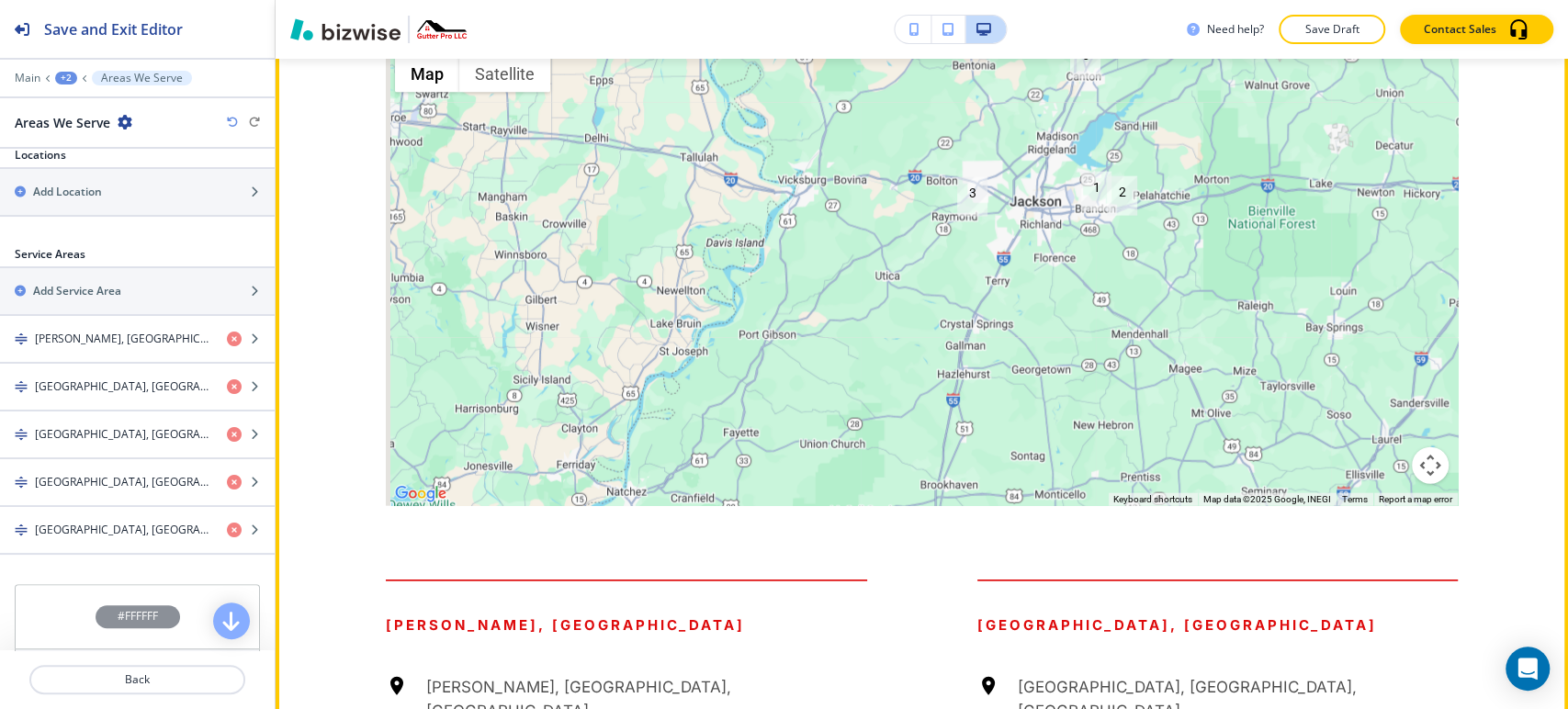
scroll to position [7268, 0]
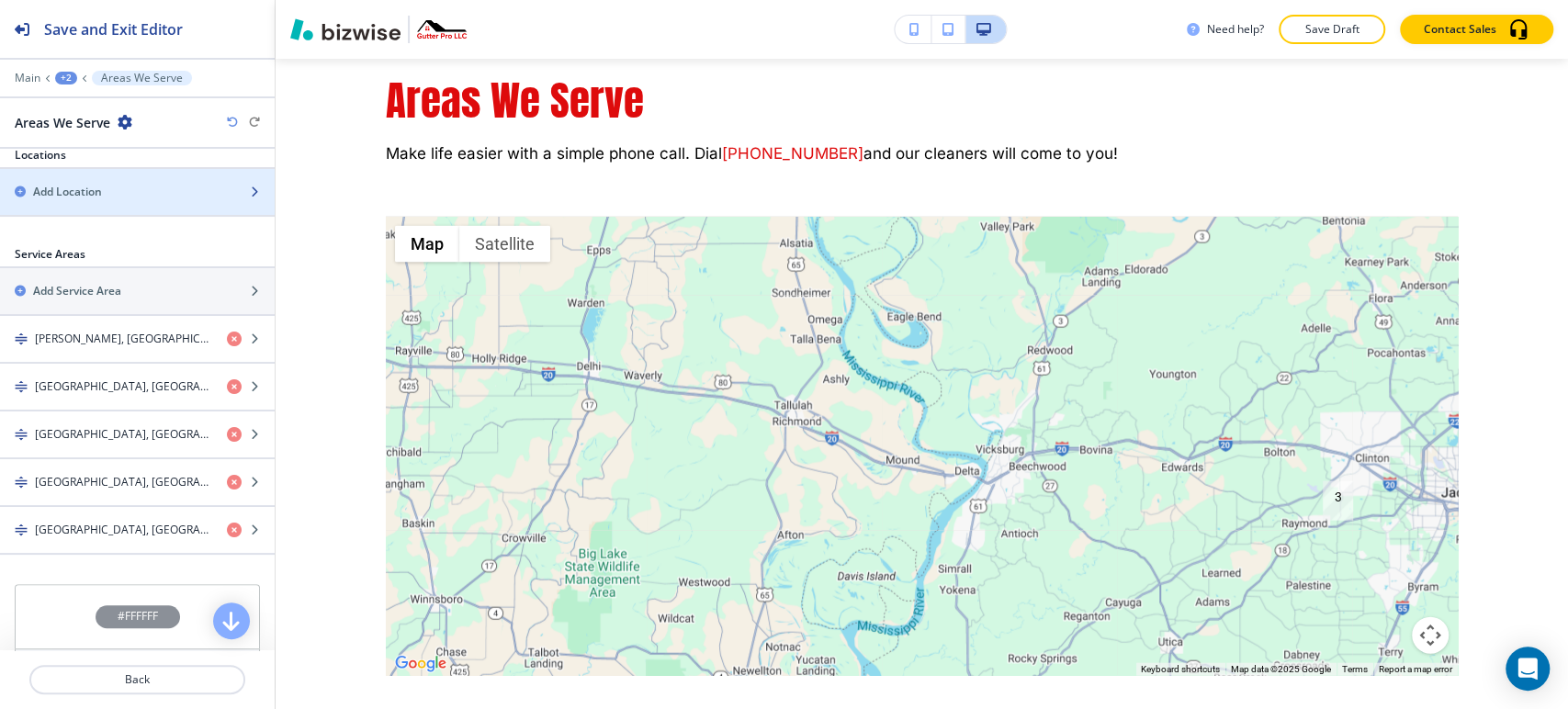
click at [133, 188] on div "Add Location" at bounding box center [117, 192] width 234 height 16
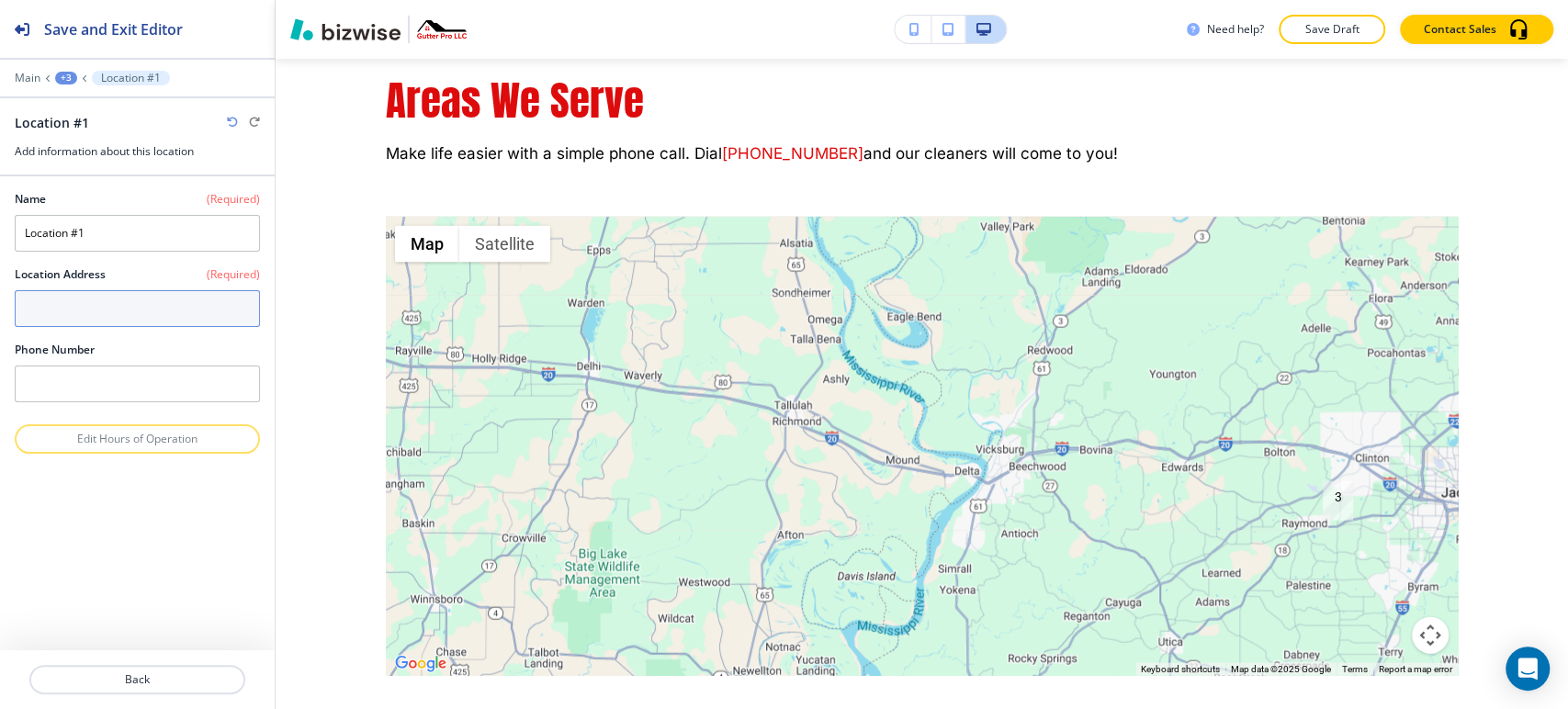
click at [112, 297] on textarea at bounding box center [137, 309] width 245 height 37
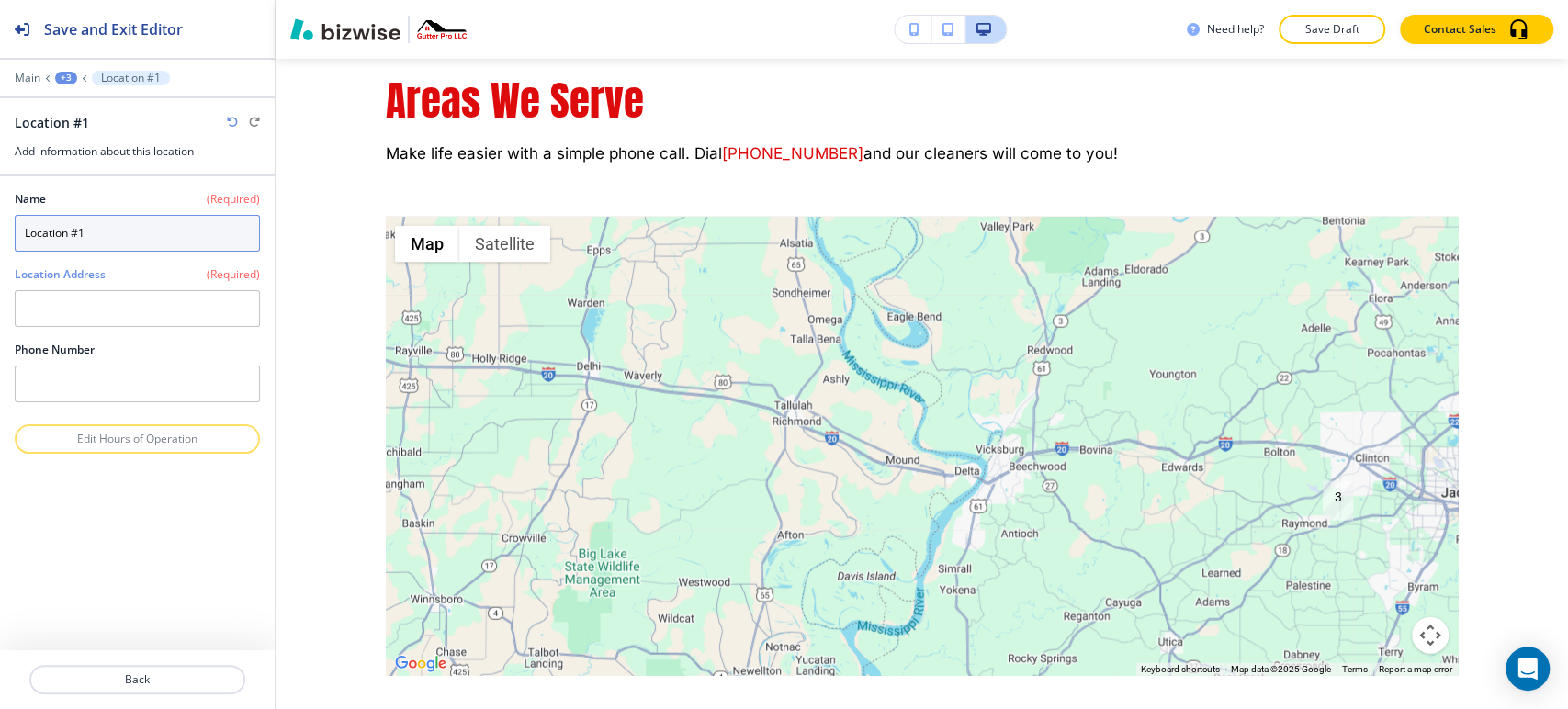
click at [160, 231] on input "Location #1" at bounding box center [137, 233] width 245 height 37
click at [160, 230] on input "Location #1" at bounding box center [137, 233] width 245 height 37
type input "canton"
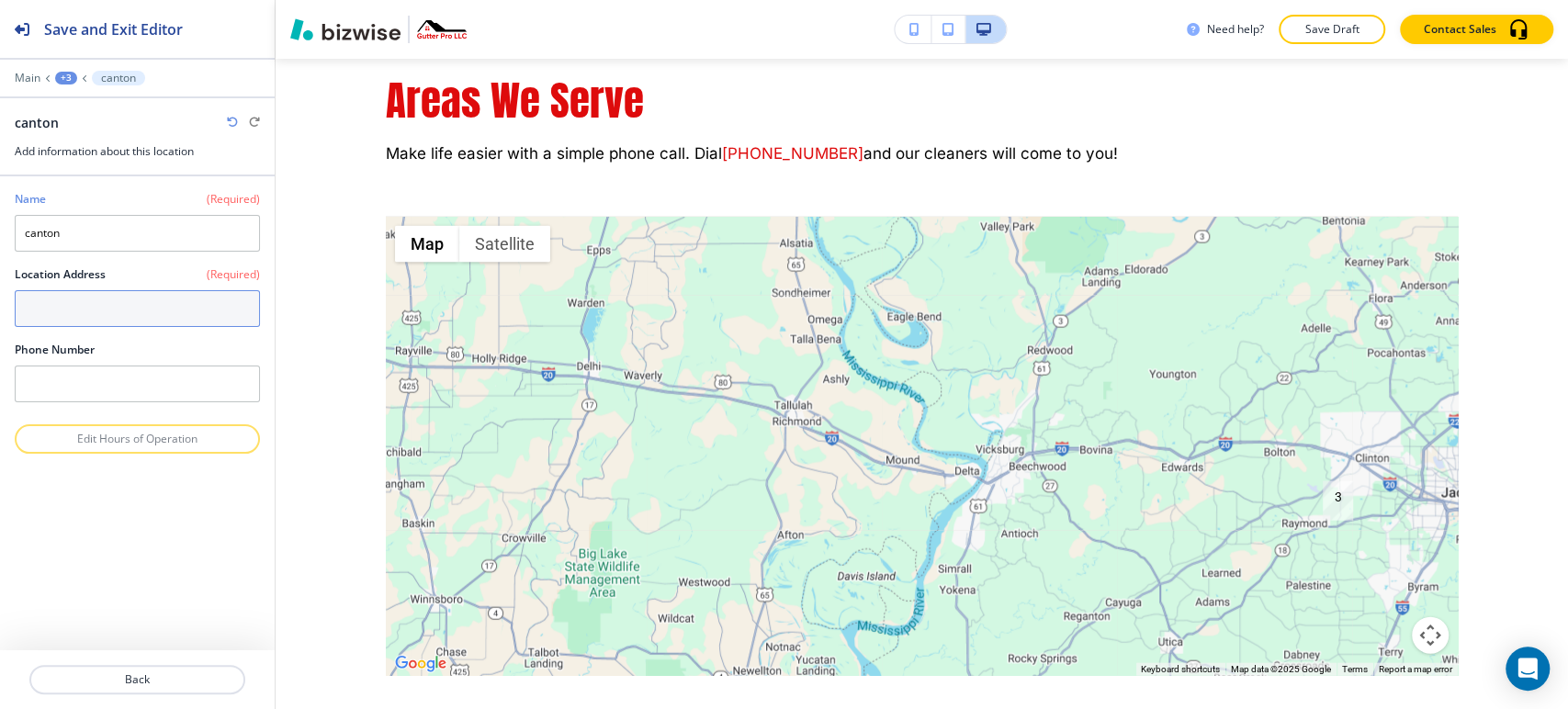
click at [101, 294] on textarea at bounding box center [137, 309] width 245 height 37
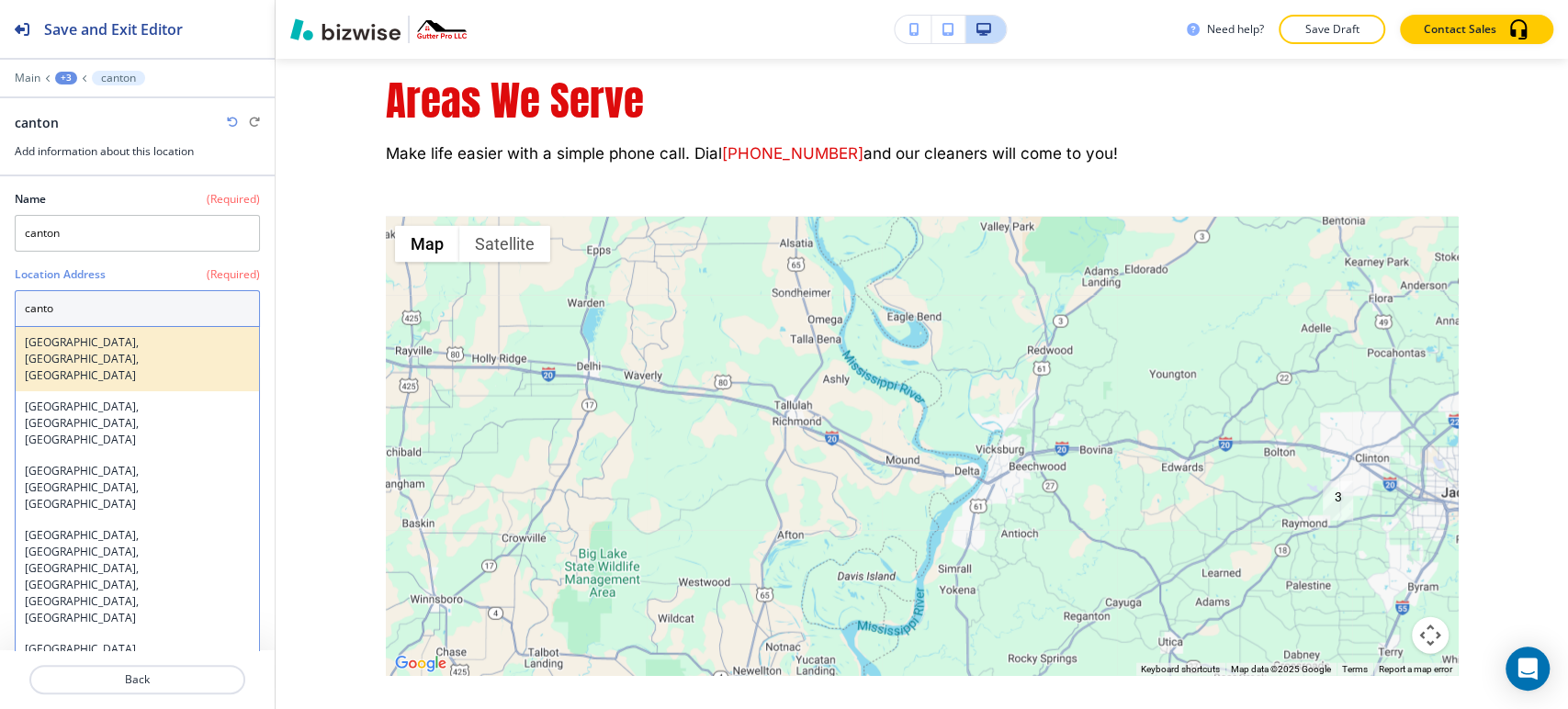
click at [102, 335] on h4 "Canton, OH, USA" at bounding box center [138, 358] width 225 height 49
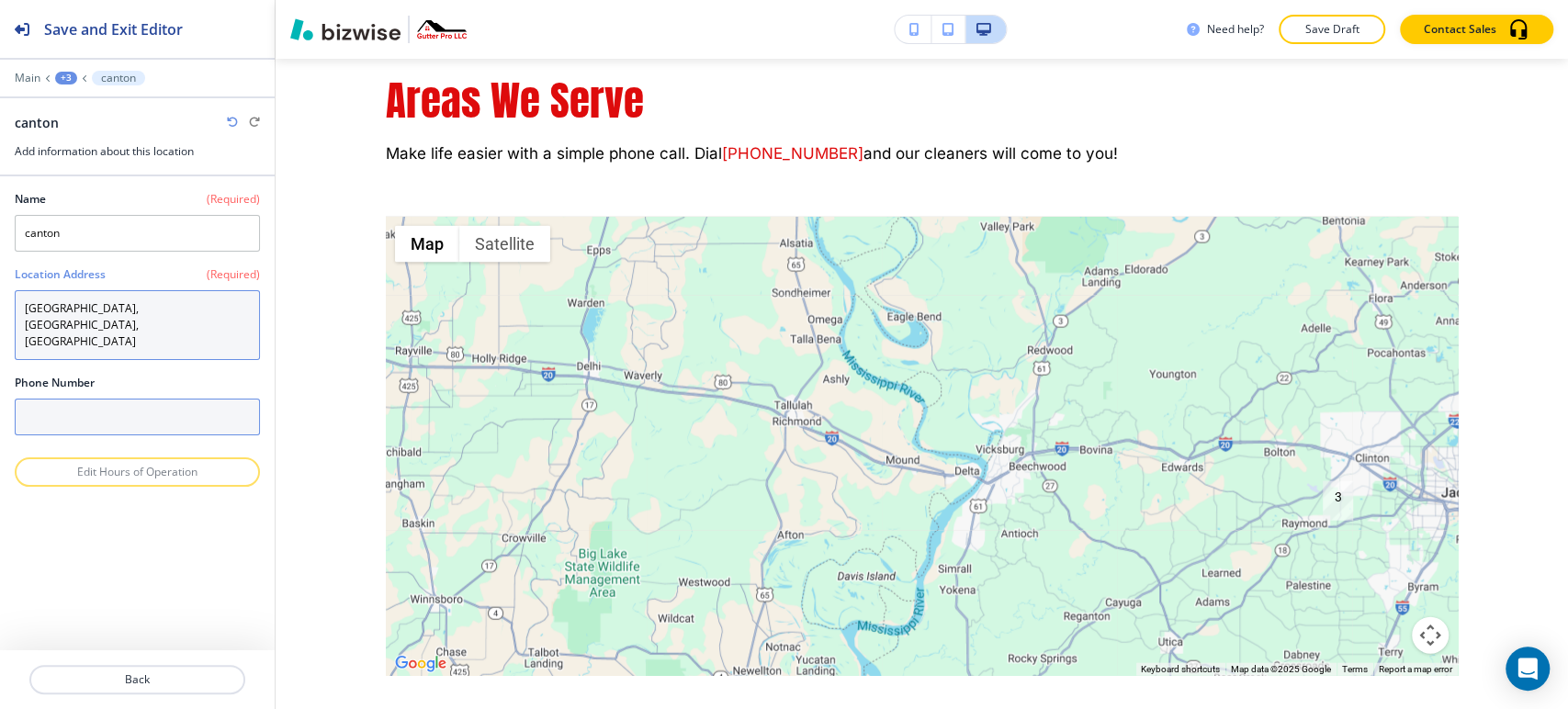
type textarea "Canton, OH, USA"
click at [110, 399] on input "text" at bounding box center [137, 417] width 245 height 37
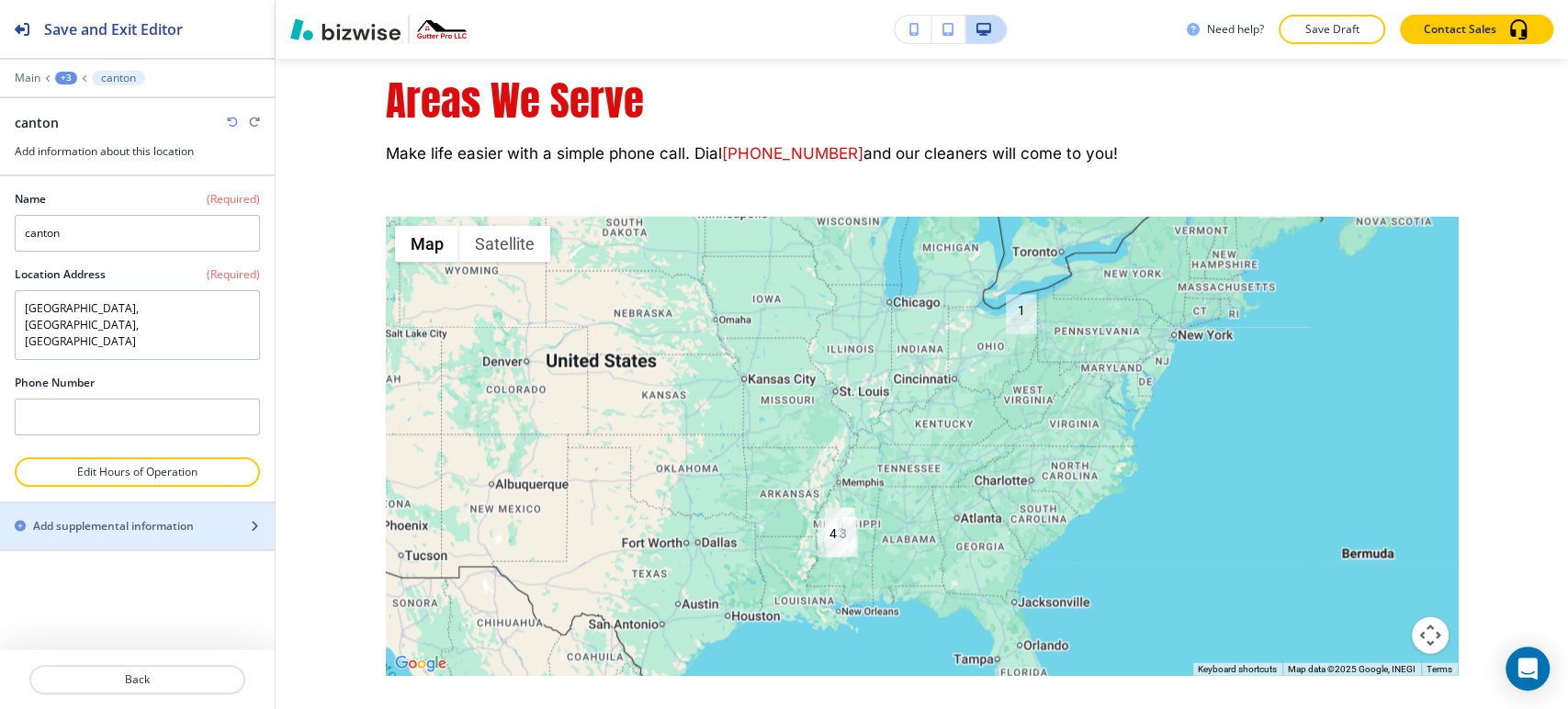
click at [213, 518] on div "Add supplemental information" at bounding box center [117, 526] width 234 height 16
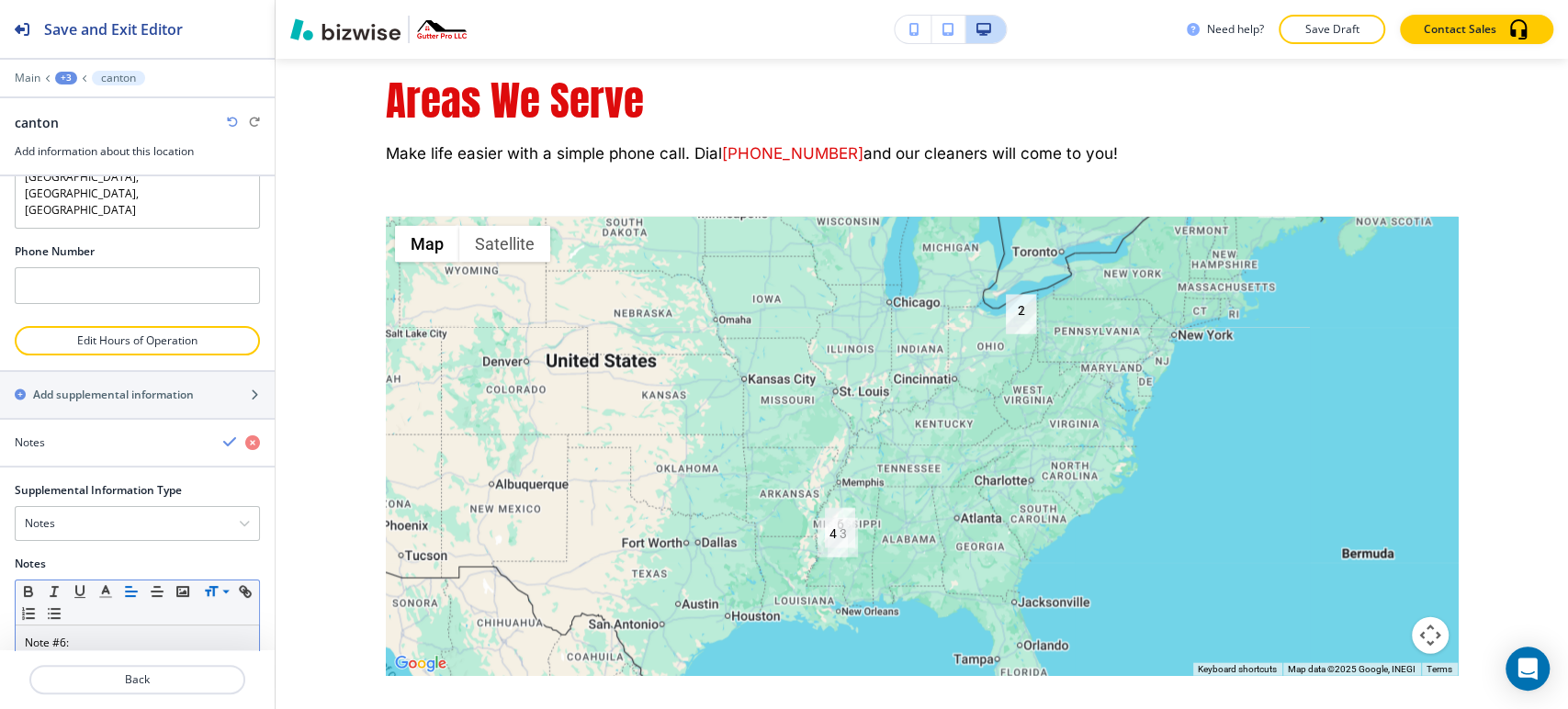
scroll to position [186, 0]
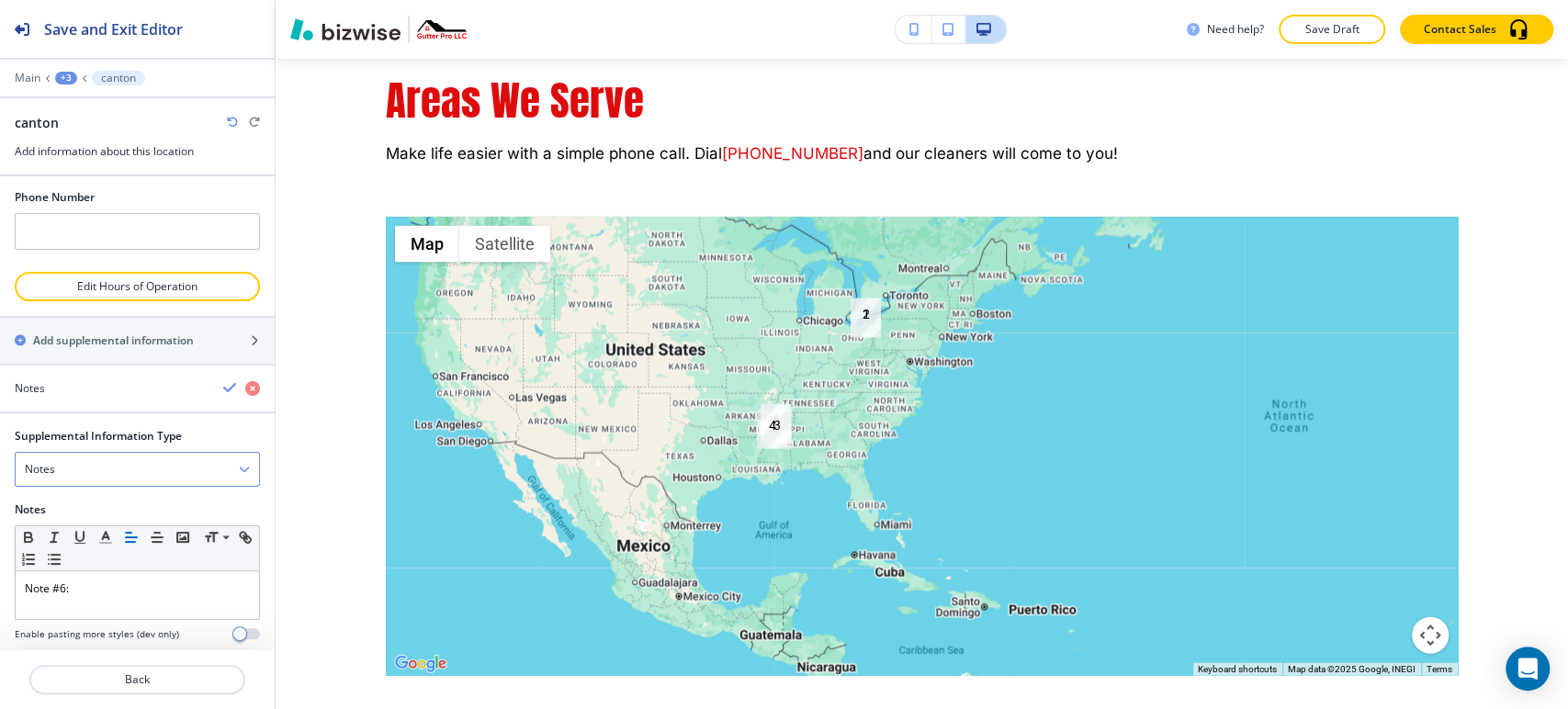
click at [181, 453] on div "Notes" at bounding box center [137, 470] width 243 height 33
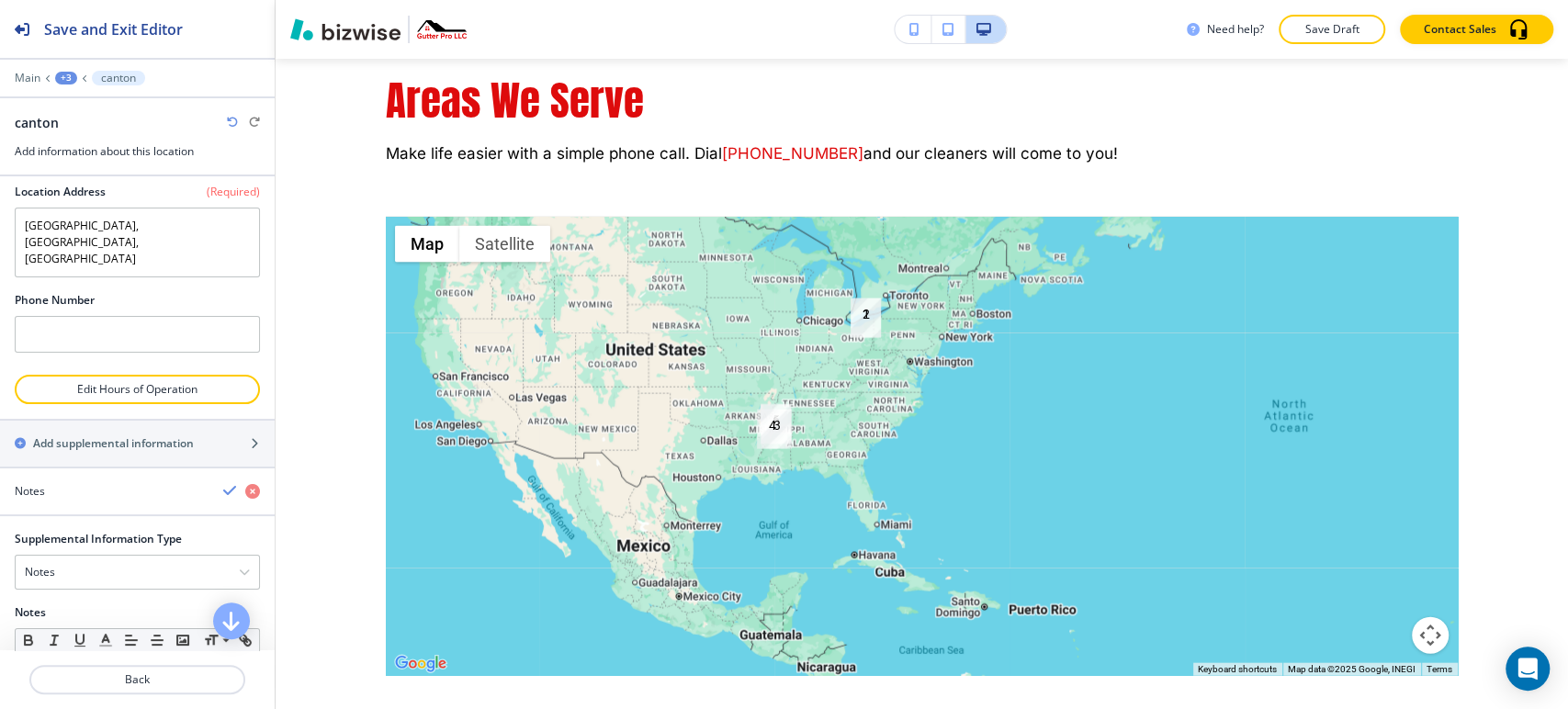
scroll to position [0, 0]
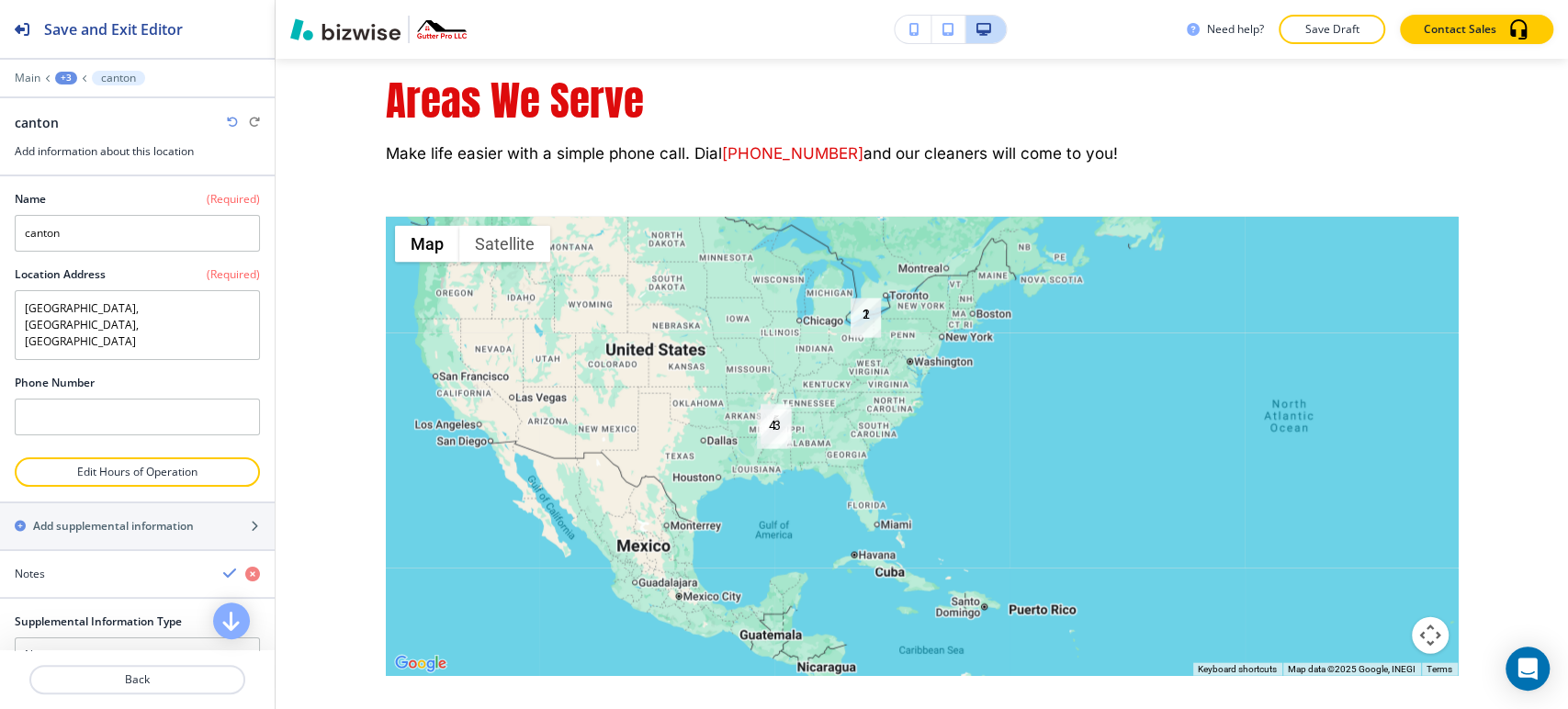
click at [63, 72] on div "+3" at bounding box center [66, 77] width 22 height 13
click at [96, 165] on p "Areas We Serve" at bounding box center [113, 172] width 94 height 16
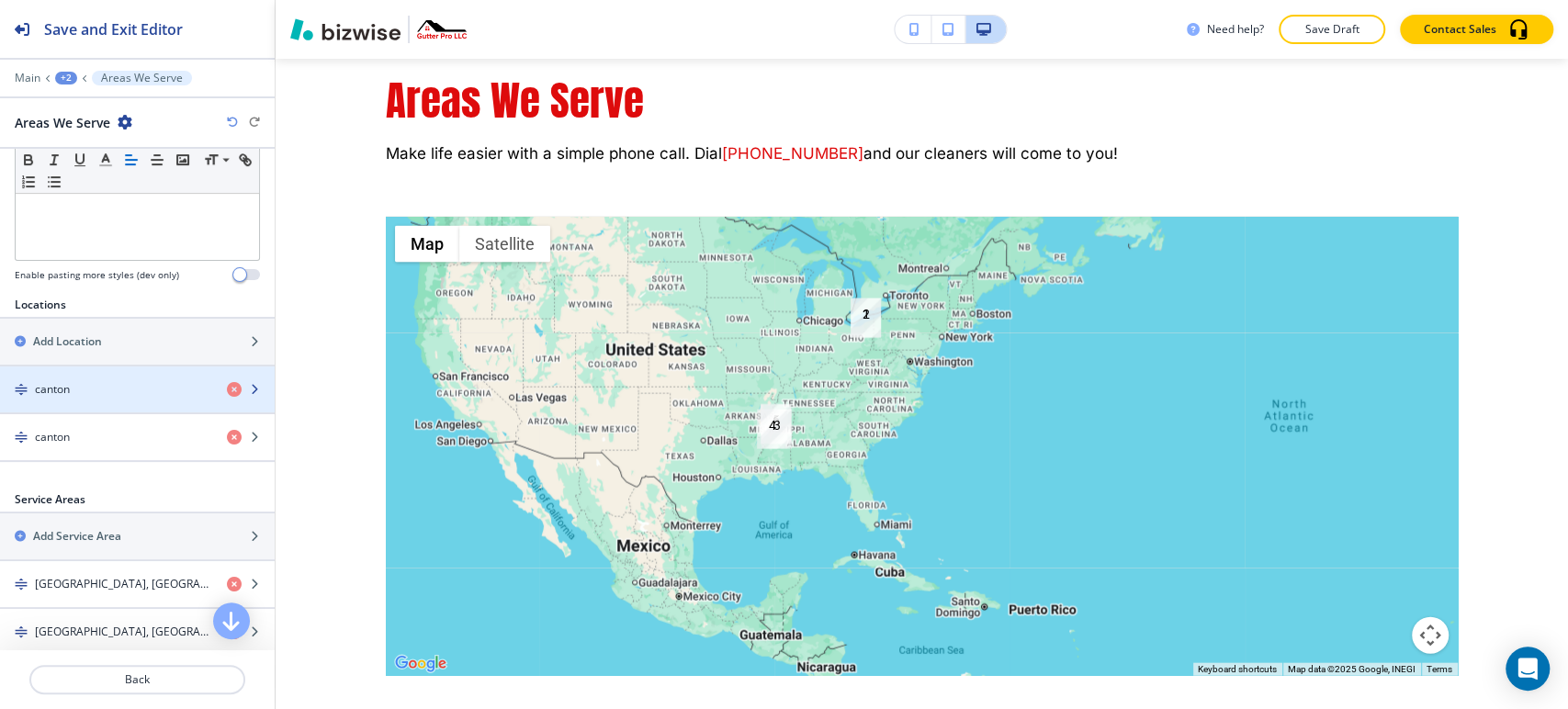
scroll to position [510, 0]
click at [227, 390] on icon "button" at bounding box center [233, 387] width 15 height 15
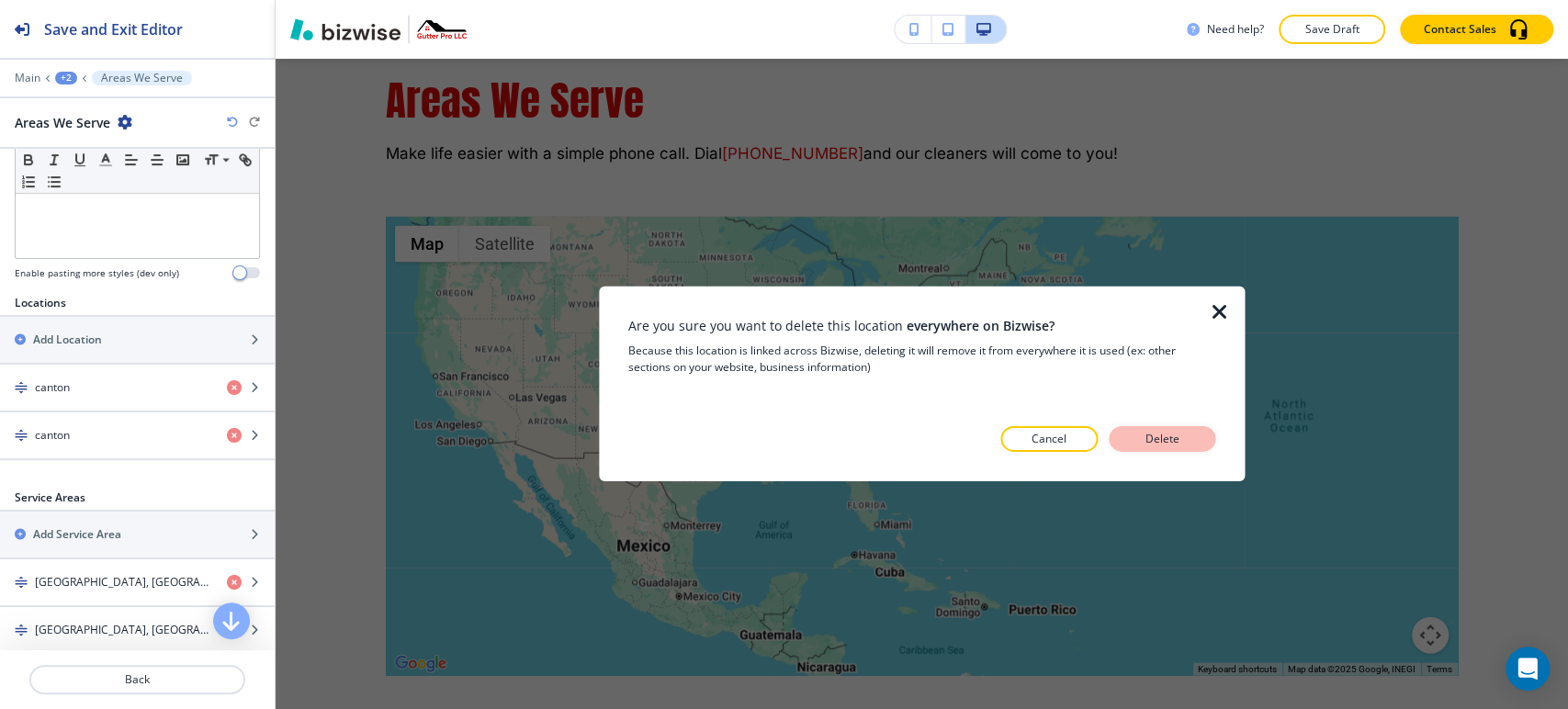
click at [1140, 437] on p "Delete" at bounding box center [1162, 439] width 45 height 16
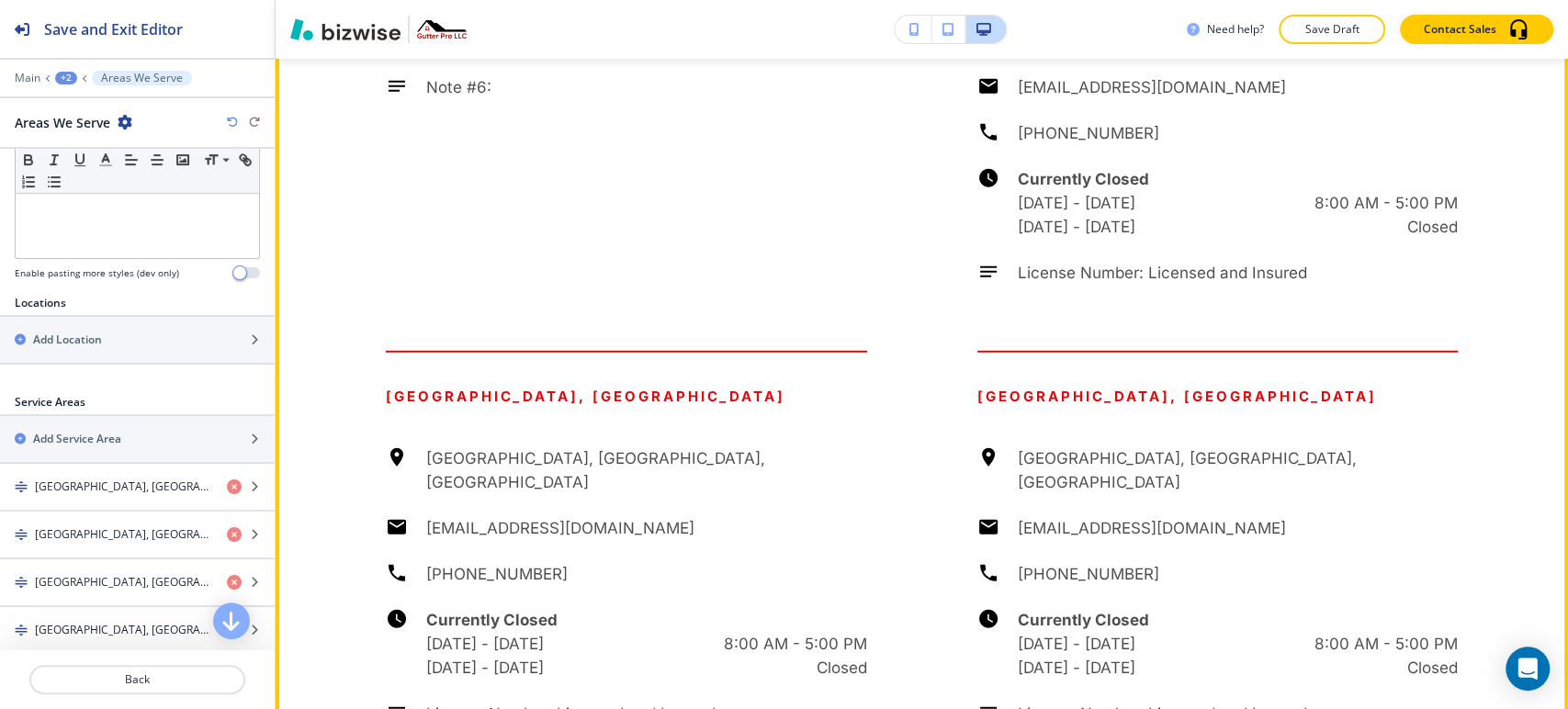
scroll to position [7983, 0]
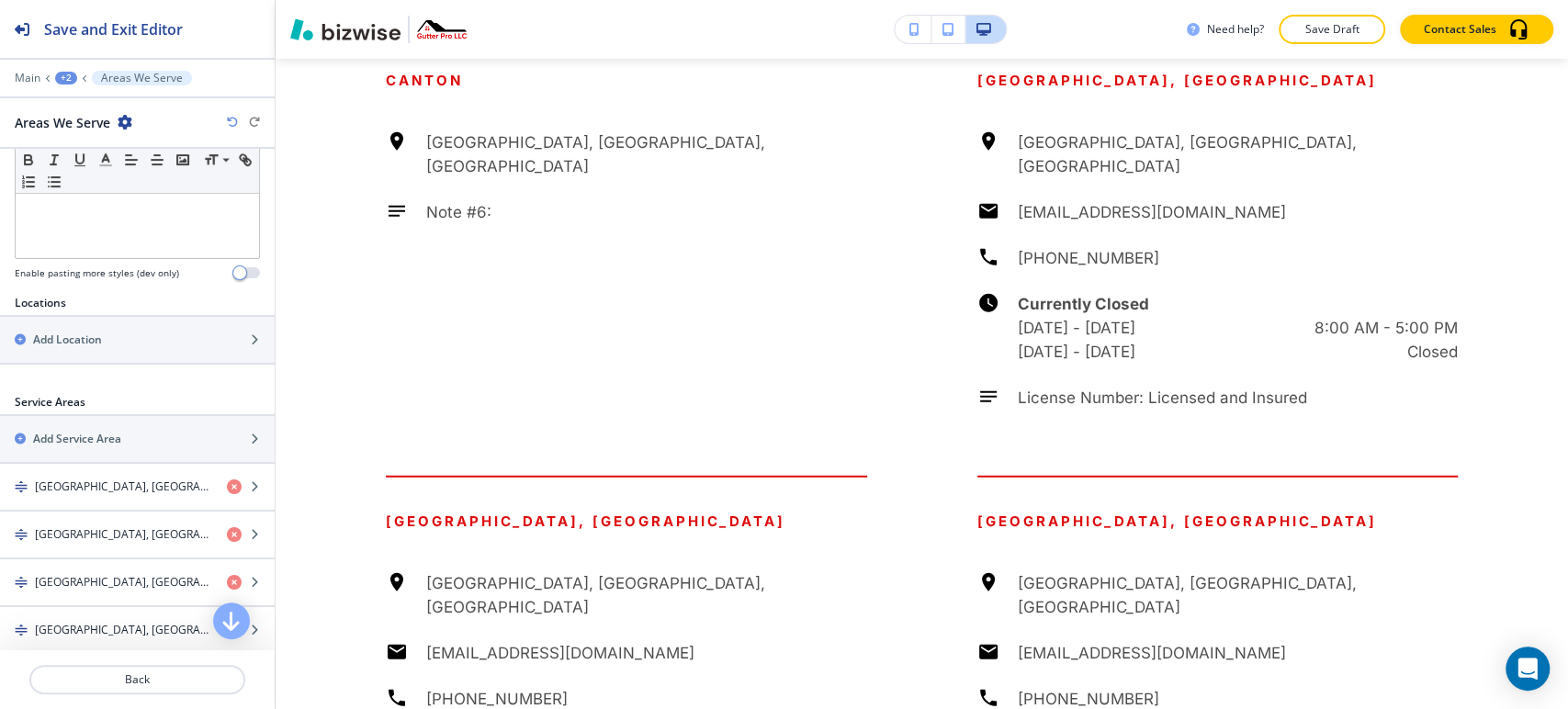
click at [158, 373] on div at bounding box center [138, 380] width 275 height 29
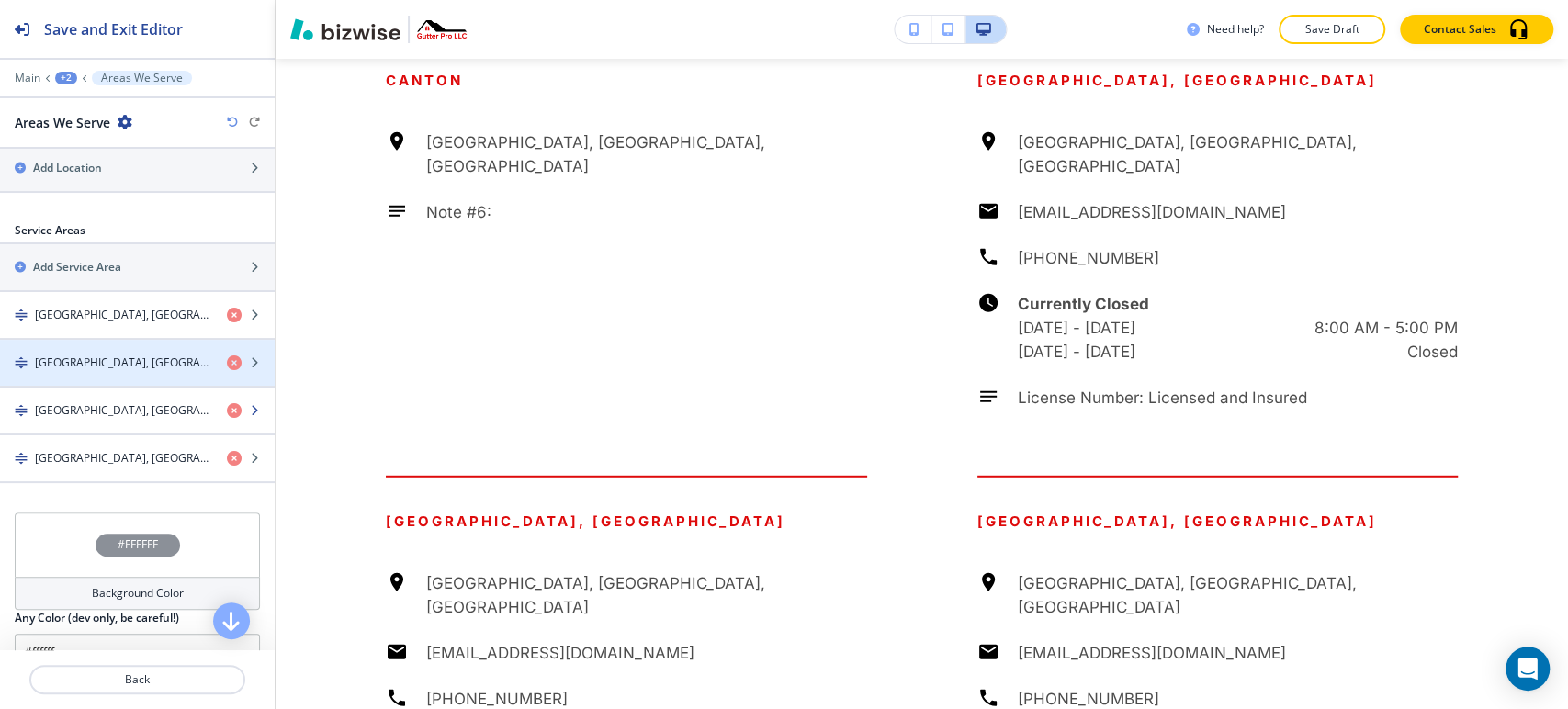
scroll to position [712, 0]
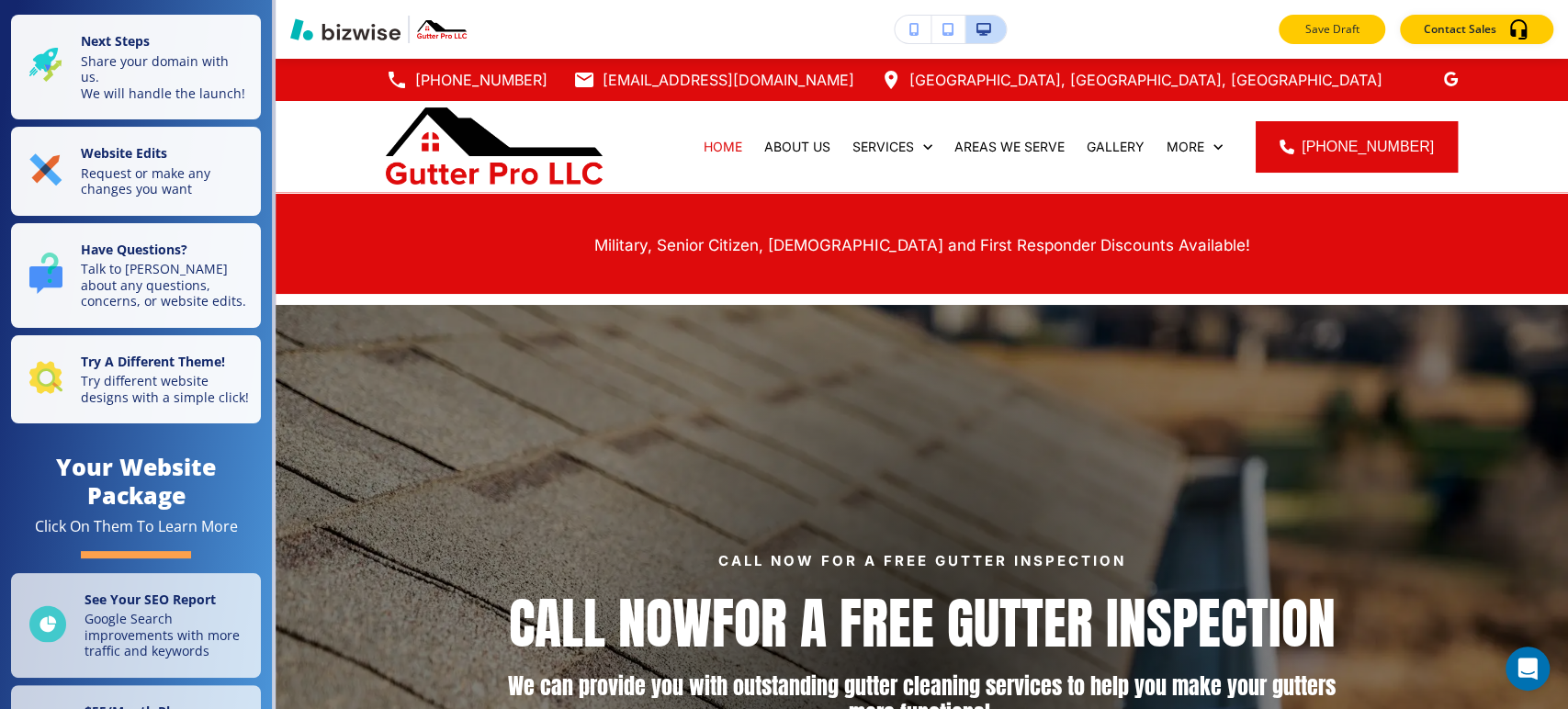
click at [1356, 29] on p "Save Draft" at bounding box center [1332, 29] width 59 height 16
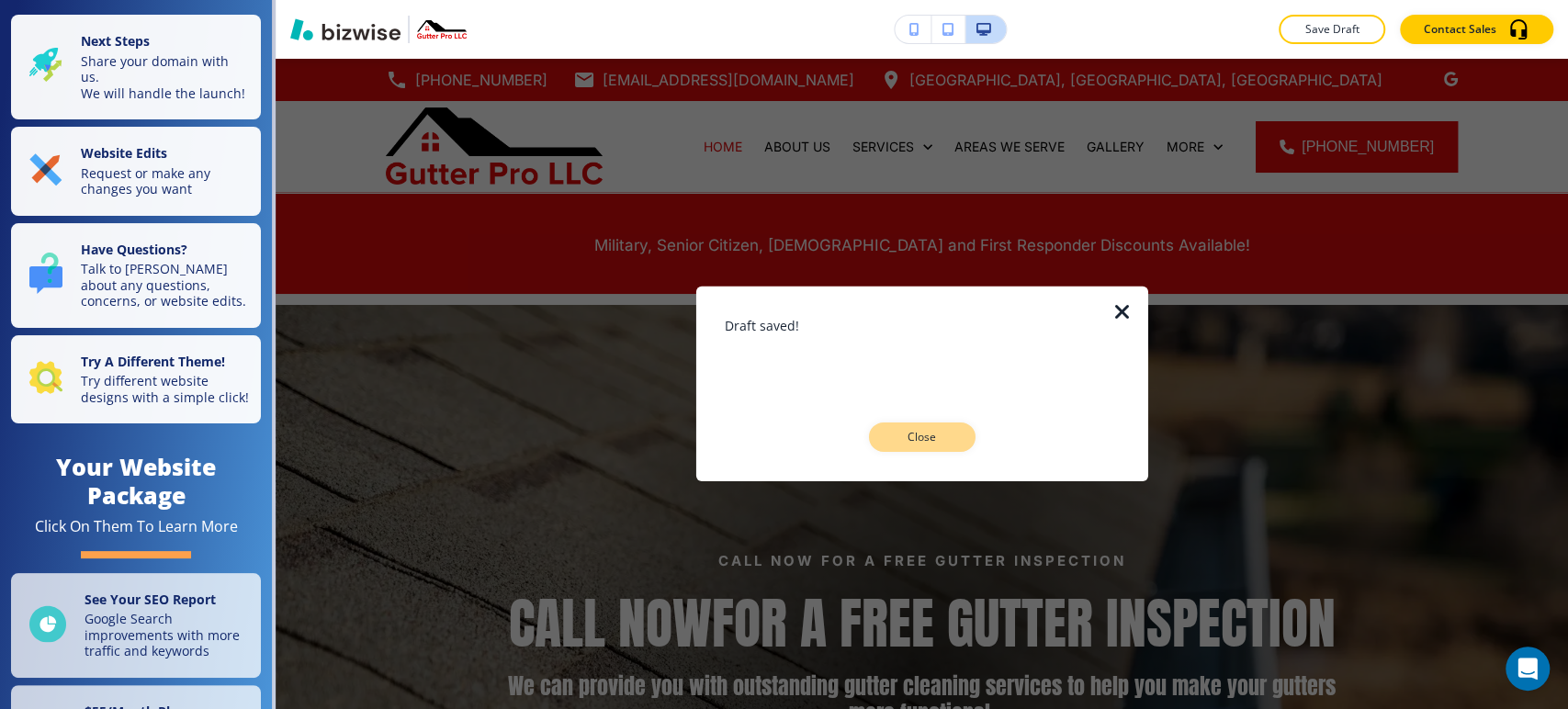
click at [944, 434] on p "Close" at bounding box center [922, 437] width 59 height 16
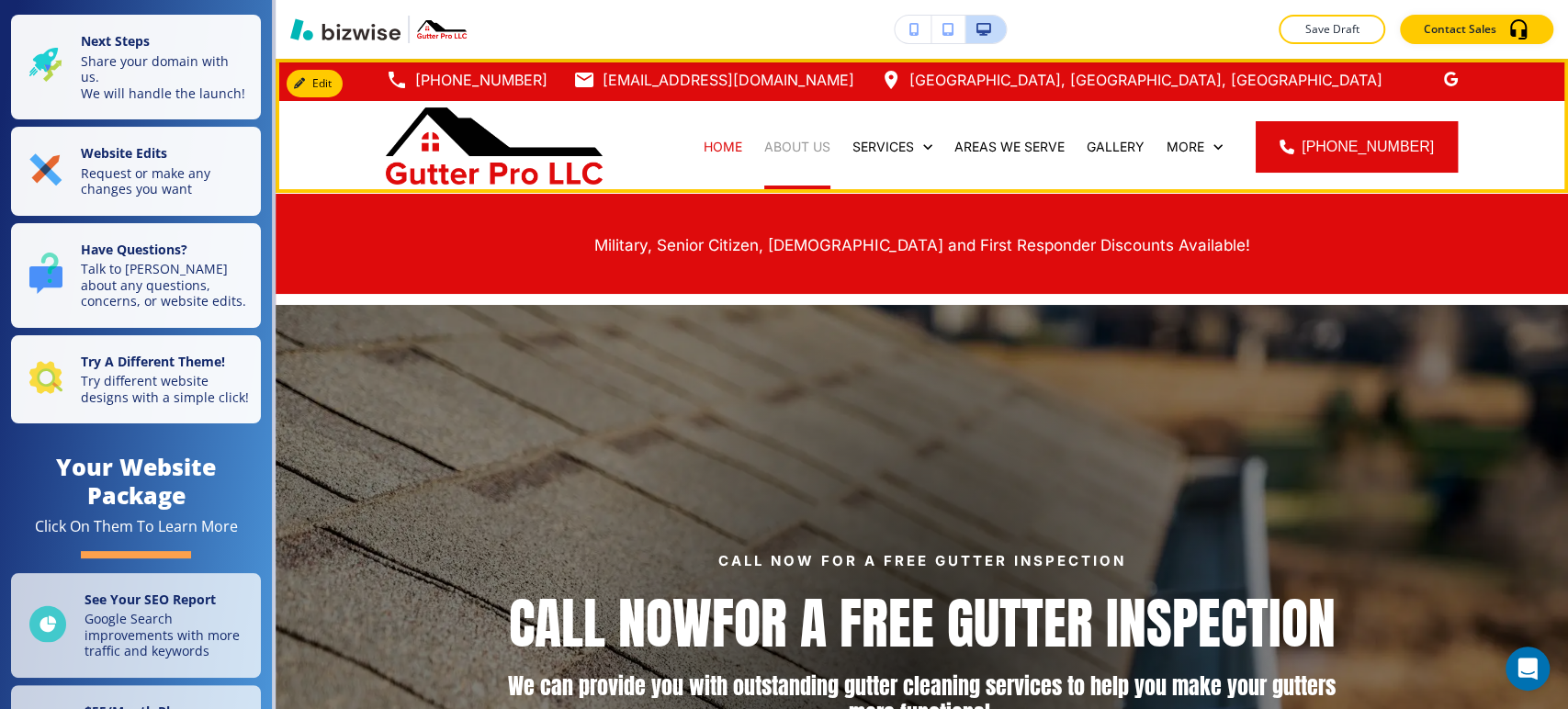
click at [797, 141] on p "ABOUT US" at bounding box center [797, 146] width 66 height 18
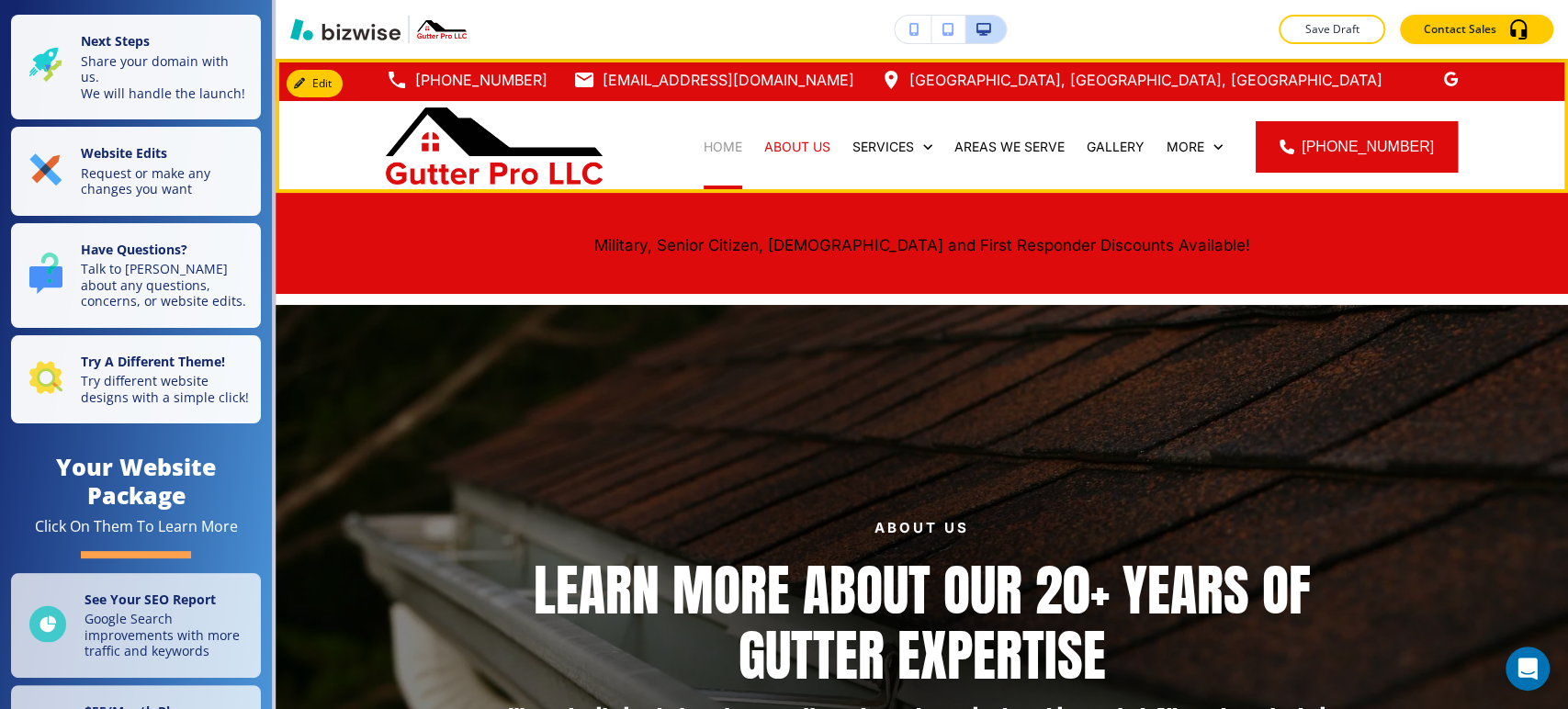
click at [742, 139] on p "HOME" at bounding box center [723, 146] width 39 height 18
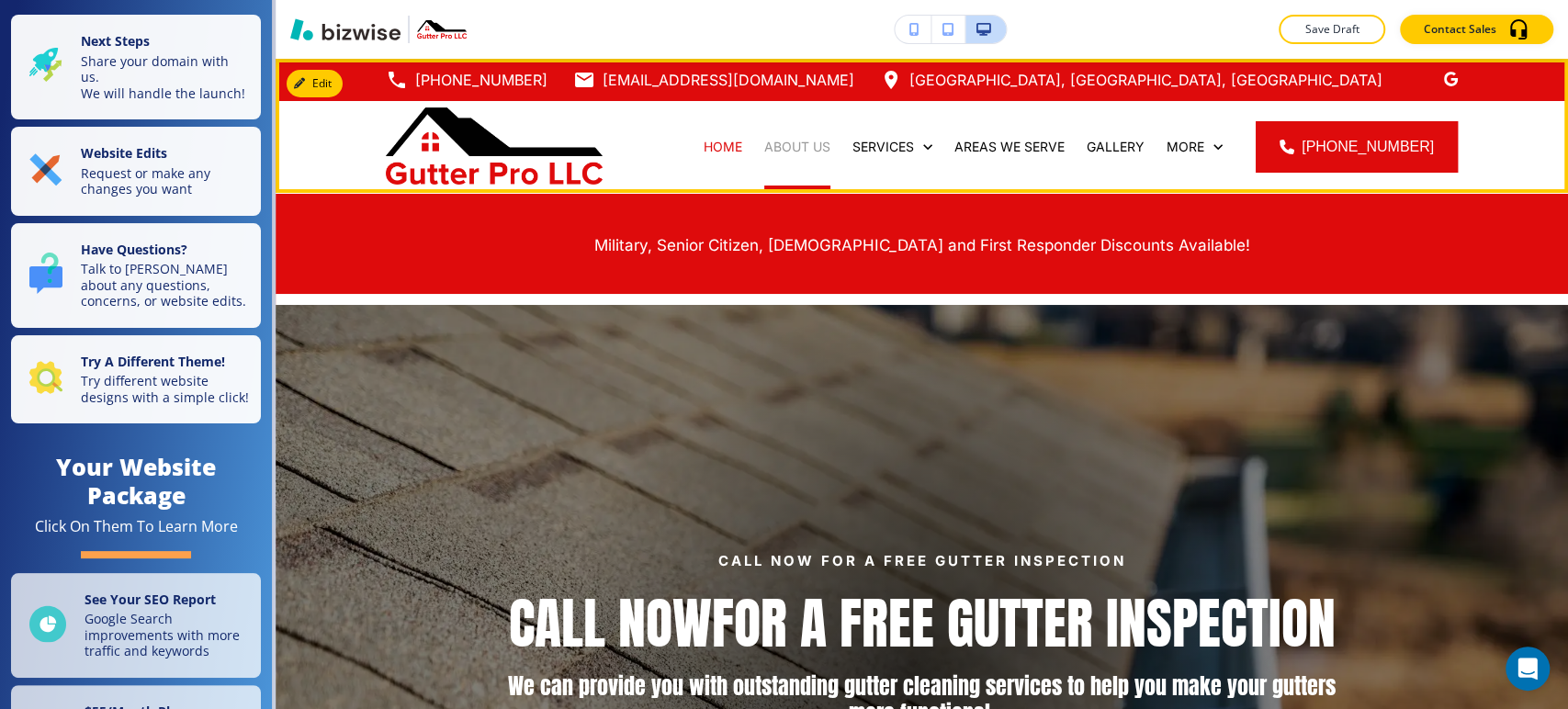
click at [794, 138] on p "ABOUT US" at bounding box center [797, 146] width 66 height 18
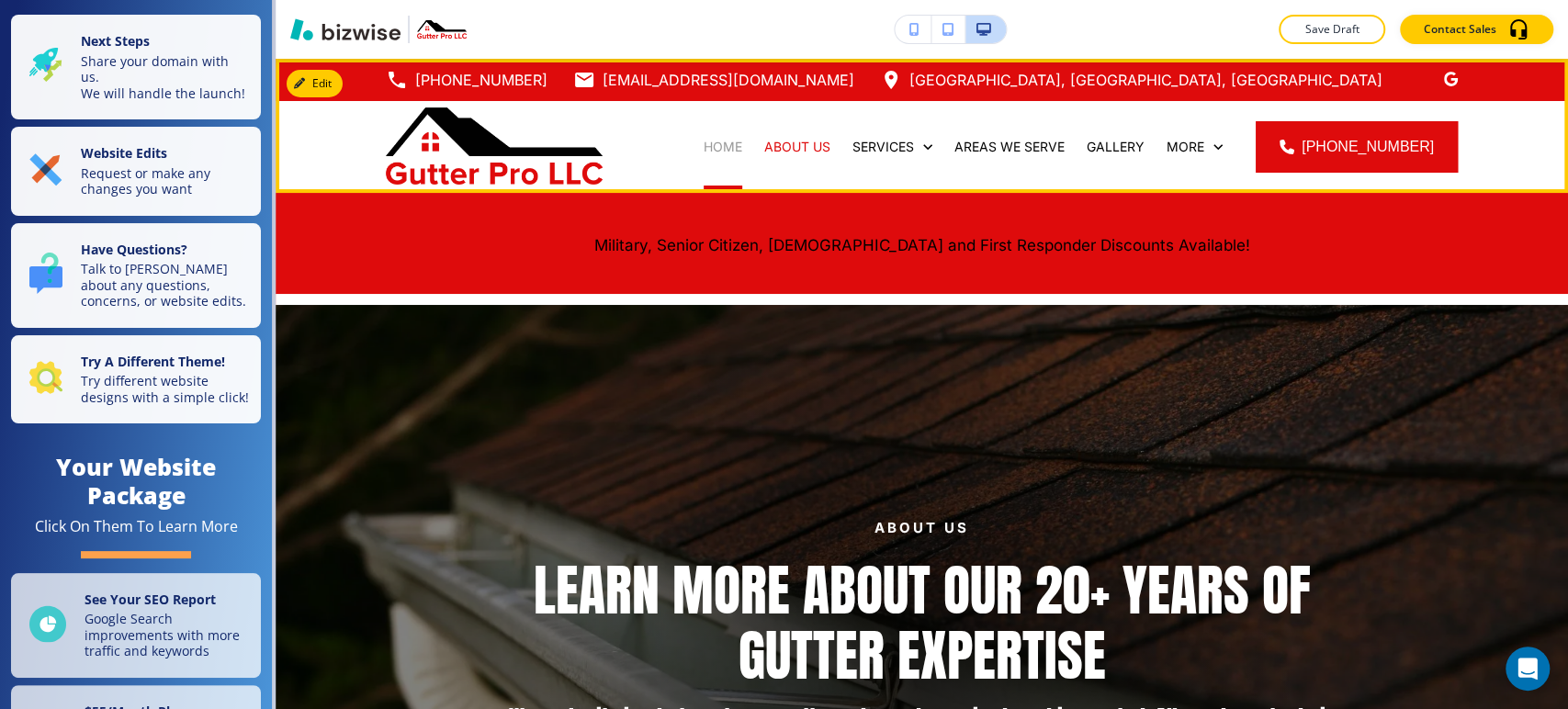
click at [743, 144] on p "HOME" at bounding box center [723, 146] width 39 height 18
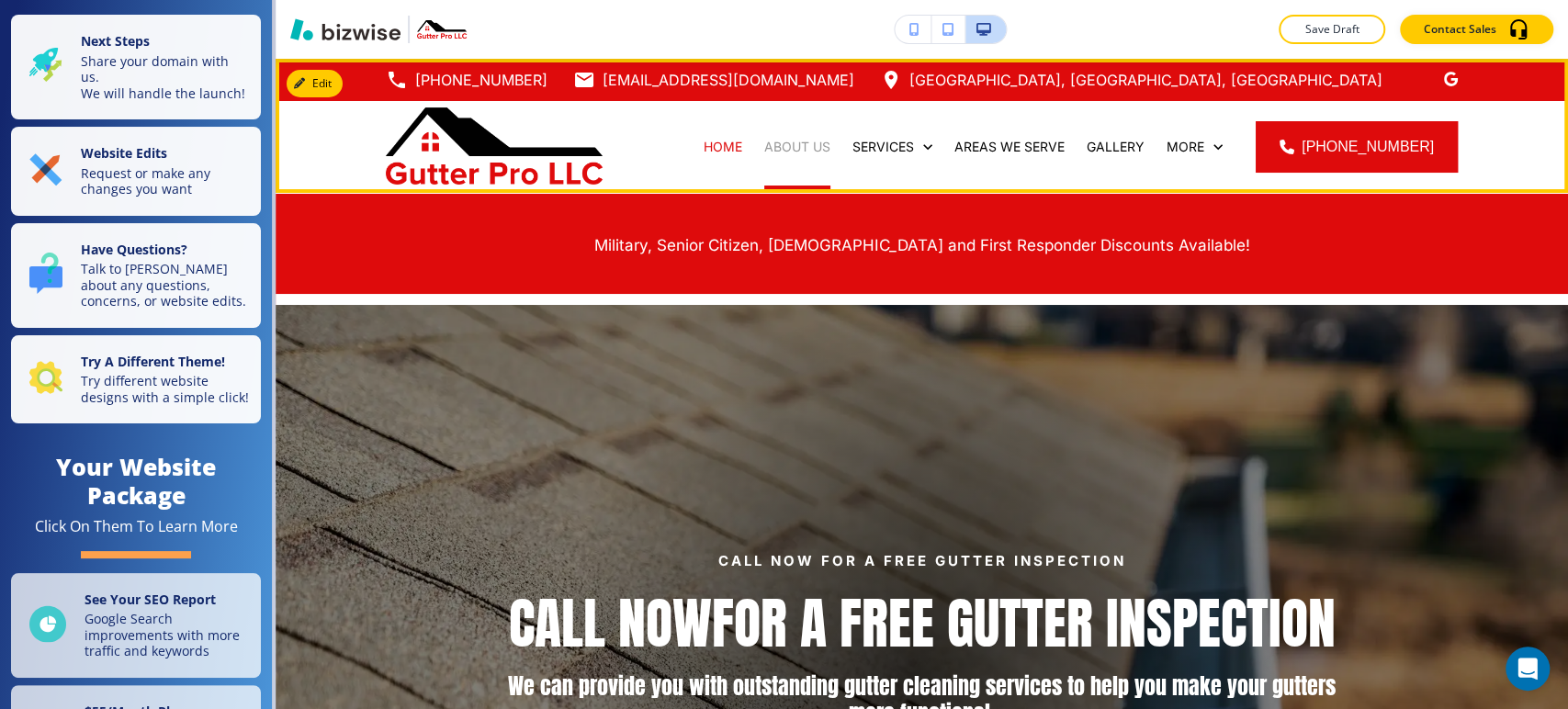
click at [823, 145] on p "ABOUT US" at bounding box center [797, 146] width 66 height 18
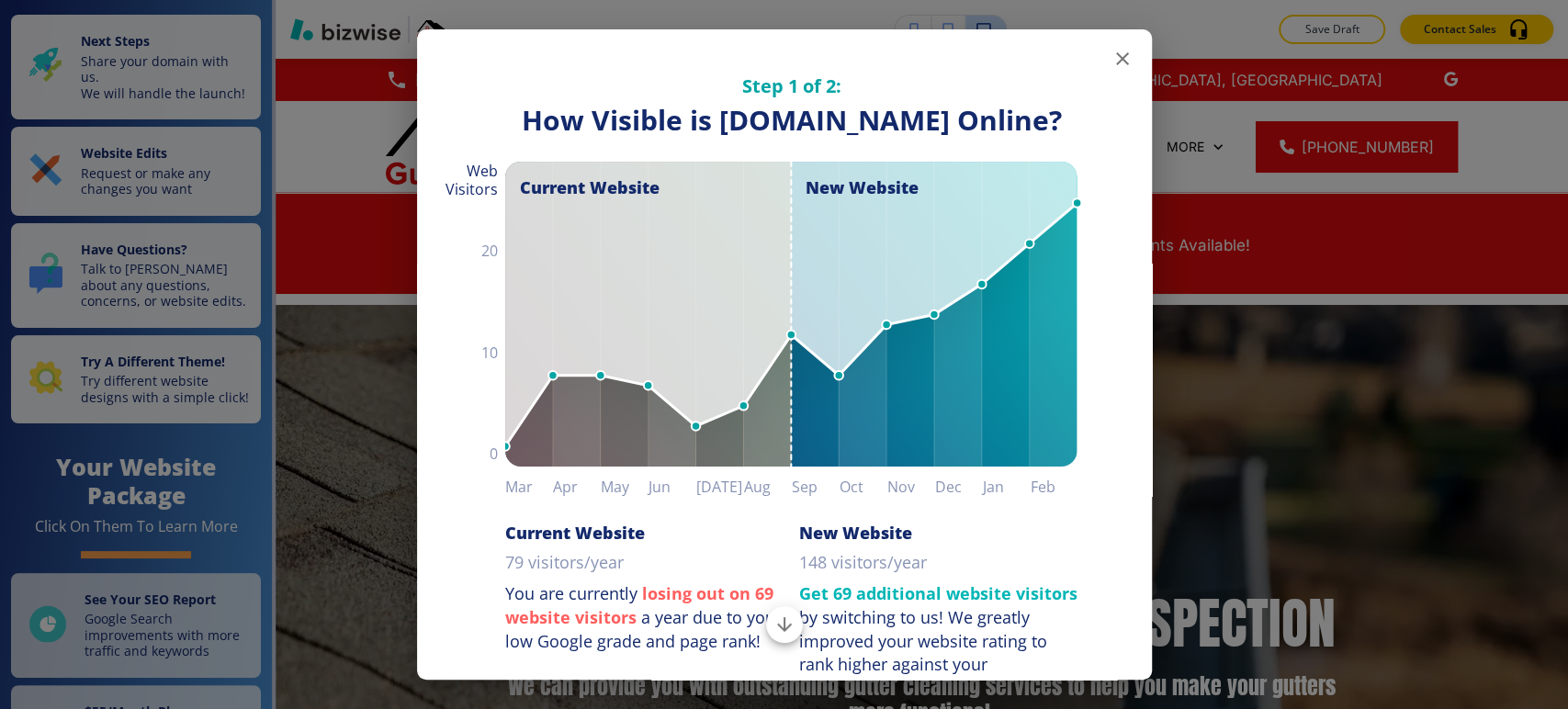
click at [1112, 64] on icon "button" at bounding box center [1122, 58] width 22 height 22
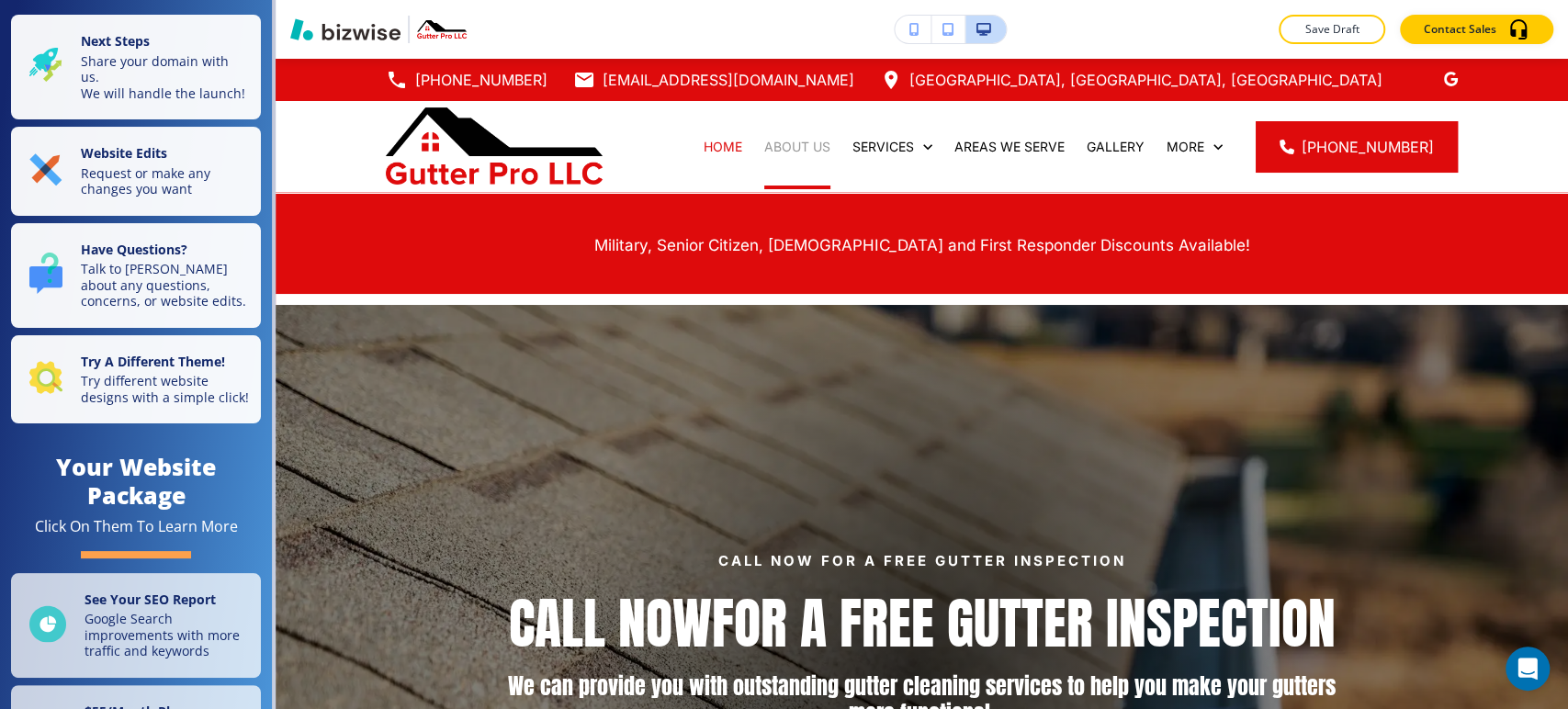
click at [797, 141] on p "ABOUT US" at bounding box center [797, 146] width 66 height 18
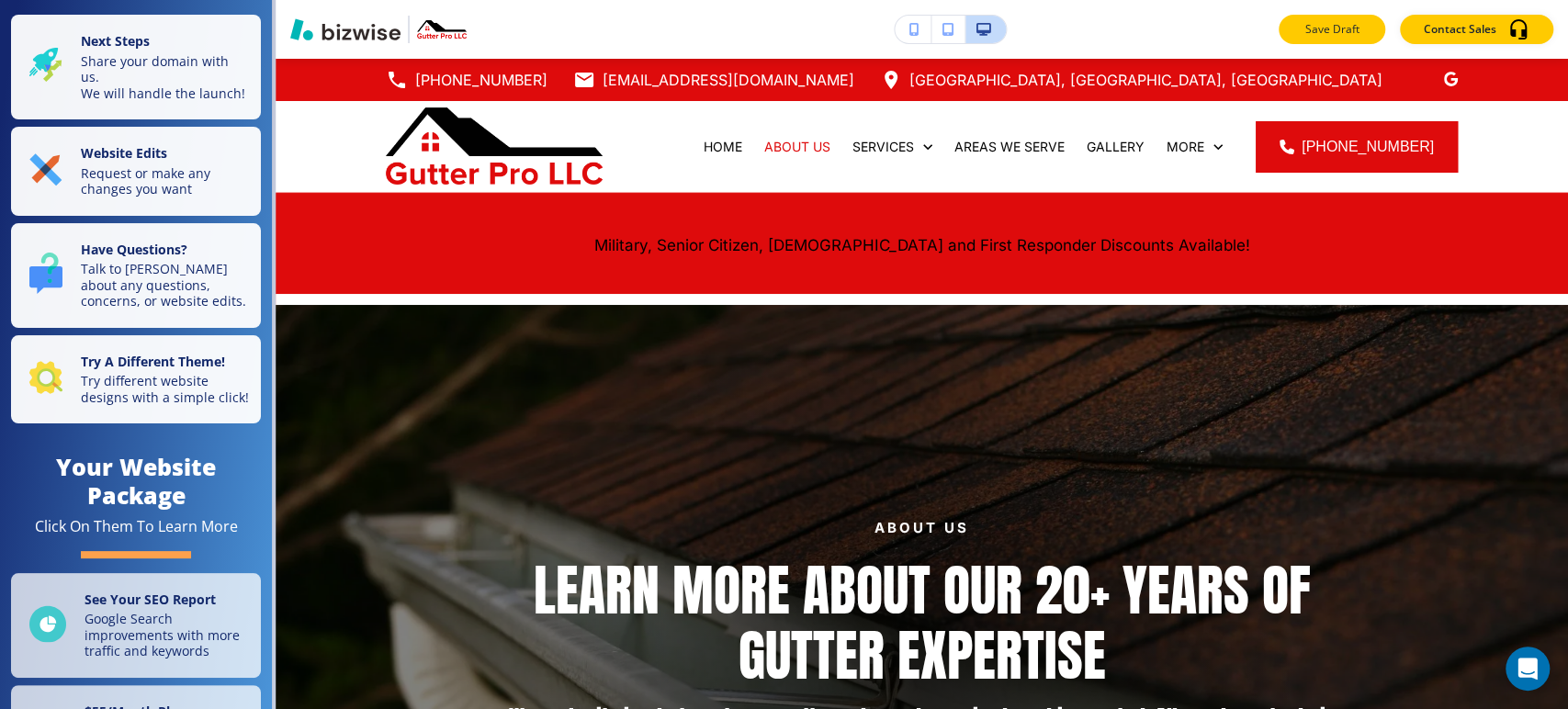
click at [1321, 38] on button "Save Draft" at bounding box center [1333, 29] width 107 height 29
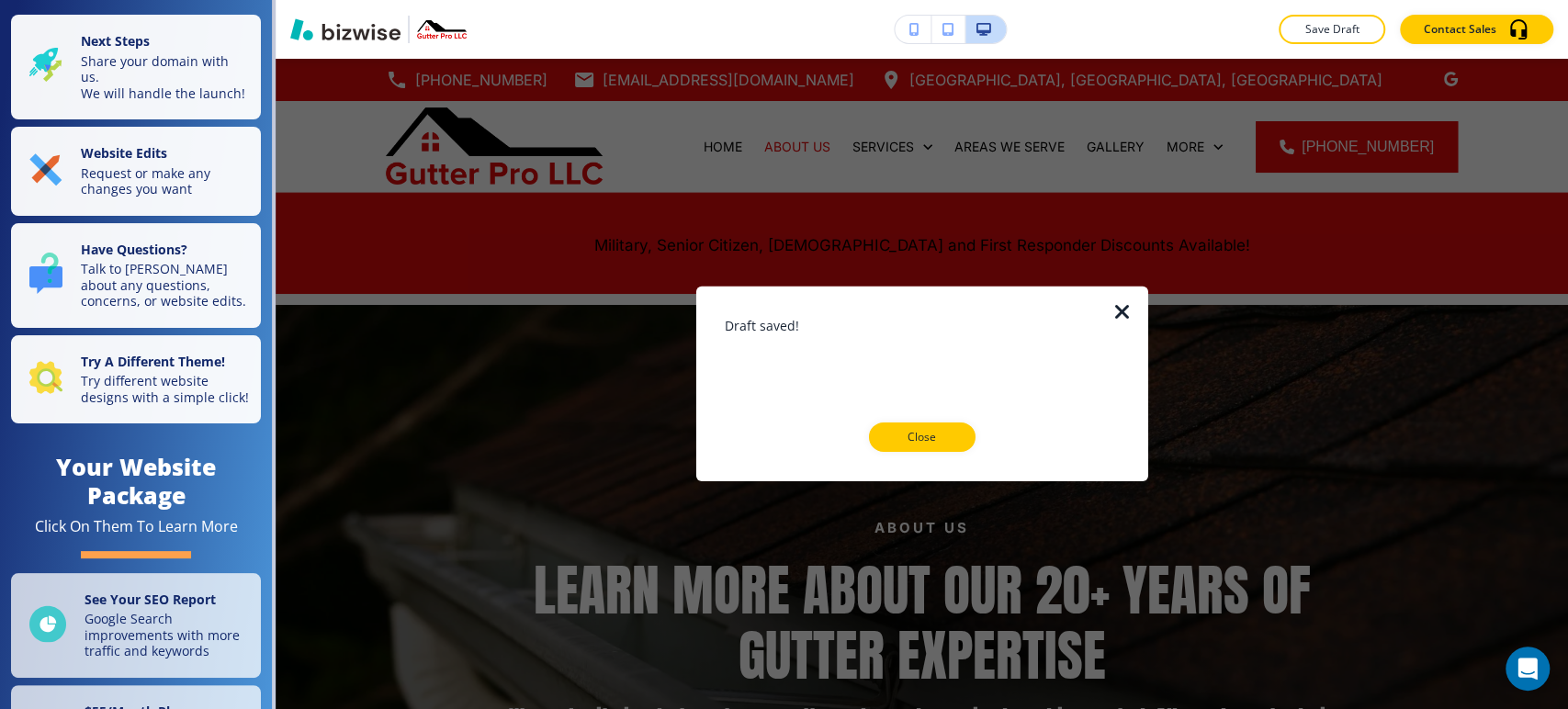
click at [933, 441] on p "Close" at bounding box center [922, 437] width 59 height 16
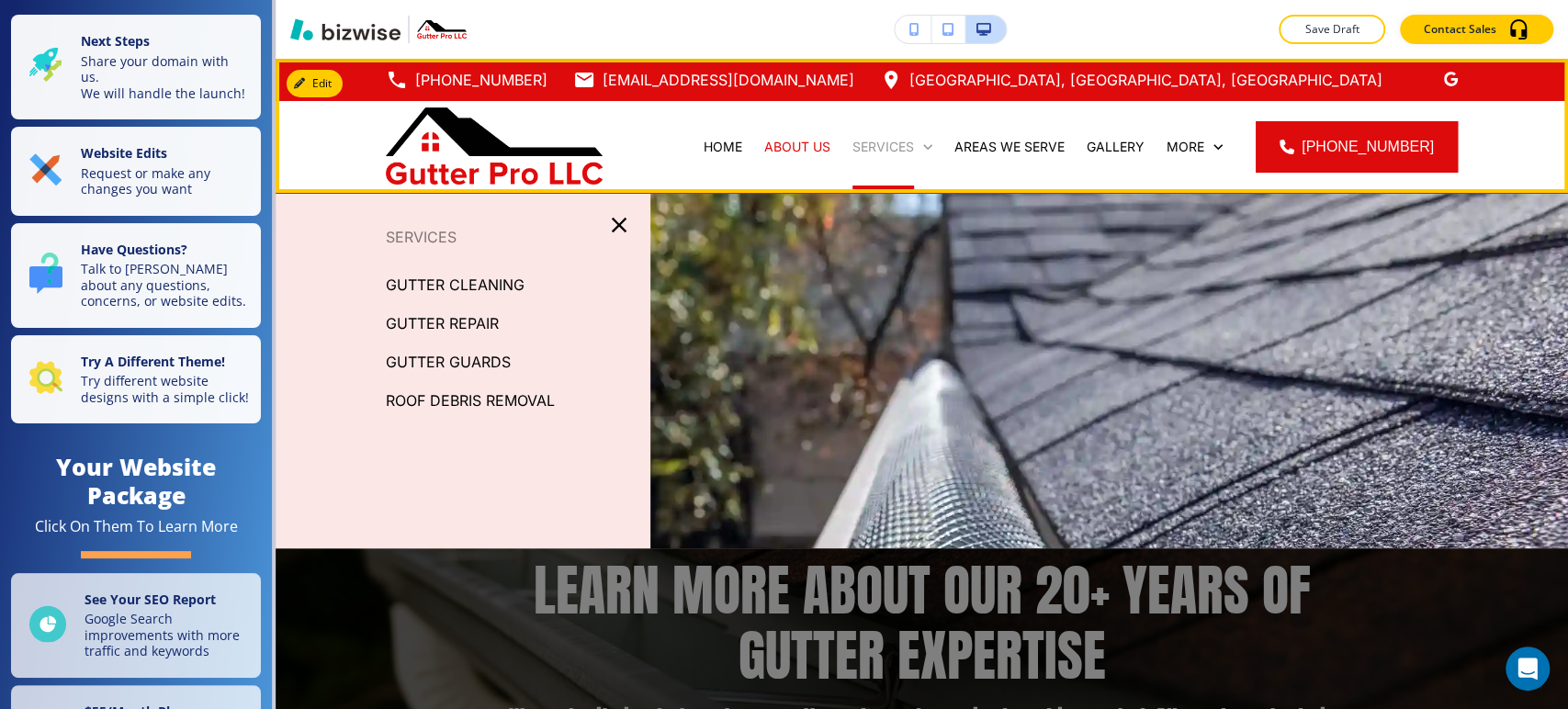
click at [893, 150] on p "SERVICES" at bounding box center [883, 146] width 62 height 18
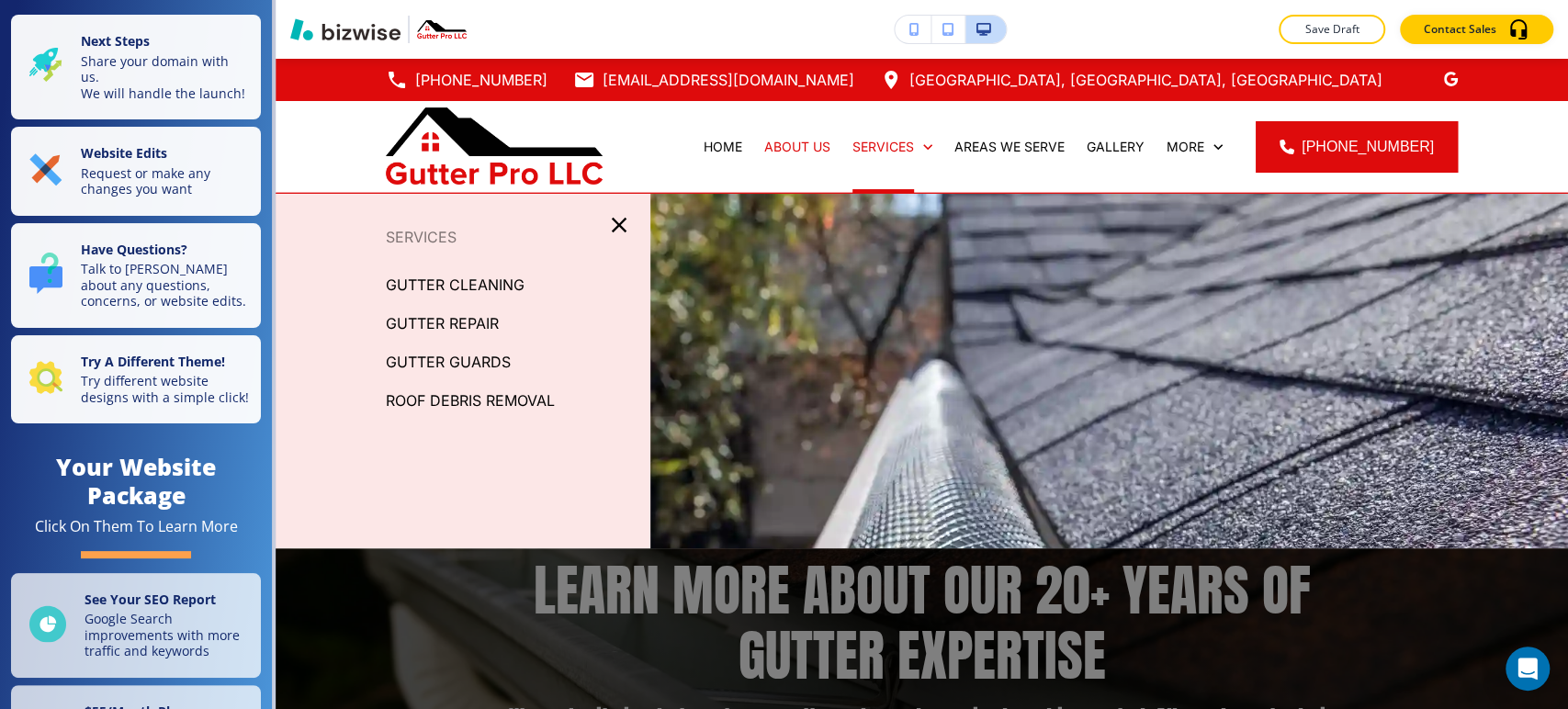
click at [509, 282] on p "GUTTER CLEANING" at bounding box center [454, 285] width 138 height 27
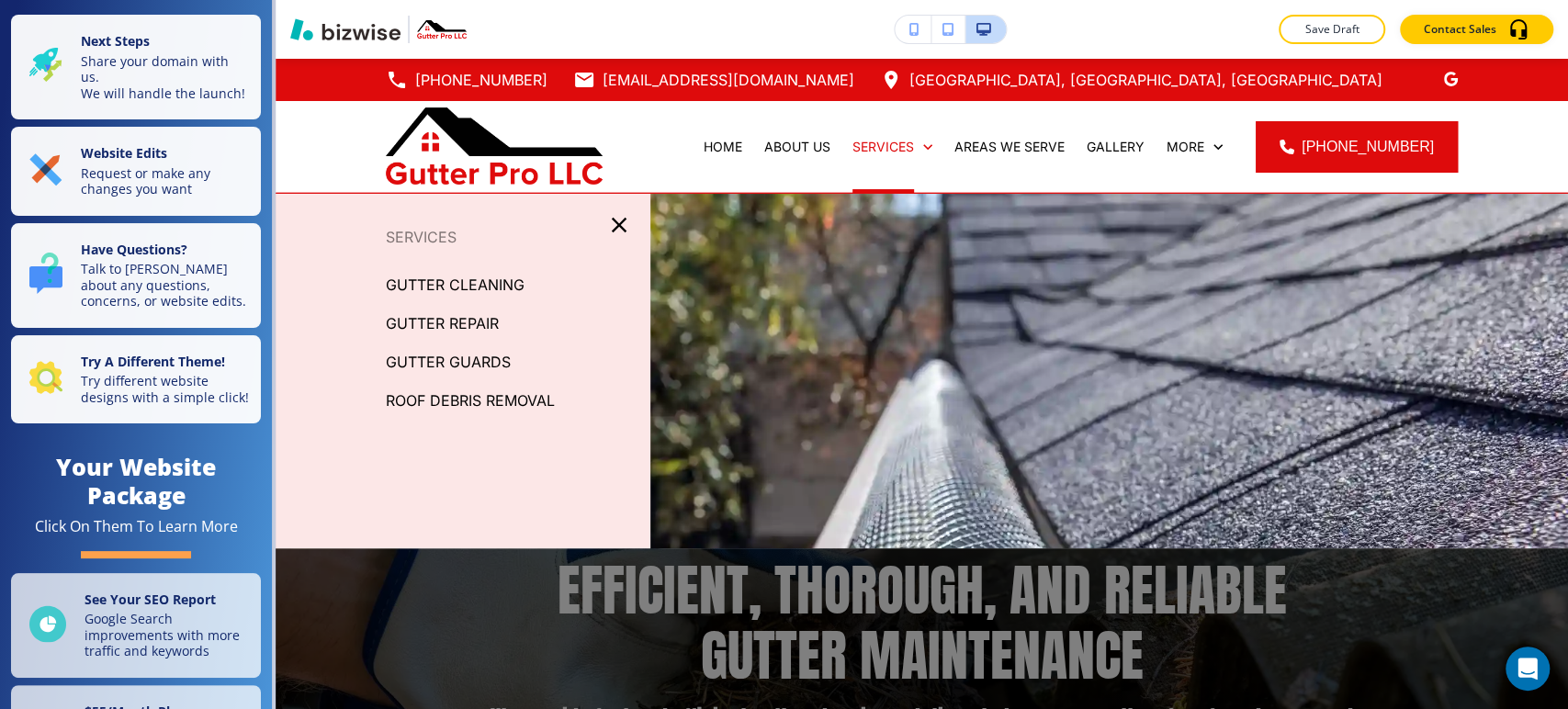
click at [486, 315] on p "GUTTER REPAIR" at bounding box center [442, 324] width 113 height 27
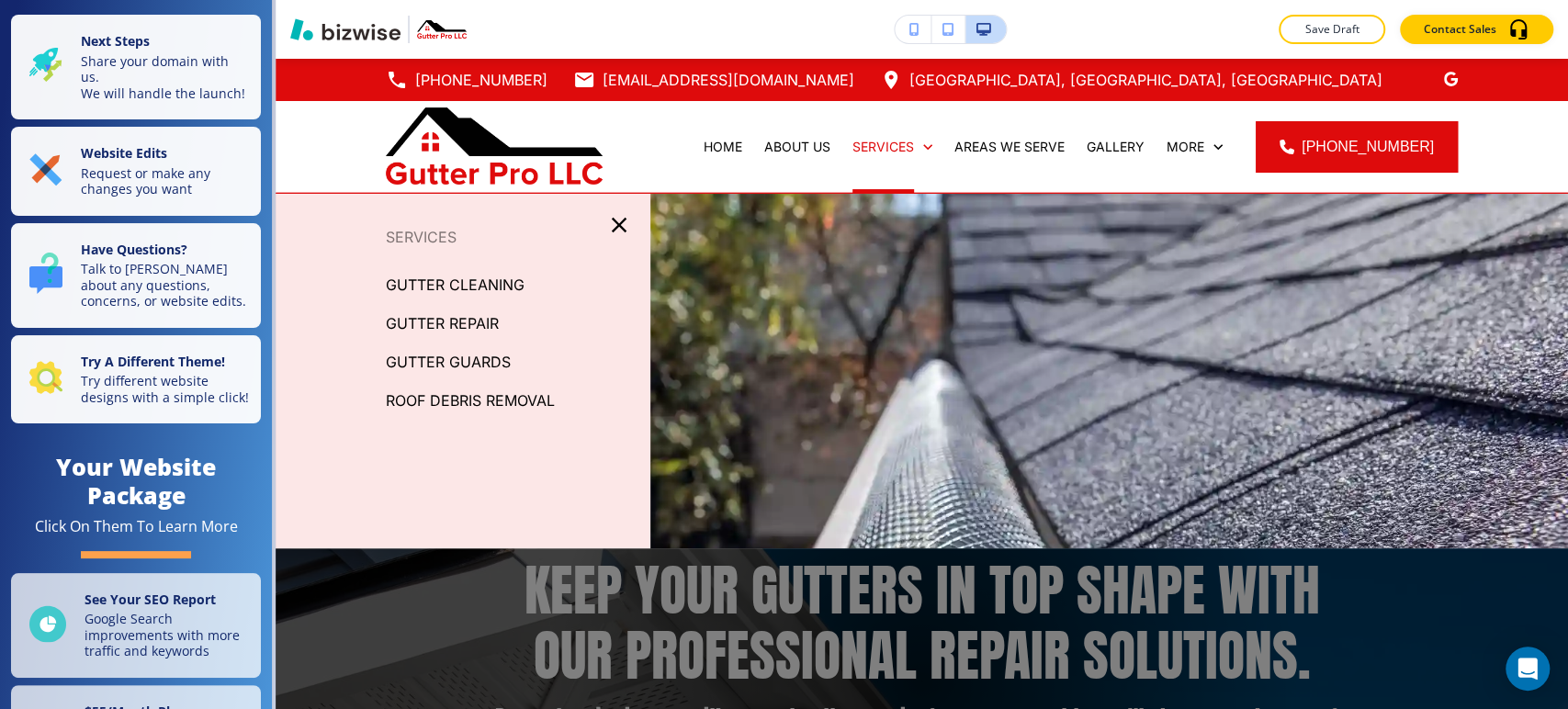
click at [477, 361] on p "GUTTER GUARDS" at bounding box center [447, 362] width 125 height 27
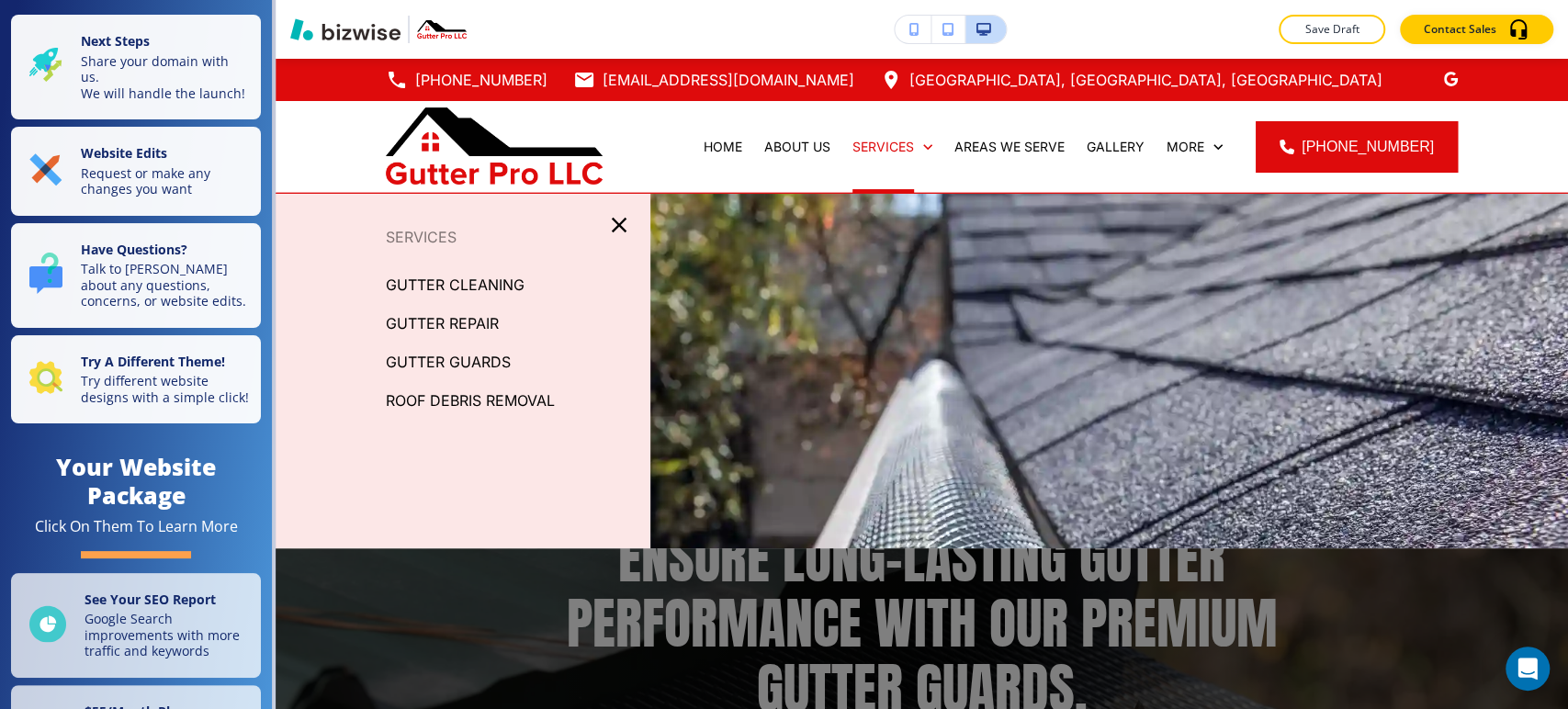
click at [508, 399] on p "ROOF DEBRIS REMOVAL" at bounding box center [470, 400] width 169 height 27
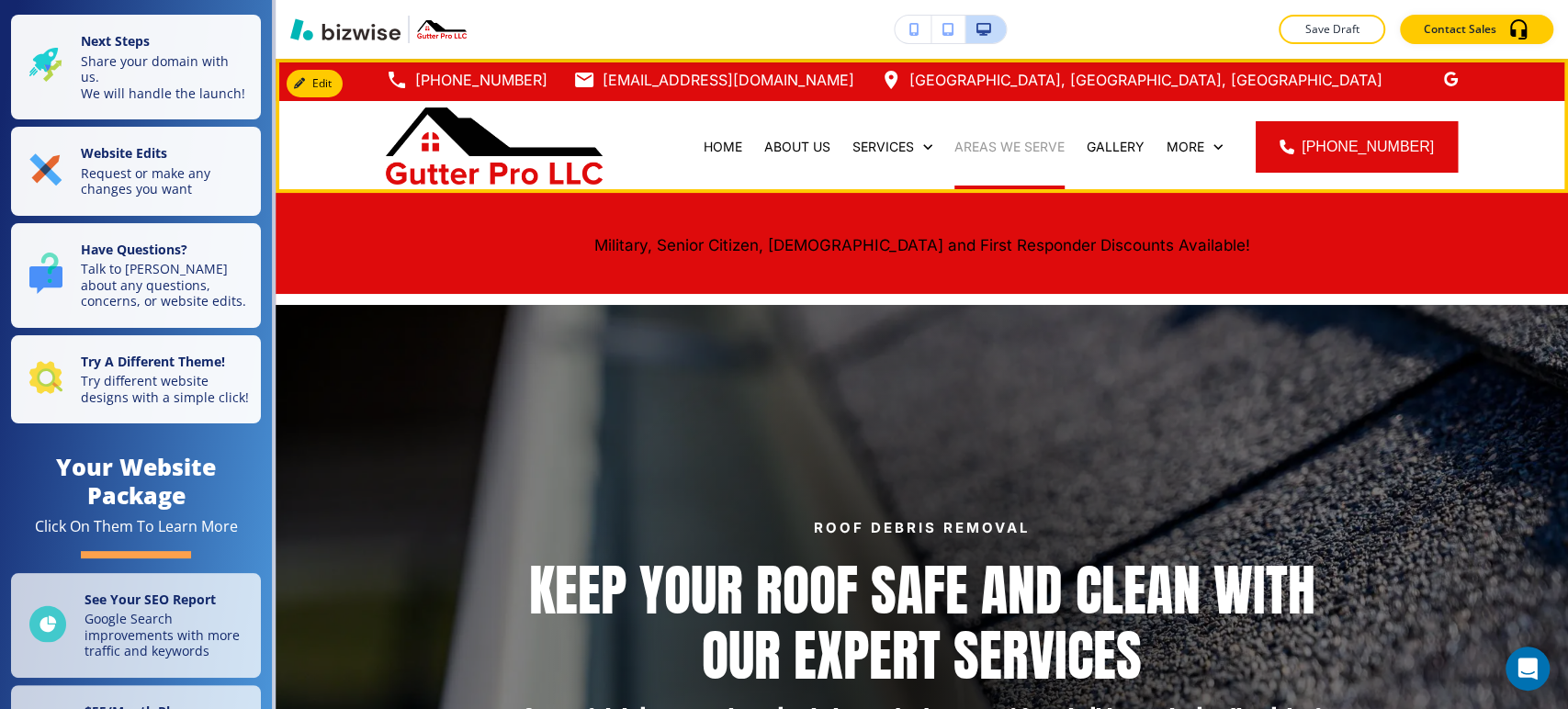
click at [1033, 144] on p "AREAS WE SERVE" at bounding box center [1010, 146] width 110 height 18
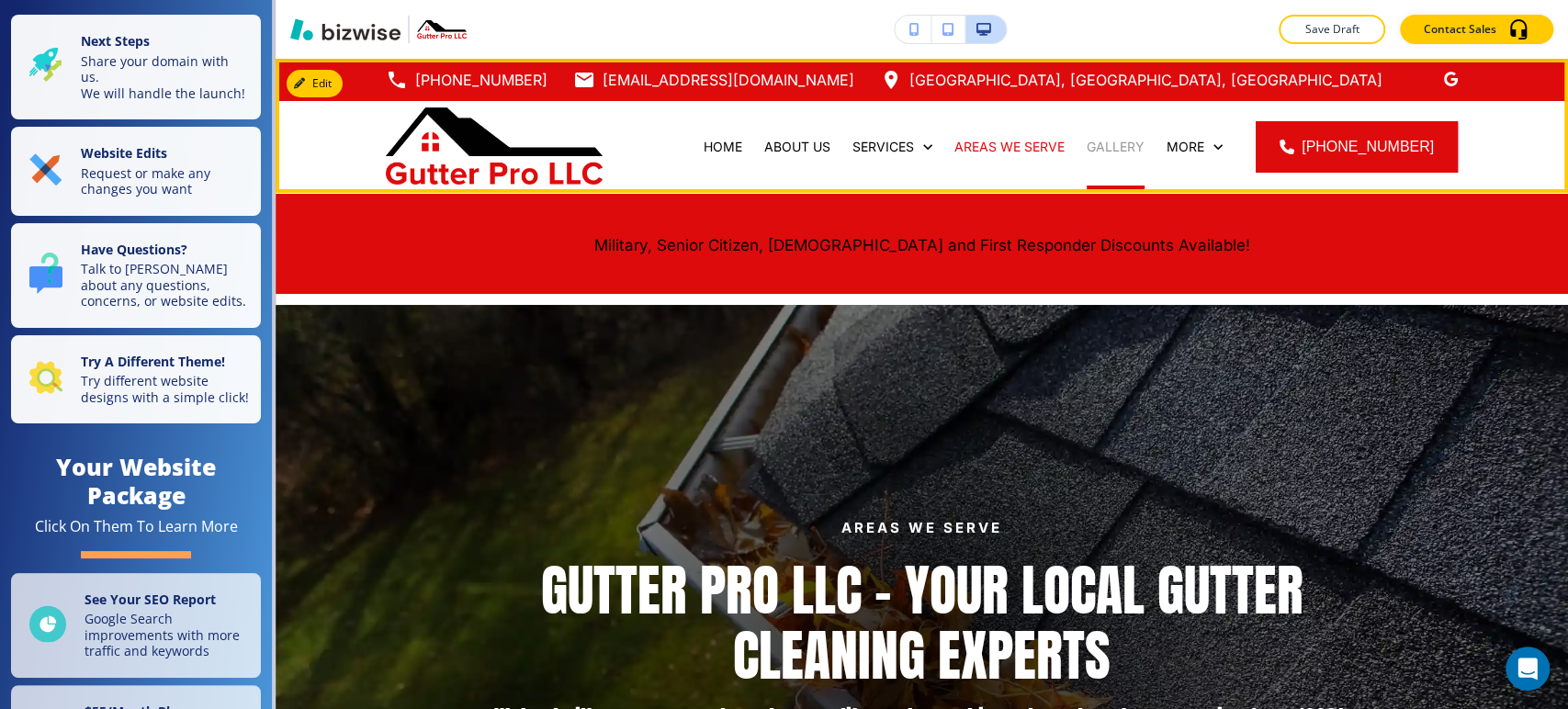
click at [1133, 139] on p "GALLERY" at bounding box center [1116, 146] width 58 height 18
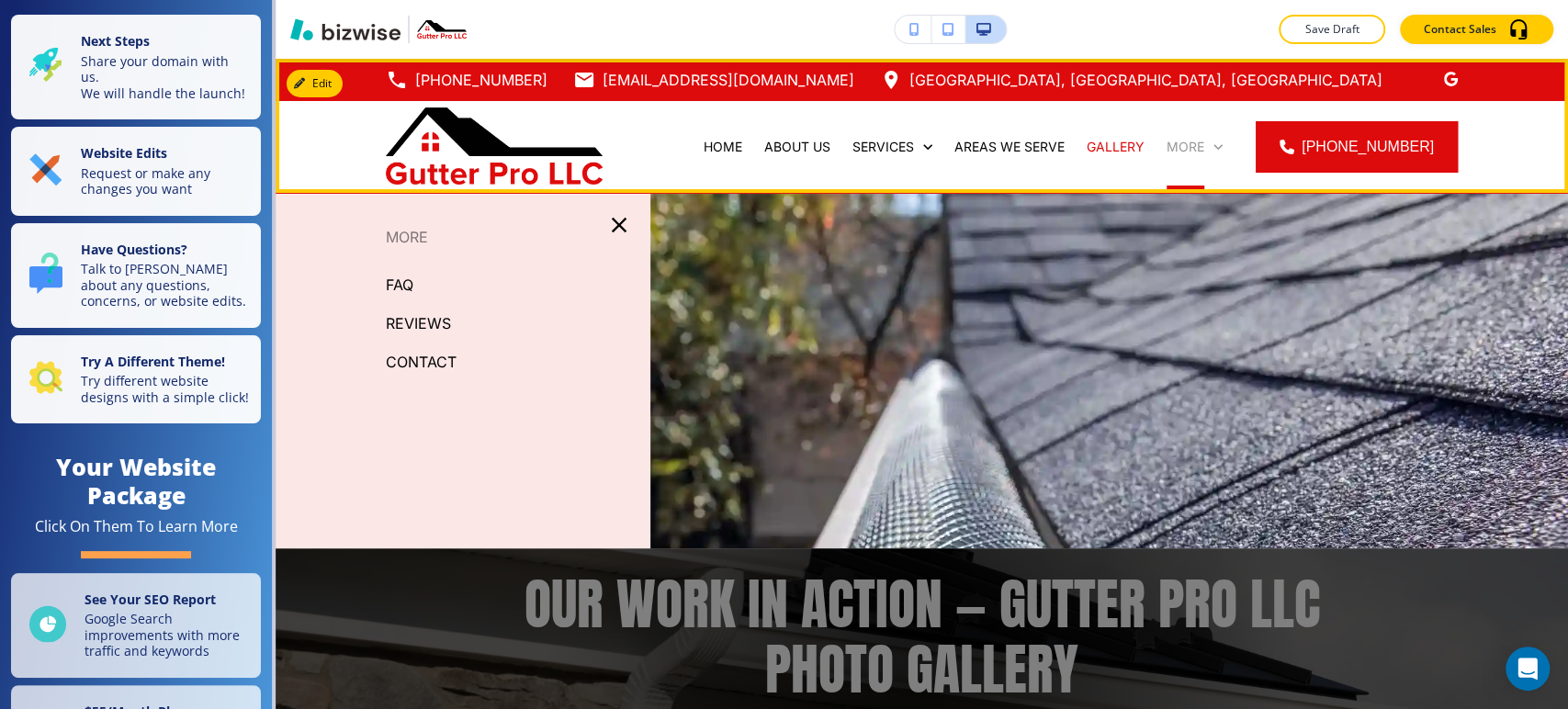
click at [1201, 153] on p "More" at bounding box center [1185, 146] width 38 height 18
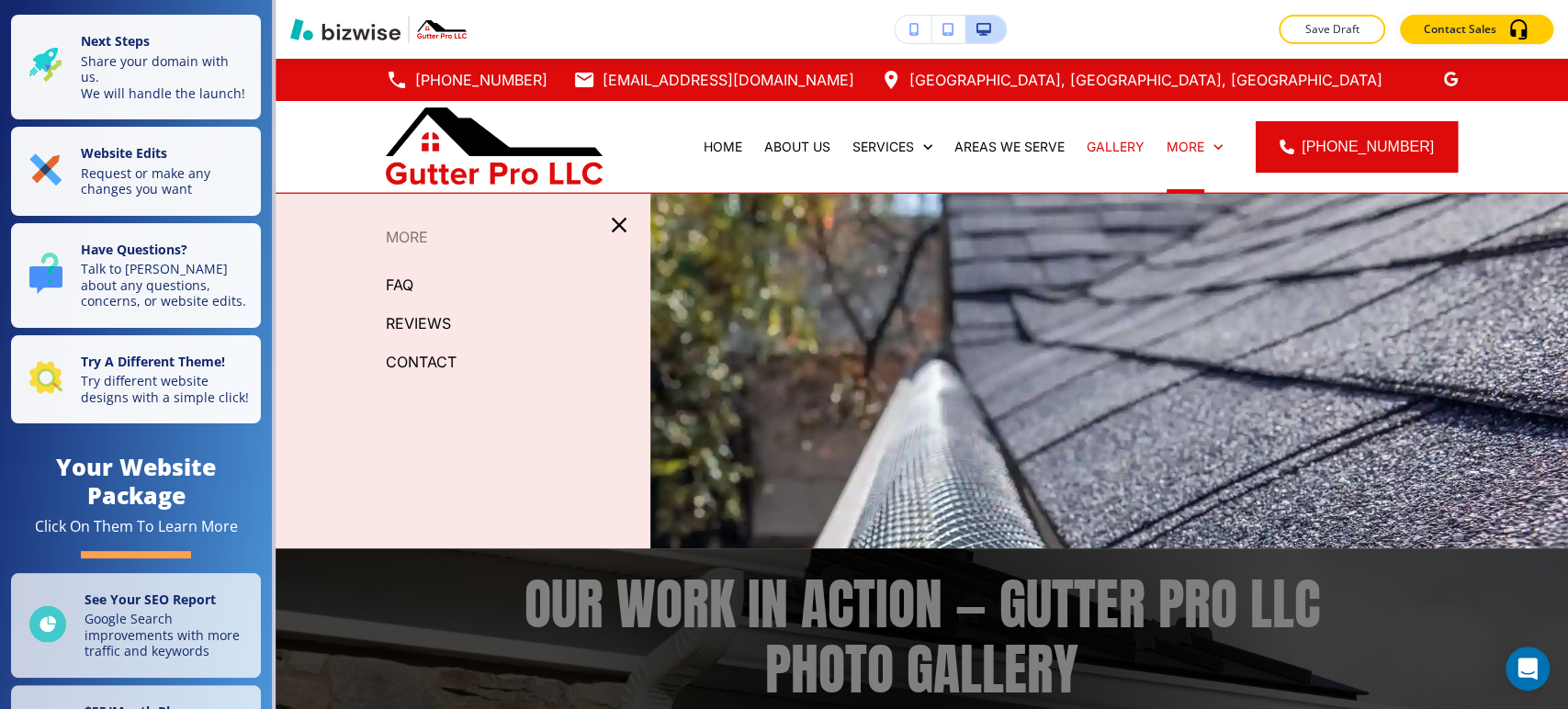
click at [405, 288] on p "FAQ" at bounding box center [399, 285] width 27 height 27
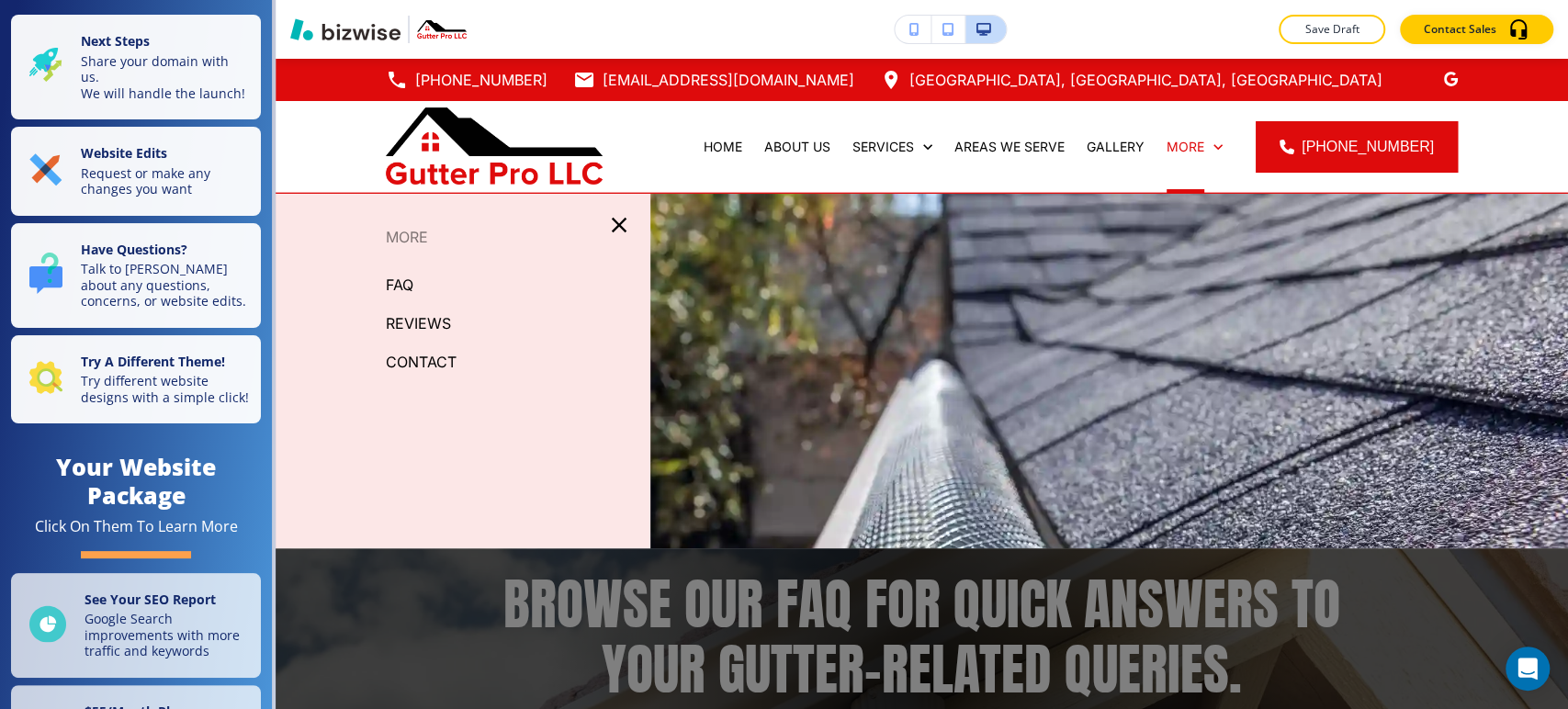
click at [423, 322] on p "REVIEWS" at bounding box center [417, 324] width 65 height 27
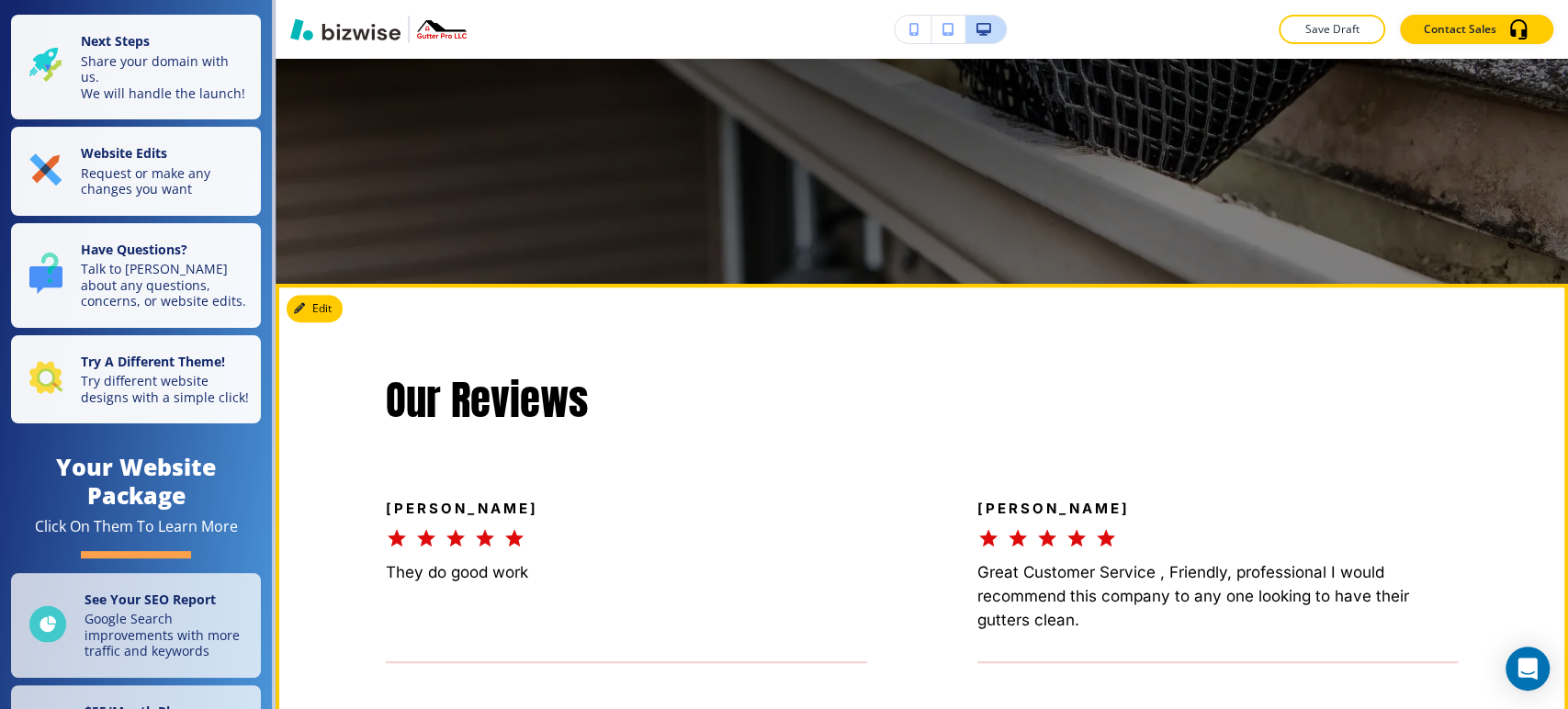
scroll to position [919, 0]
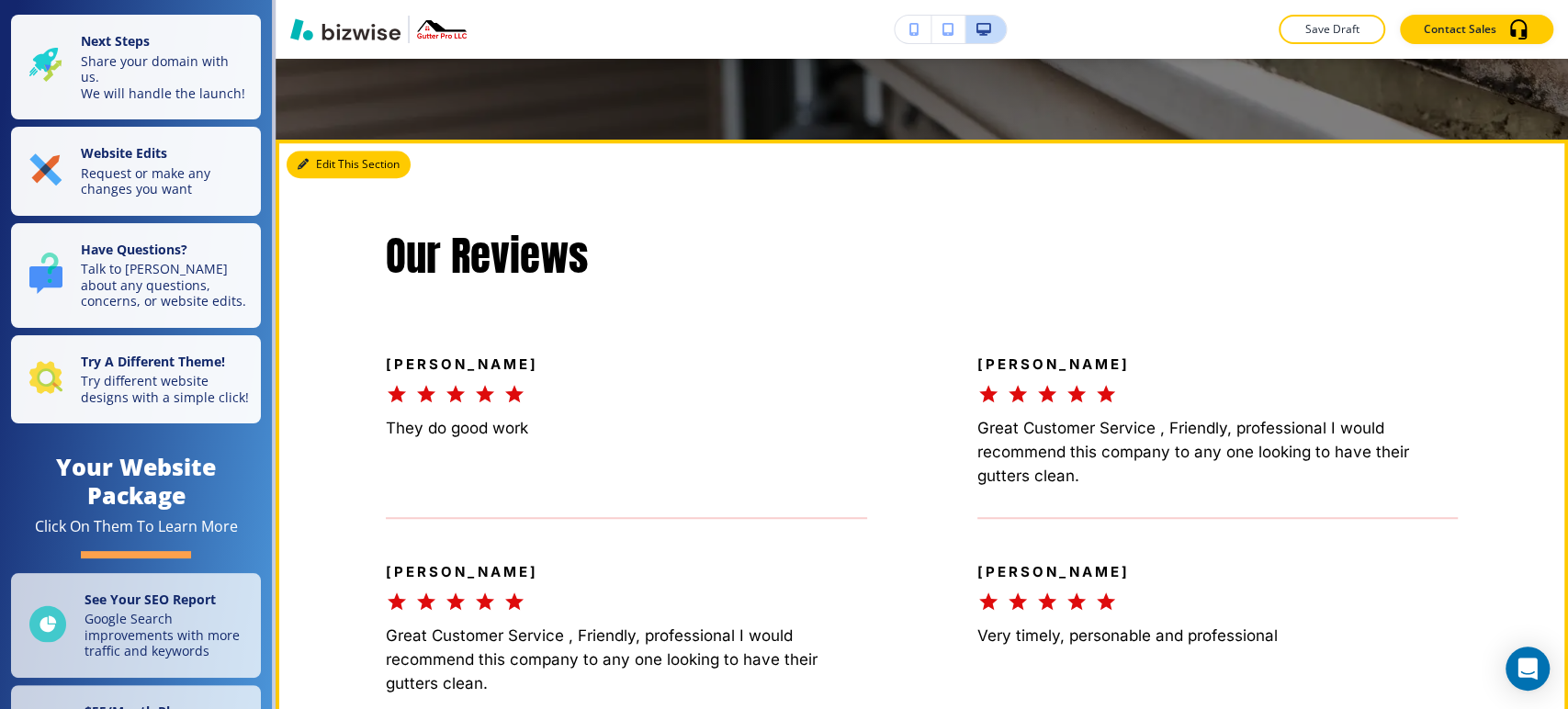
click at [318, 166] on button "Edit This Section" at bounding box center [349, 165] width 124 height 27
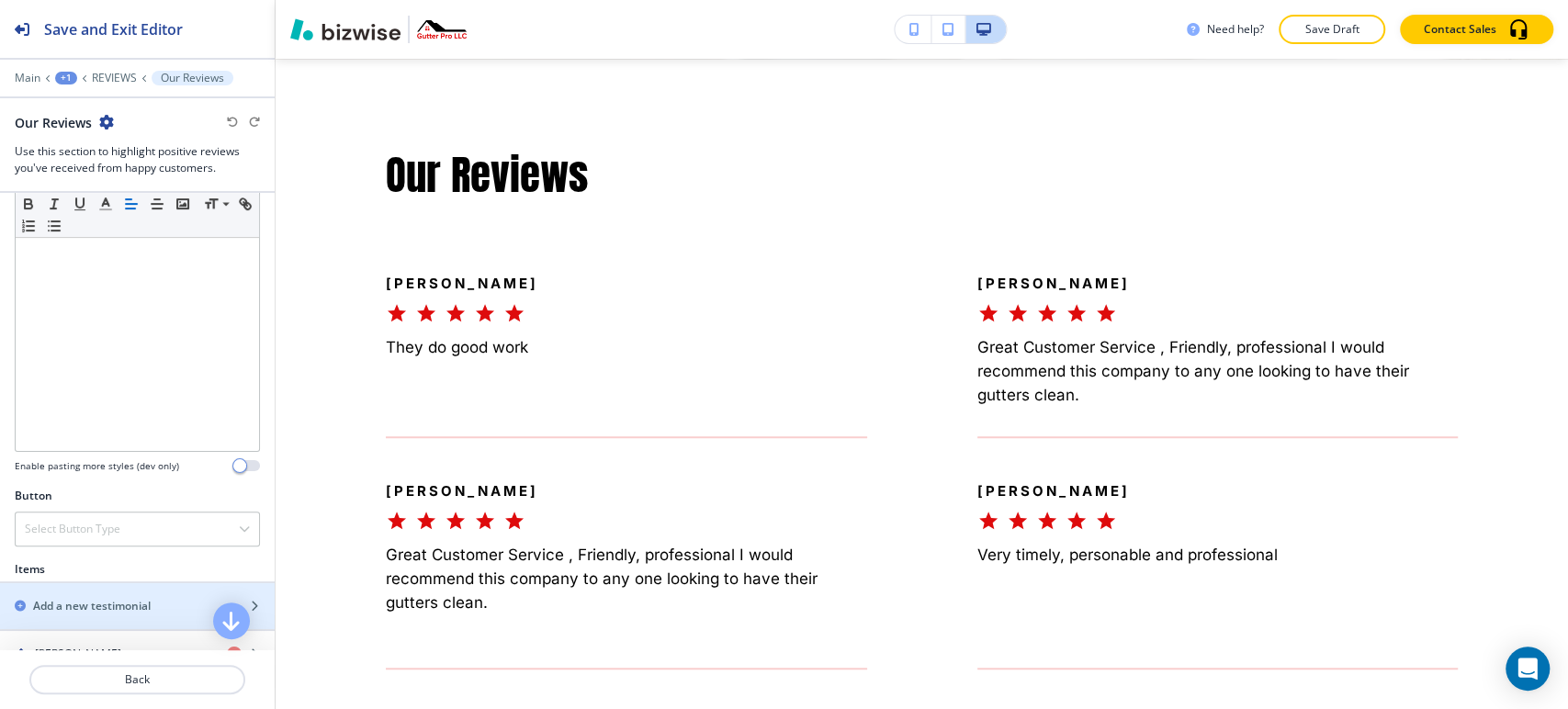
scroll to position [612, 0]
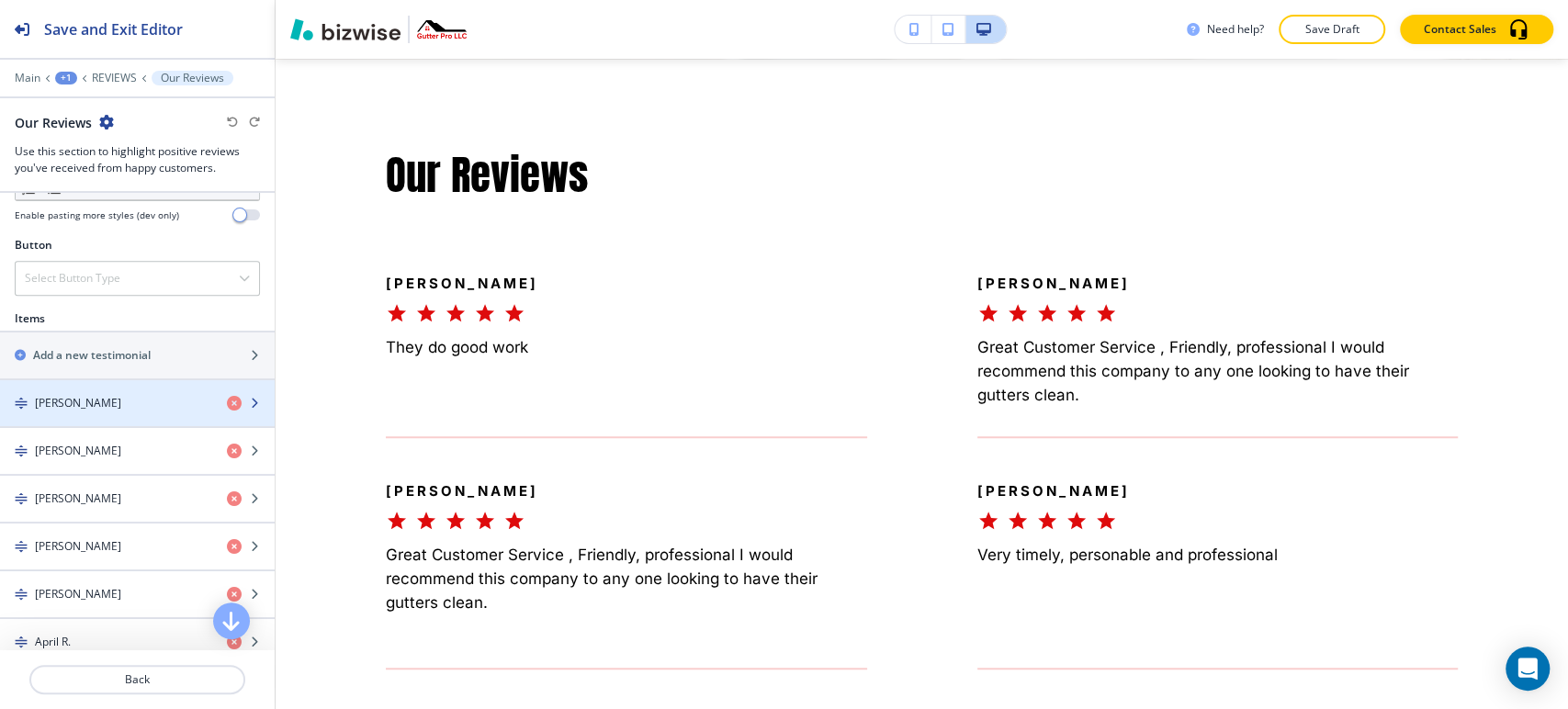
click at [134, 412] on div "button" at bounding box center [138, 418] width 275 height 15
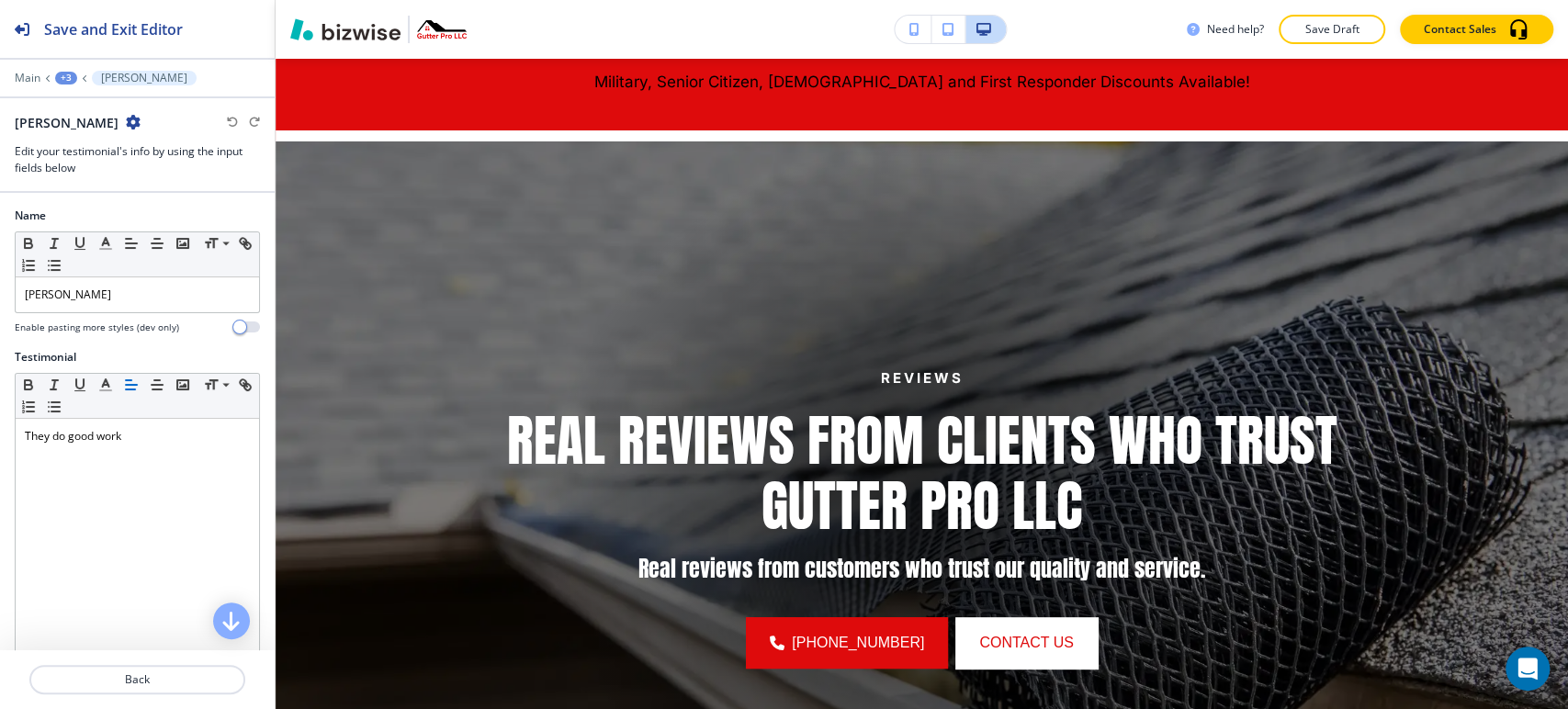
scroll to position [0, 0]
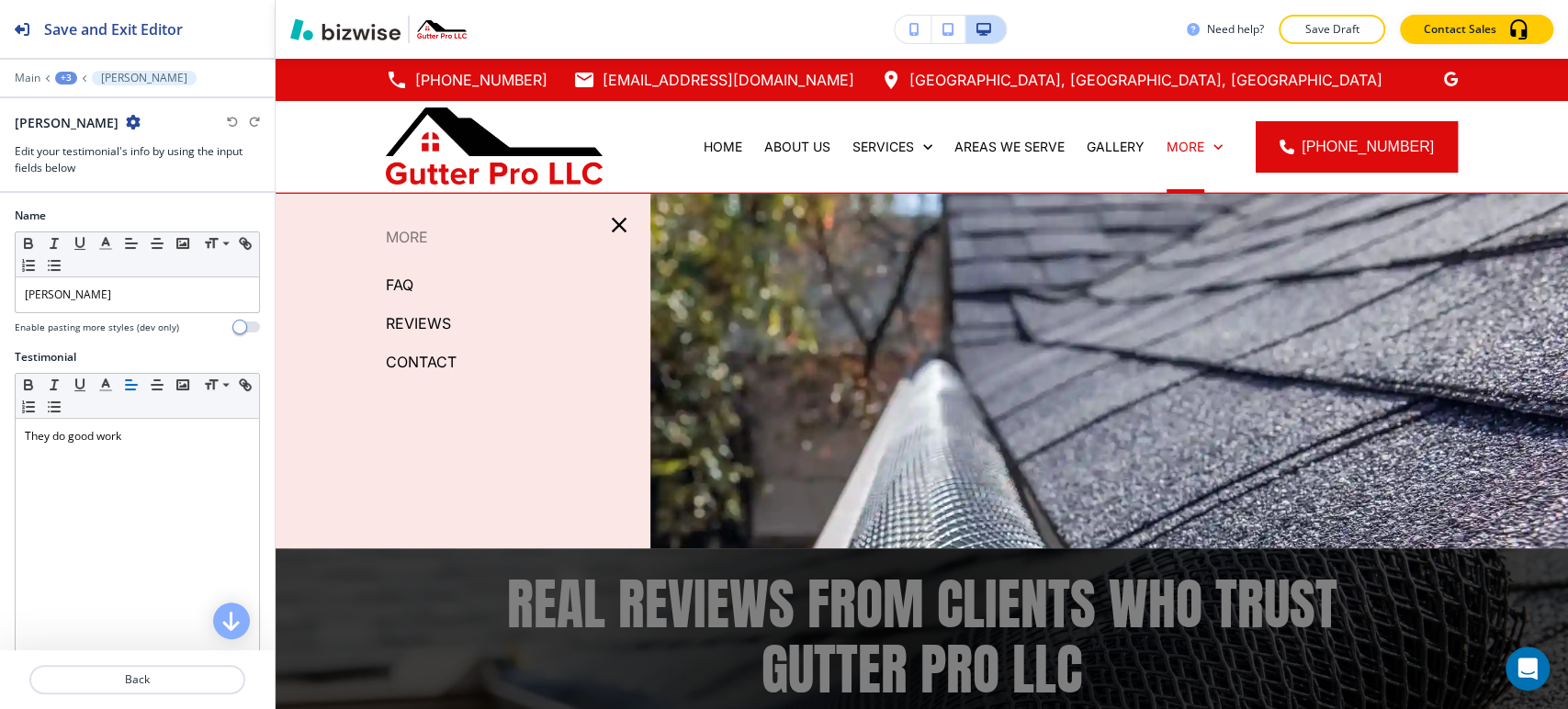
click at [438, 358] on p "CONTACT" at bounding box center [420, 362] width 71 height 27
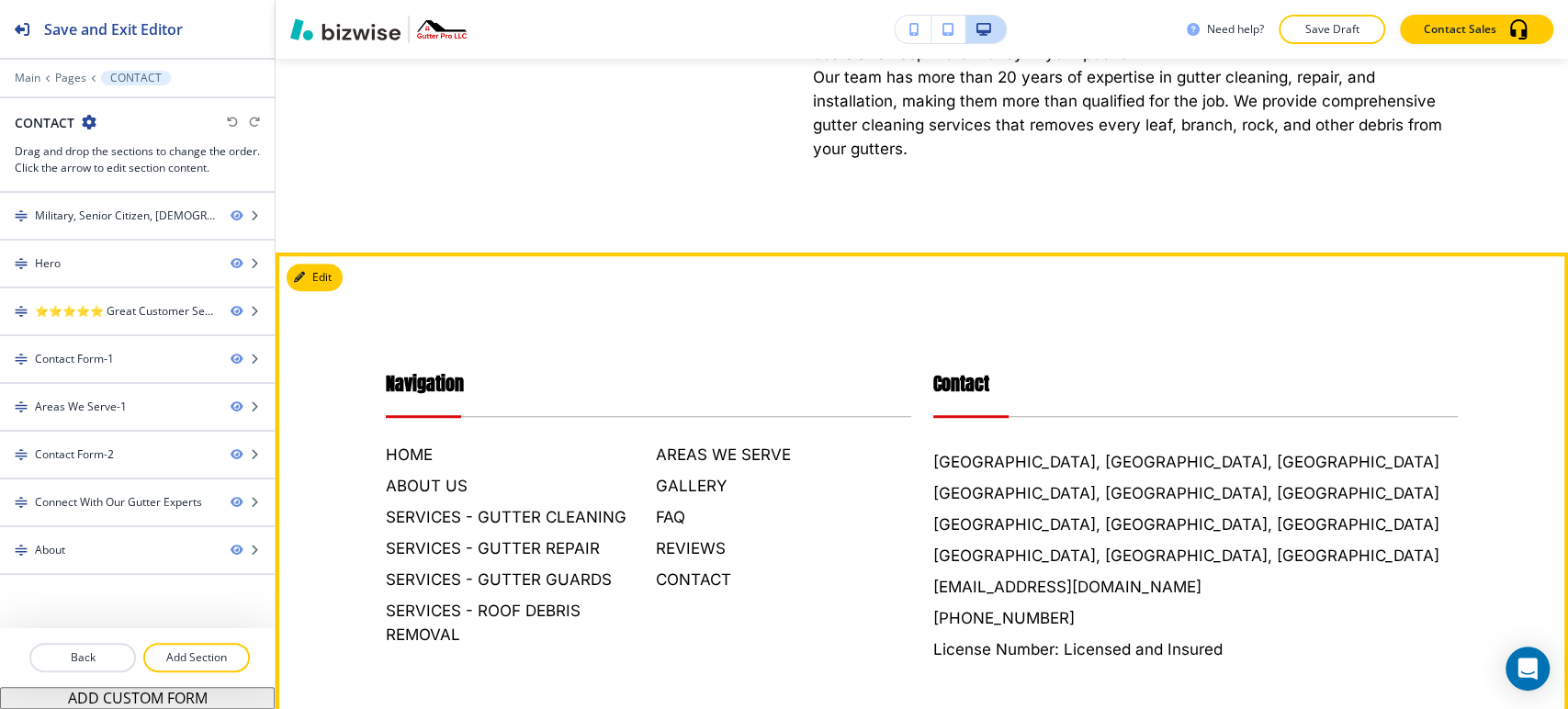
scroll to position [5162, 0]
